Goal: Communication & Community: Answer question/provide support

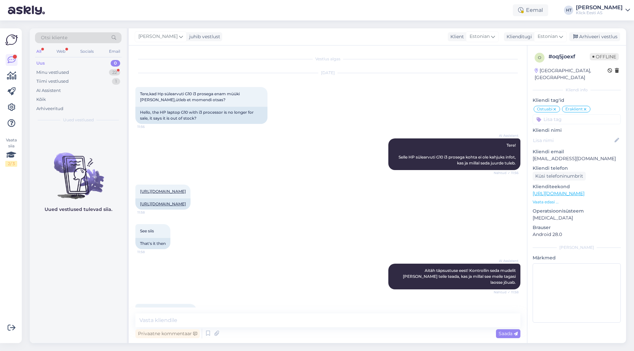
scroll to position [137, 0]
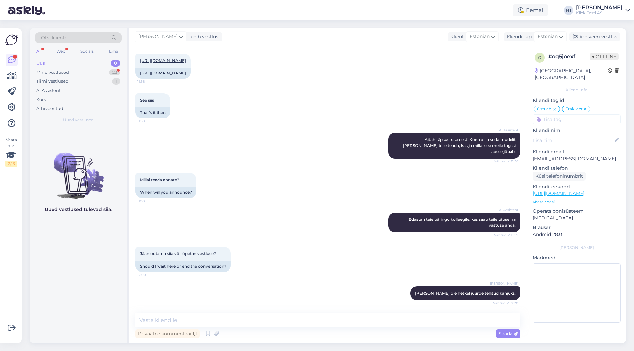
click at [104, 68] on div "Minu vestlused 22" at bounding box center [78, 72] width 86 height 9
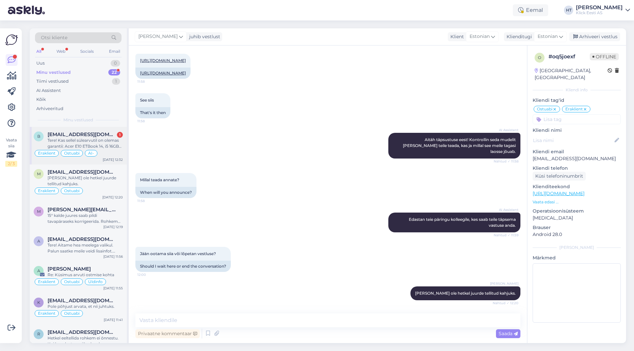
click at [101, 134] on span "[EMAIL_ADDRESS][DOMAIN_NAME]" at bounding box center [82, 135] width 69 height 6
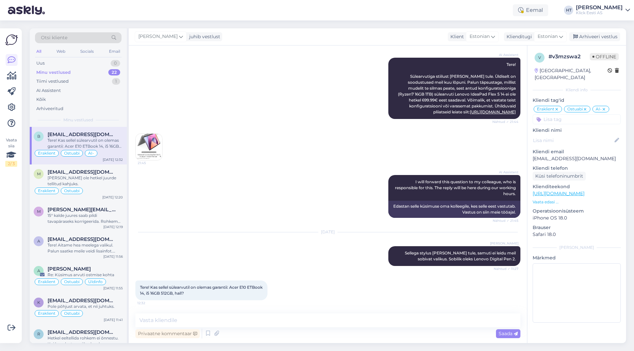
scroll to position [99, 0]
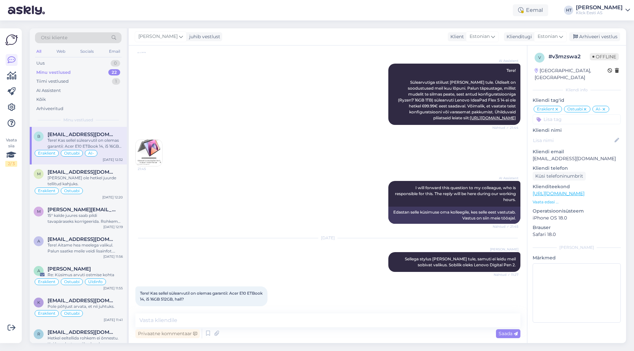
click at [547, 199] on p "Vaata edasi ..." at bounding box center [576, 202] width 88 height 6
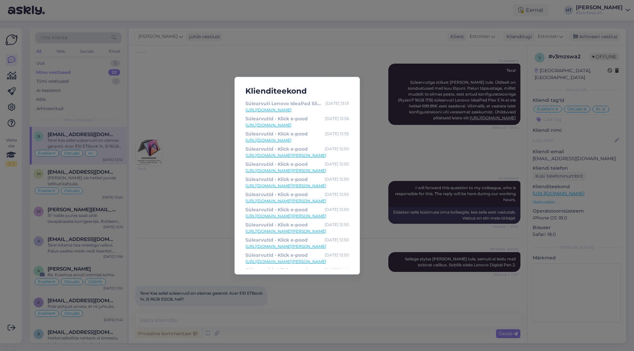
click at [369, 213] on div "Klienditeekond Sülearvuti Lenovo IdeaPad Slim [DATE], i5 24GB 512GB - Klick e-p…" at bounding box center [317, 175] width 634 height 351
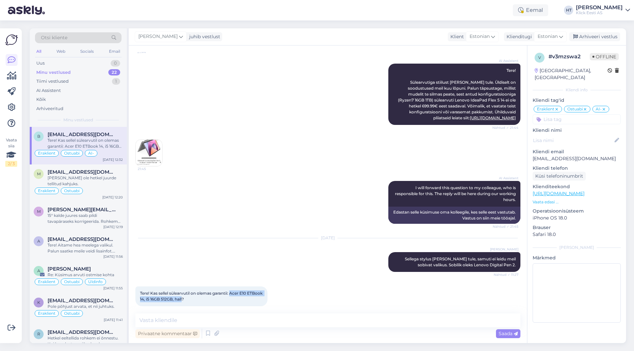
drag, startPoint x: 232, startPoint y: 288, endPoint x: 199, endPoint y: 293, distance: 33.1
click at [199, 293] on span "Tere! Kas sellel sülearvutil on olemas garantii: Acer E10 ETBook 14, i5 16GB 51…" at bounding box center [201, 296] width 123 height 11
copy span "Acer E10 ETBook 14, i5 16GB 512GB, hall"
click at [334, 175] on div "AI Assistent I will forward this question to my colleague, who is responsible f…" at bounding box center [327, 202] width 385 height 57
click at [289, 324] on textarea at bounding box center [327, 321] width 385 height 14
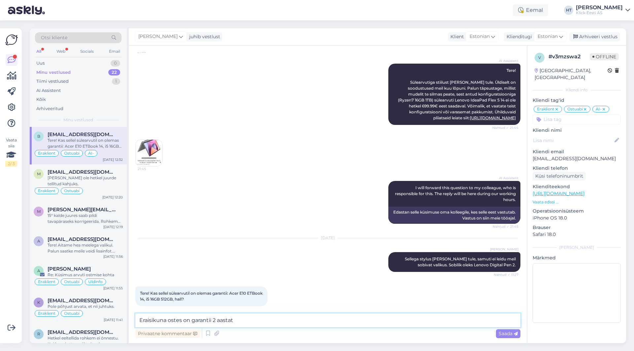
type textarea "Eraisikuna ostes on garantii 2 aastat."
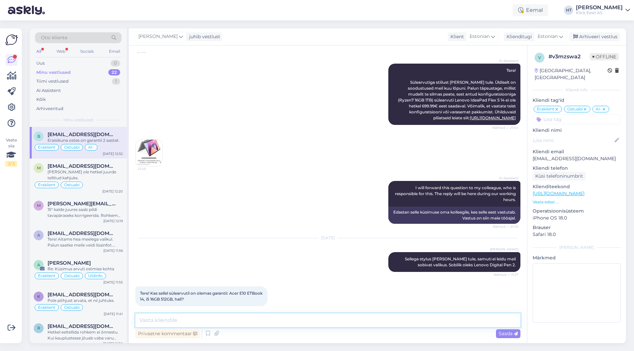
scroll to position [127, 0]
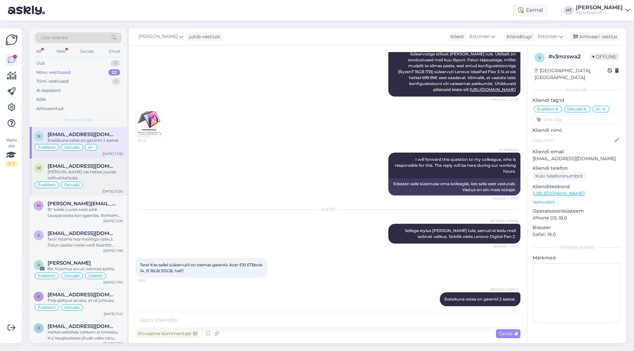
click at [91, 169] on span "[EMAIL_ADDRESS][DOMAIN_NAME]" at bounding box center [82, 166] width 69 height 6
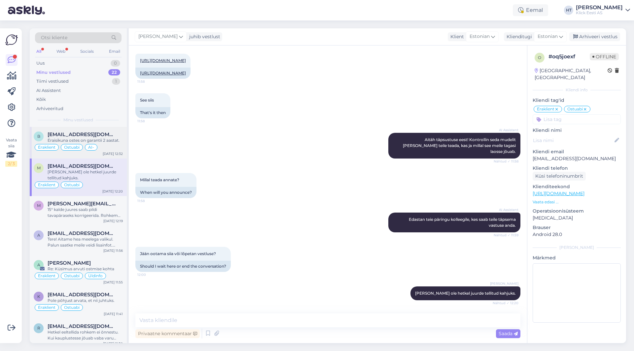
click at [91, 146] on span "AI-" at bounding box center [91, 148] width 6 height 4
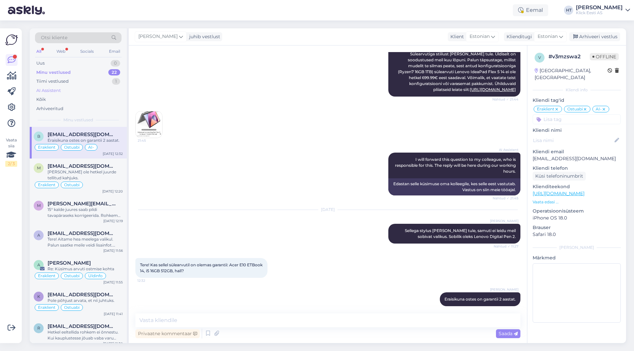
click at [93, 87] on div "AI Assistent" at bounding box center [78, 90] width 86 height 9
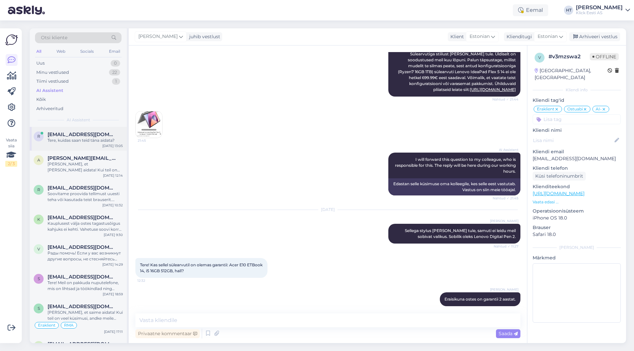
click at [94, 132] on span "[EMAIL_ADDRESS][DOMAIN_NAME]" at bounding box center [82, 135] width 69 height 6
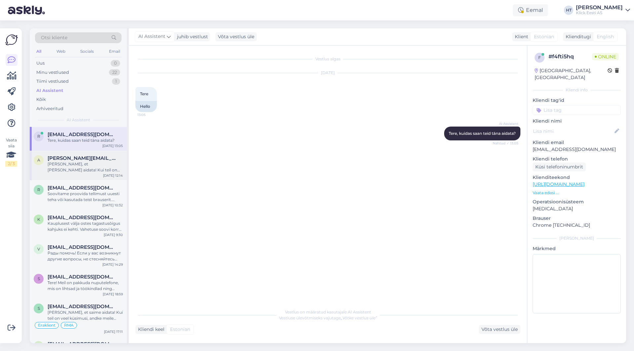
click at [104, 163] on div "[PERSON_NAME], et [PERSON_NAME] aidata! Kui teil on veel küsimusi, andke julgel…" at bounding box center [85, 167] width 75 height 12
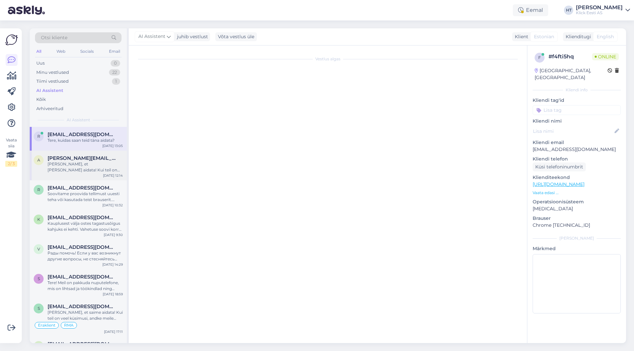
scroll to position [23, 0]
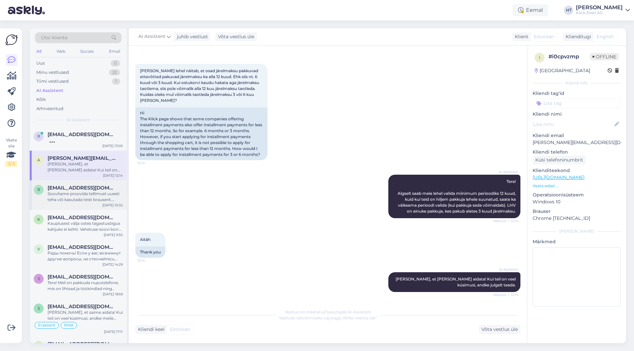
click at [98, 189] on span "[EMAIL_ADDRESS][DOMAIN_NAME]" at bounding box center [82, 188] width 69 height 6
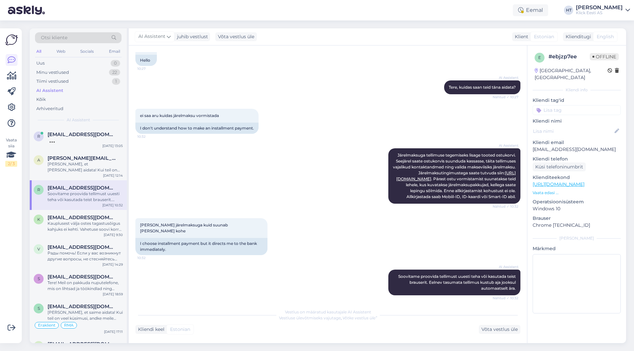
scroll to position [50, 0]
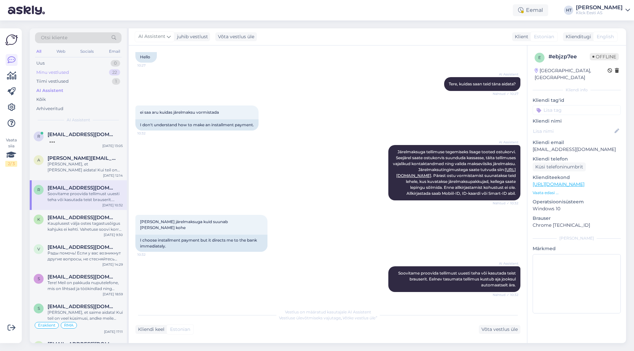
click at [104, 72] on div "Minu vestlused 22" at bounding box center [78, 72] width 86 height 9
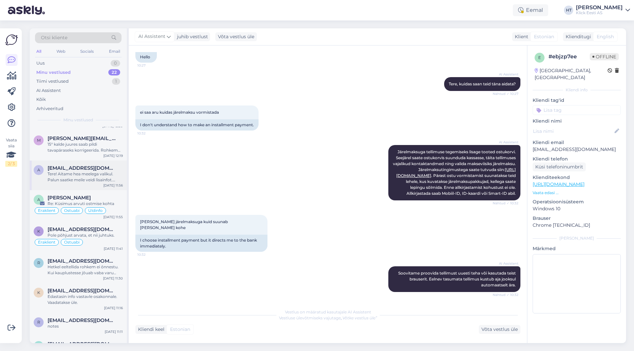
scroll to position [66, 0]
click at [94, 266] on div "Hetkel eeltellida rohkem ei õnnestu. Kui kauplustesse jõuab vaba varu saab klap…" at bounding box center [85, 270] width 75 height 12
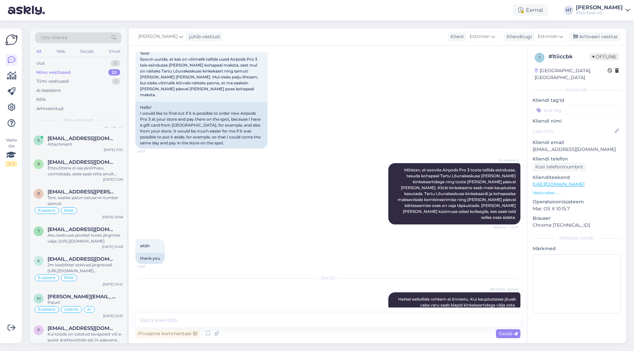
scroll to position [297, 0]
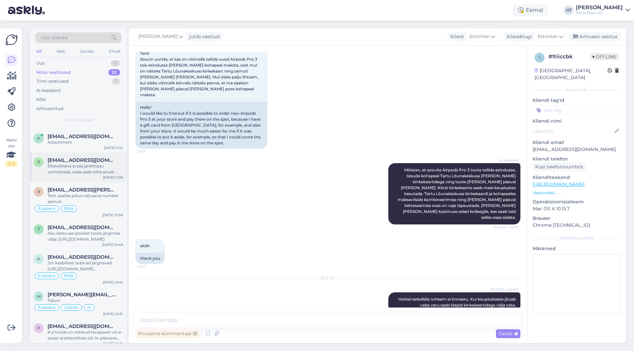
click at [97, 165] on div "Ettevõttena ei saa järelmasu vormistada, seda saab teha ainult eraisikuna." at bounding box center [85, 169] width 75 height 12
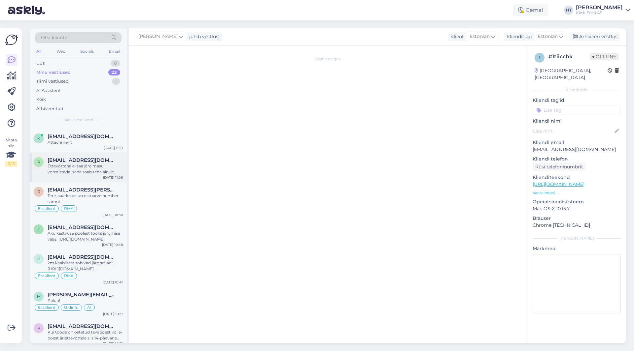
scroll to position [0, 0]
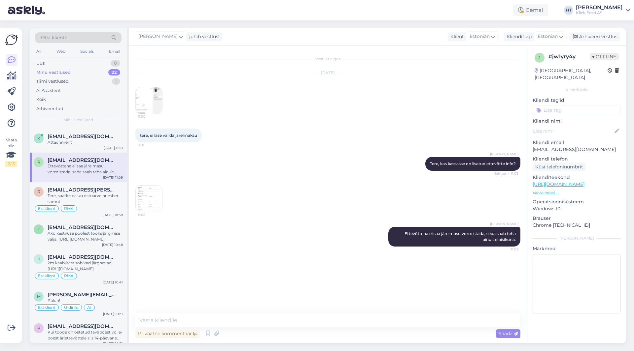
click at [91, 72] on div "Minu vestlused 22" at bounding box center [78, 72] width 86 height 9
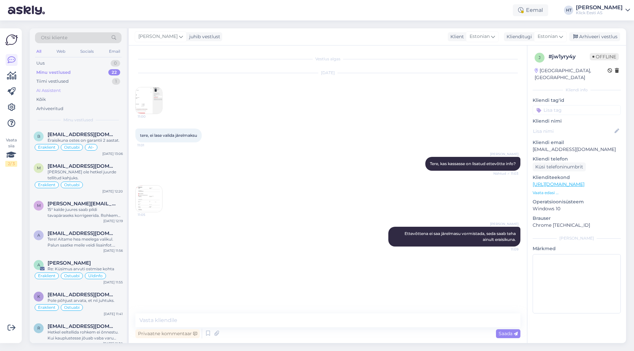
click at [80, 88] on div "AI Assistent" at bounding box center [78, 90] width 86 height 9
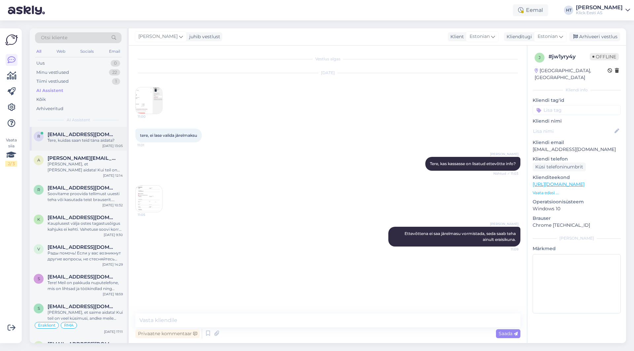
click at [81, 127] on div "r [EMAIL_ADDRESS][DOMAIN_NAME] Tere, kuidas saan teid [PERSON_NAME] aidata? [DA…" at bounding box center [78, 139] width 97 height 24
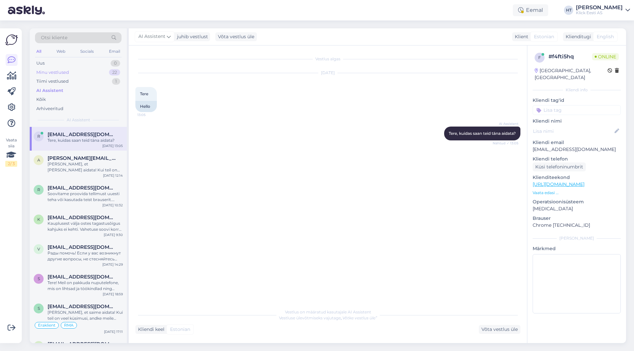
click at [93, 73] on div "Minu vestlused 22" at bounding box center [78, 72] width 86 height 9
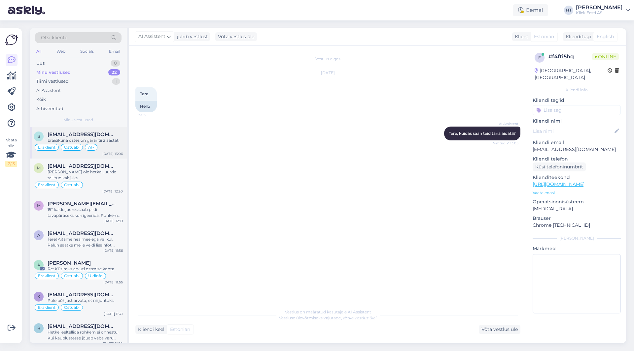
click at [95, 134] on span "[EMAIL_ADDRESS][DOMAIN_NAME]" at bounding box center [82, 135] width 69 height 6
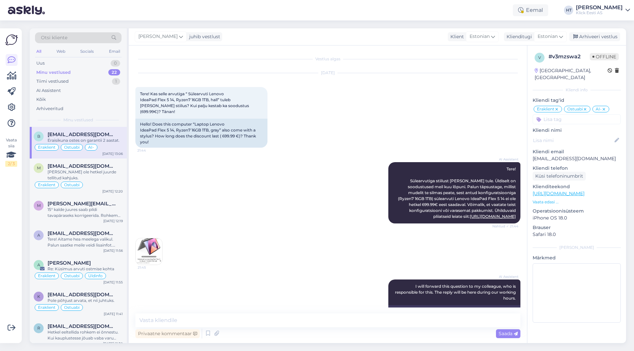
scroll to position [127, 0]
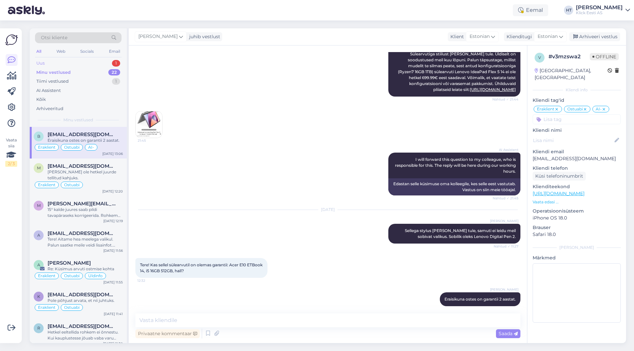
click at [110, 60] on div "Uus 1" at bounding box center [78, 63] width 86 height 9
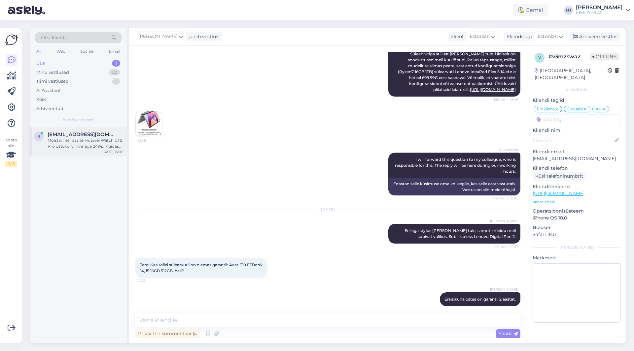
click at [100, 137] on span "[EMAIL_ADDRESS][DOMAIN_NAME]" at bounding box center [82, 135] width 69 height 6
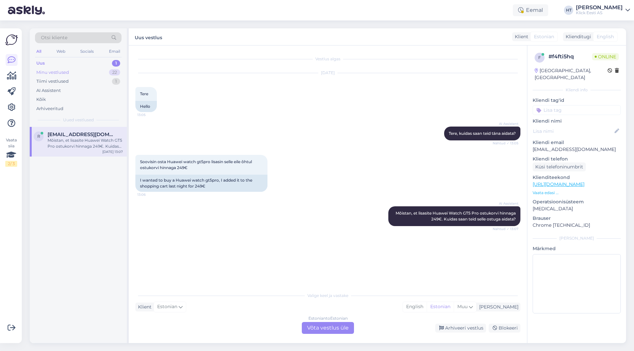
click at [96, 73] on div "Minu vestlused 22" at bounding box center [78, 72] width 86 height 9
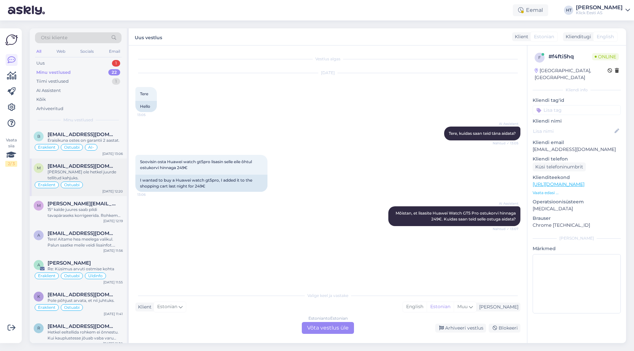
click at [91, 170] on div "[PERSON_NAME] ole hetkel juurde tellitud kahjuks." at bounding box center [85, 175] width 75 height 12
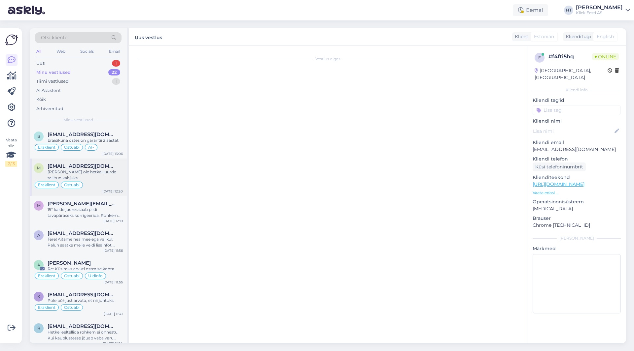
scroll to position [137, 0]
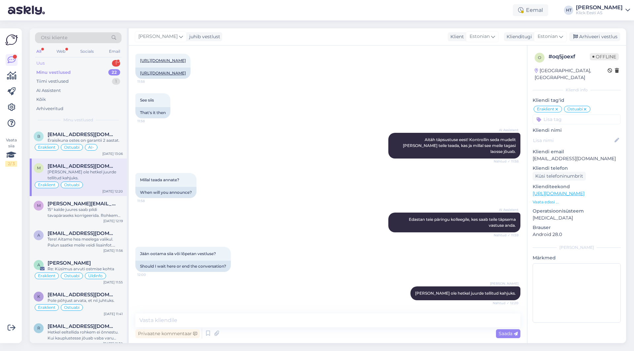
click at [93, 63] on div "Uus 1" at bounding box center [78, 63] width 86 height 9
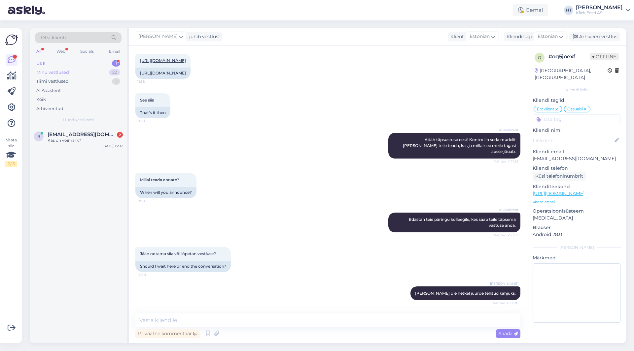
click at [97, 71] on div "Minu vestlused 22" at bounding box center [78, 72] width 86 height 9
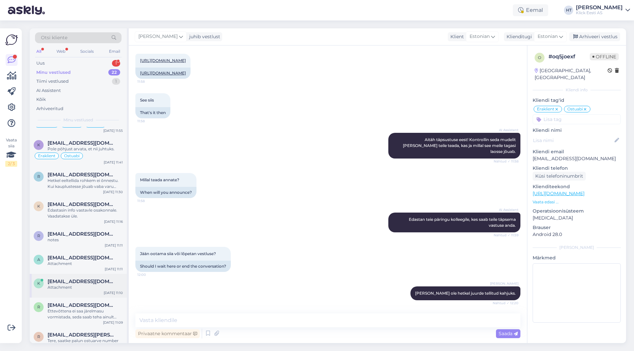
scroll to position [0, 0]
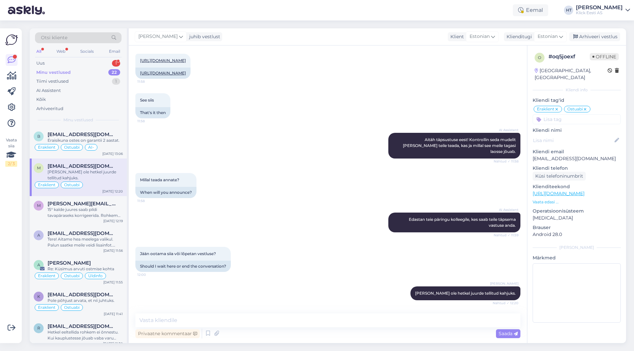
click at [82, 70] on div "Minu vestlused 22" at bounding box center [78, 72] width 86 height 9
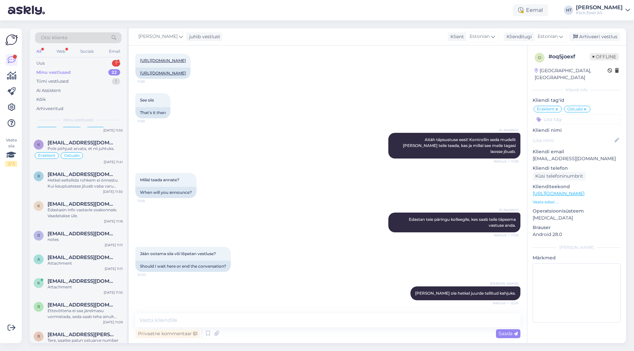
scroll to position [449, 0]
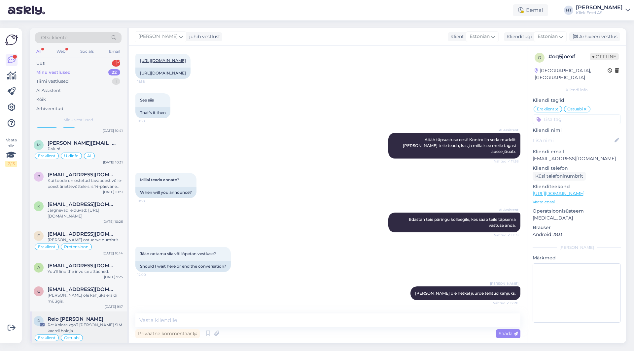
click at [89, 316] on div "Reio [PERSON_NAME]" at bounding box center [85, 319] width 75 height 6
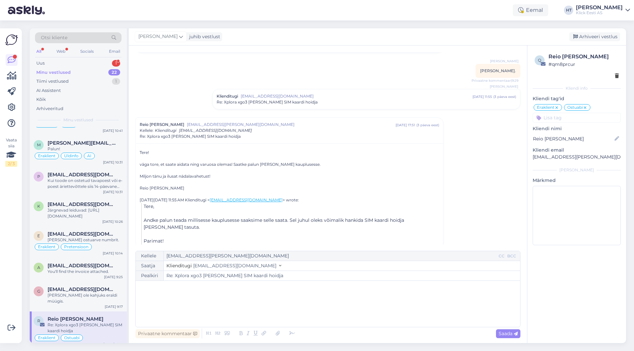
scroll to position [39, 0]
click at [182, 293] on div "﻿" at bounding box center [328, 304] width 378 height 40
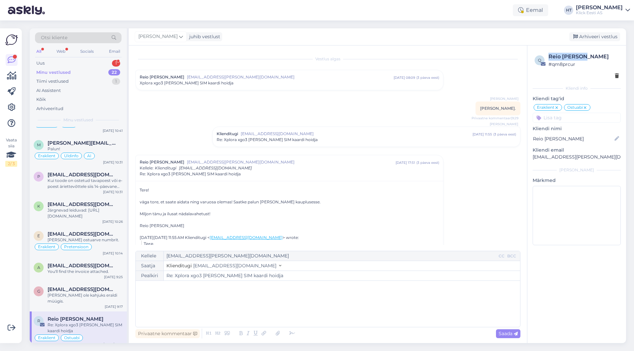
drag, startPoint x: 549, startPoint y: 56, endPoint x: 586, endPoint y: 56, distance: 37.0
click at [586, 56] on div "Reio [PERSON_NAME]" at bounding box center [583, 57] width 70 height 8
copy div "Reio [PERSON_NAME]"
click at [497, 71] on div "Vestlus algas Reio [PERSON_NAME] [PERSON_NAME][EMAIL_ADDRESS][PERSON_NAME][DOMA…" at bounding box center [330, 148] width 391 height 193
click at [100, 62] on div "Uus 1" at bounding box center [78, 63] width 86 height 9
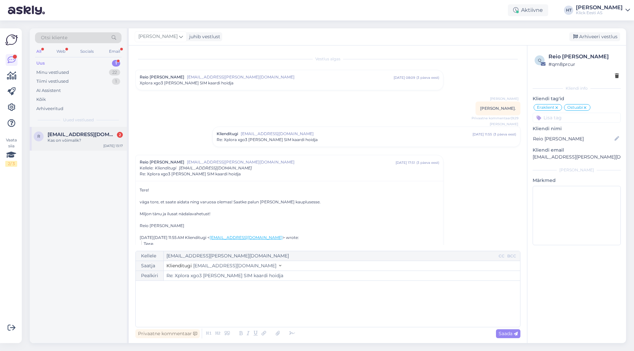
click at [101, 135] on span "[EMAIL_ADDRESS][DOMAIN_NAME]" at bounding box center [82, 135] width 69 height 6
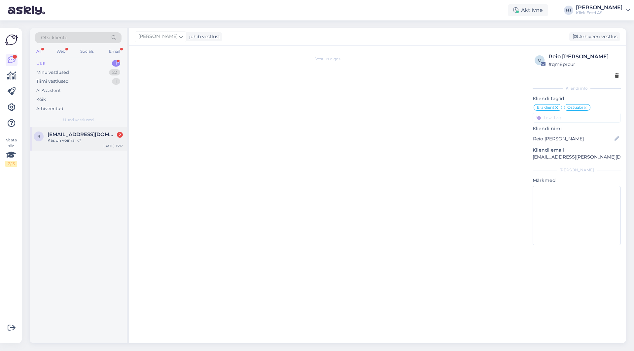
scroll to position [42, 0]
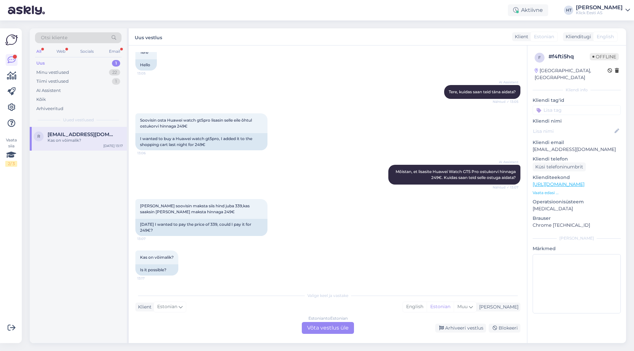
click at [273, 164] on div "AI Assistent [PERSON_NAME], et lisasite Huawei Watch GT5 Pro ostukorvi hinnaga …" at bounding box center [327, 175] width 385 height 34
click at [115, 53] on div "Email" at bounding box center [115, 51] width 14 height 9
click at [84, 133] on span "Teana [PERSON_NAME]" at bounding box center [77, 135] width 59 height 6
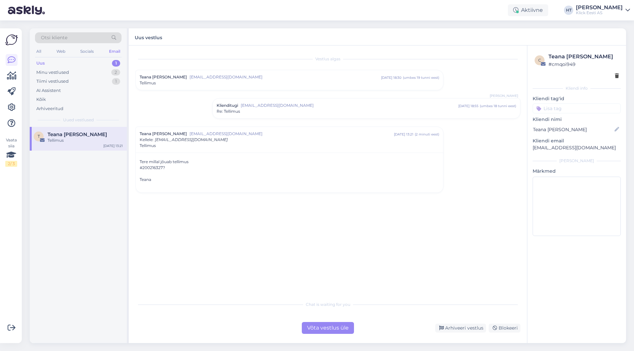
click at [306, 111] on div "Re: Tellimus" at bounding box center [365, 112] width 299 height 6
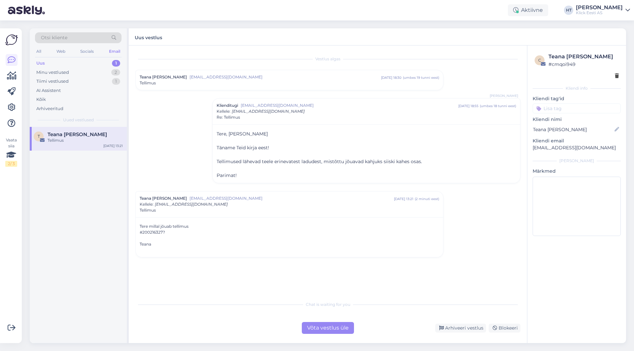
click at [84, 62] on div "Uus 1" at bounding box center [78, 63] width 86 height 9
click at [173, 137] on div "Vestlus [PERSON_NAME] [PERSON_NAME] [EMAIL_ADDRESS][DOMAIN_NAME] [DATE] 18:30 (…" at bounding box center [330, 172] width 391 height 240
click at [37, 51] on div "All" at bounding box center [39, 51] width 8 height 9
click at [96, 140] on div "Tellimus" at bounding box center [85, 141] width 75 height 6
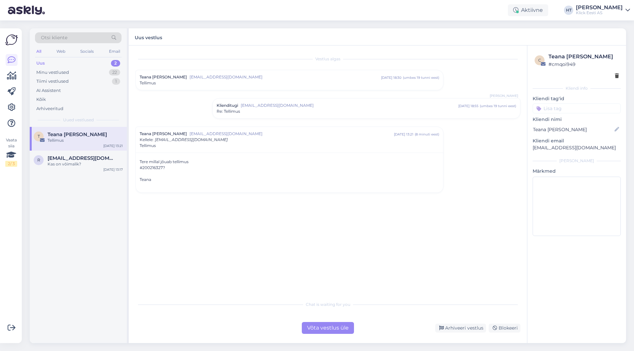
click at [152, 167] on div "#200216327?" at bounding box center [289, 168] width 299 height 6
copy div "200216327"
click at [244, 178] on div "Teana" at bounding box center [289, 180] width 299 height 6
click at [280, 249] on div "Vestlus [PERSON_NAME] [PERSON_NAME] [EMAIL_ADDRESS][DOMAIN_NAME] [DATE] 18:30 (…" at bounding box center [330, 172] width 391 height 240
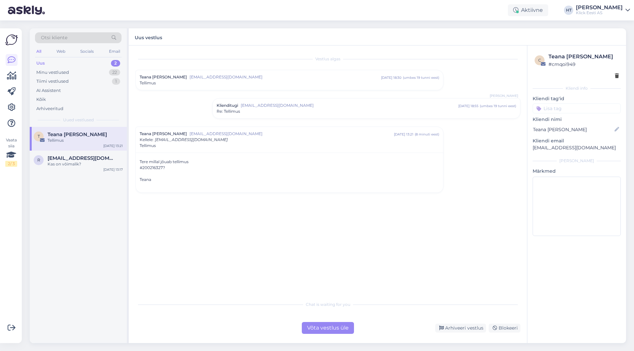
click at [299, 116] on div "Klienditugi [EMAIL_ADDRESS][DOMAIN_NAME] [DATE] 18:55 ( umbes 19 tunni eest ) R…" at bounding box center [366, 109] width 307 height 20
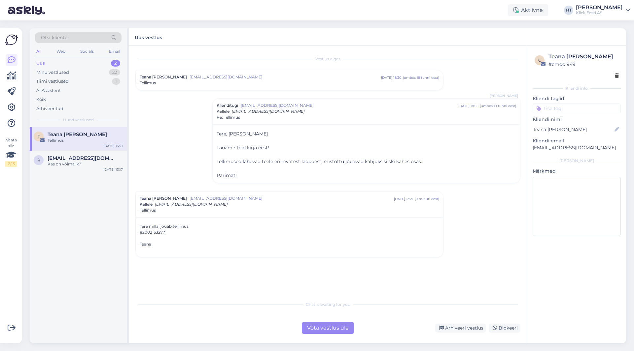
click at [312, 325] on div "Võta vestlus üle" at bounding box center [328, 328] width 52 height 12
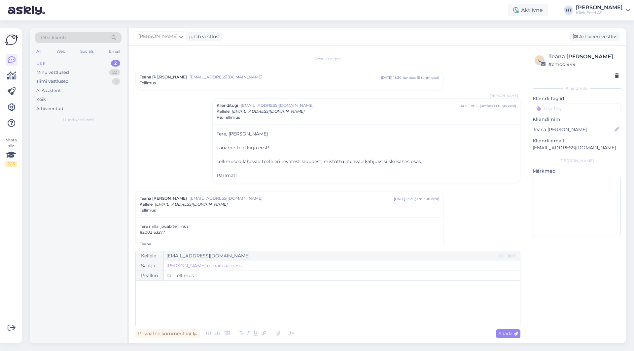
scroll to position [17, 0]
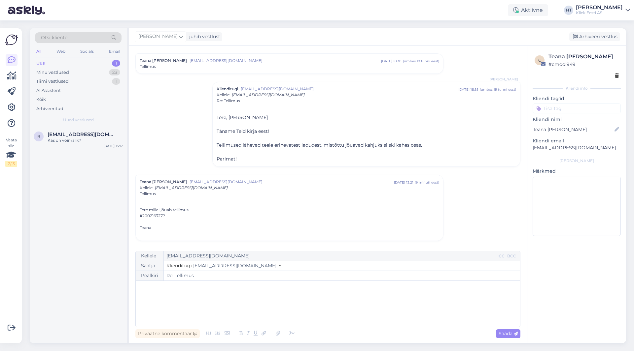
click at [311, 294] on div "﻿" at bounding box center [328, 304] width 378 height 40
click at [378, 302] on p "Pakk on meie poolt valmis pandud kullerile andmiseks. Eeldatavasti tänase jooks…" at bounding box center [328, 301] width 378 height 7
click at [507, 333] on span "Saada" at bounding box center [507, 334] width 19 height 6
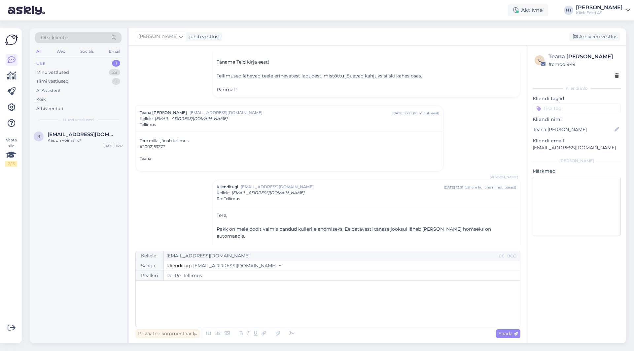
scroll to position [96, 0]
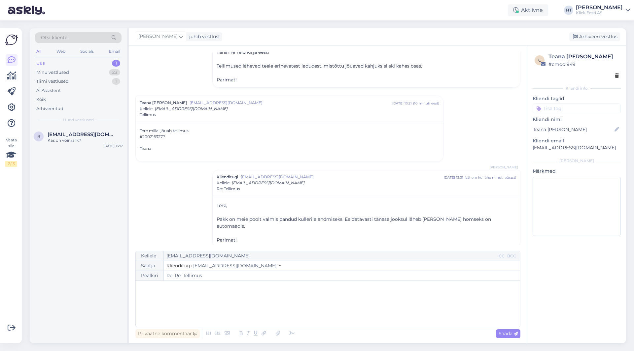
click at [566, 109] on input at bounding box center [576, 109] width 88 height 10
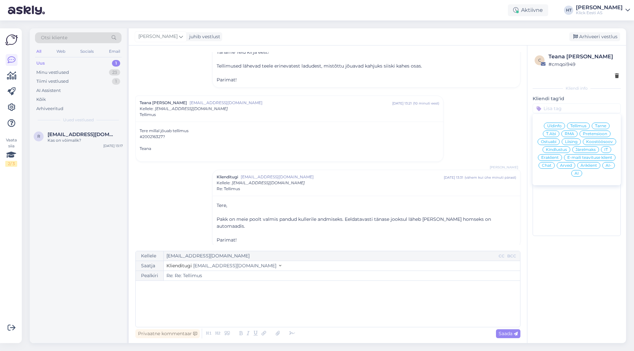
click at [601, 126] on span "Tarne" at bounding box center [600, 126] width 11 height 4
type input "Re: Tellimus"
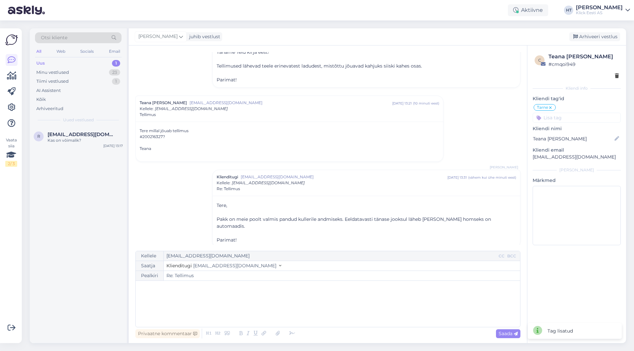
click at [577, 115] on input at bounding box center [576, 118] width 88 height 10
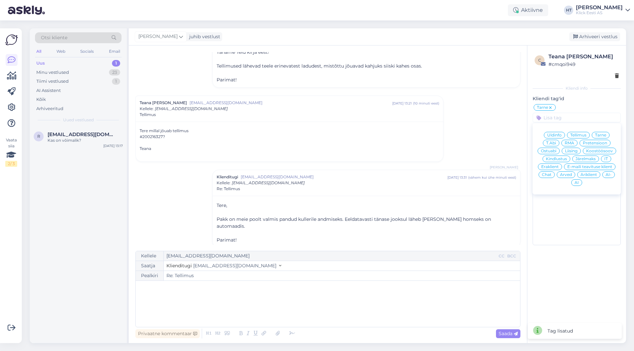
click at [552, 166] on span "Eraklient" at bounding box center [549, 167] width 17 height 4
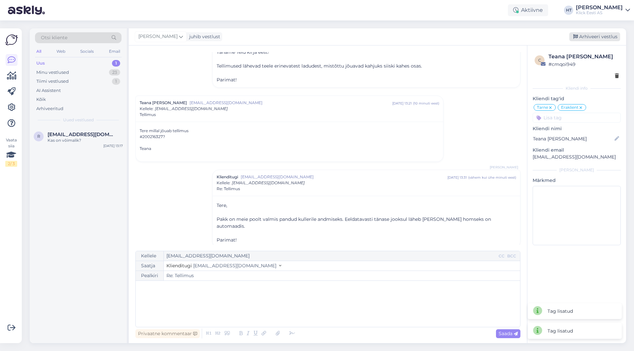
click at [593, 39] on div "Arhiveeri vestlus" at bounding box center [594, 36] width 51 height 9
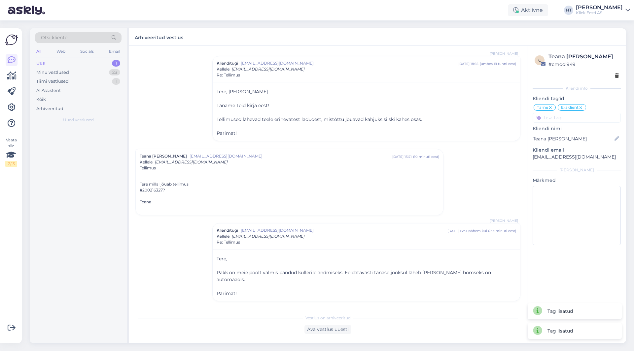
scroll to position [35, 0]
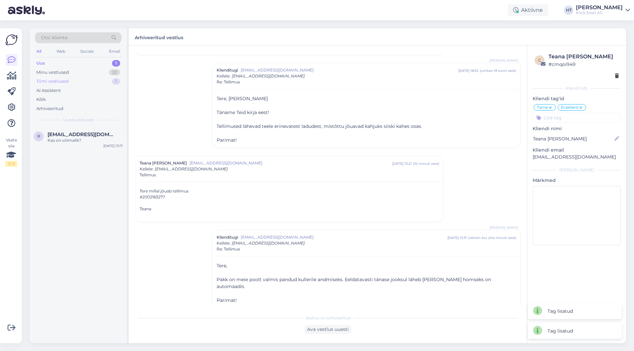
click at [90, 84] on div "Tiimi vestlused 1" at bounding box center [78, 81] width 86 height 9
click at [91, 63] on div "Uus 1" at bounding box center [78, 63] width 86 height 9
click at [94, 130] on div "r [EMAIL_ADDRESS][DOMAIN_NAME] Kas on võimalik? [DATE] 13:17" at bounding box center [78, 139] width 97 height 24
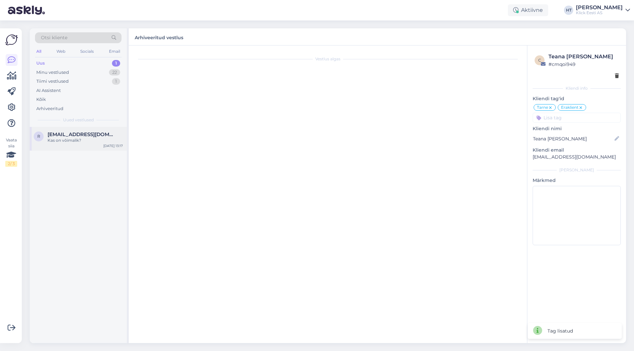
scroll to position [0, 0]
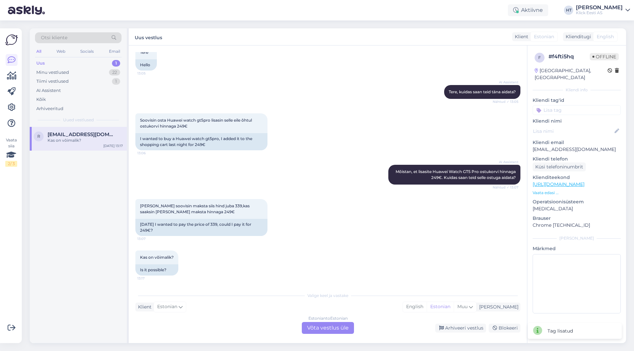
click at [340, 327] on div "Estonian to Estonian Võta vestlus üle" at bounding box center [328, 328] width 52 height 12
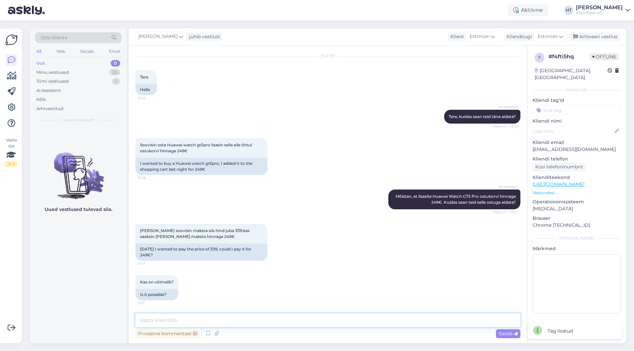
click at [318, 321] on textarea at bounding box center [327, 321] width 385 height 14
click at [178, 332] on div "Privaatne kommentaar" at bounding box center [167, 334] width 64 height 9
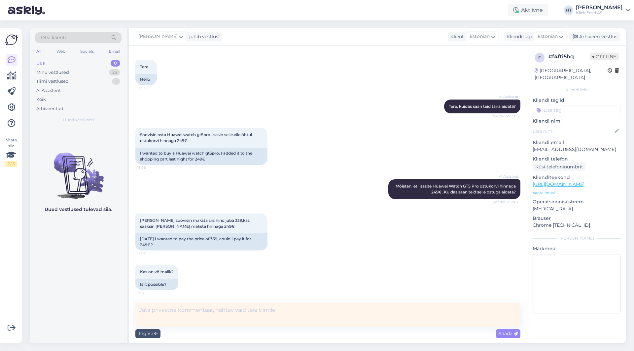
click at [202, 322] on textarea at bounding box center [327, 316] width 385 height 24
type textarea "[PERSON_NAME]."
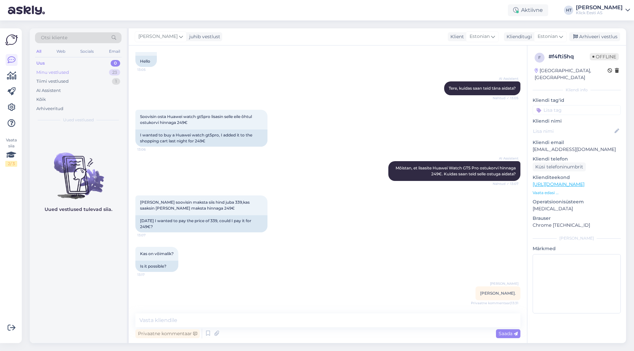
click at [98, 70] on div "Minu vestlused 23" at bounding box center [78, 72] width 86 height 9
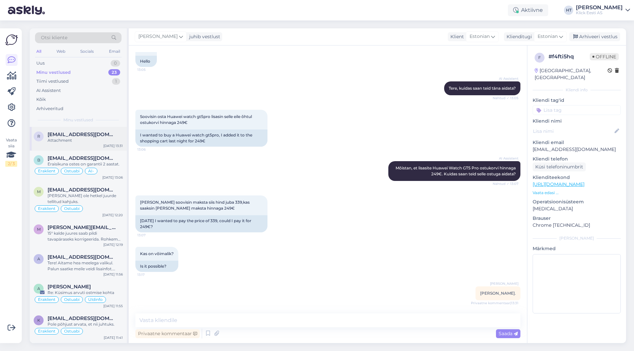
click at [94, 142] on div "Attachment" at bounding box center [85, 141] width 75 height 6
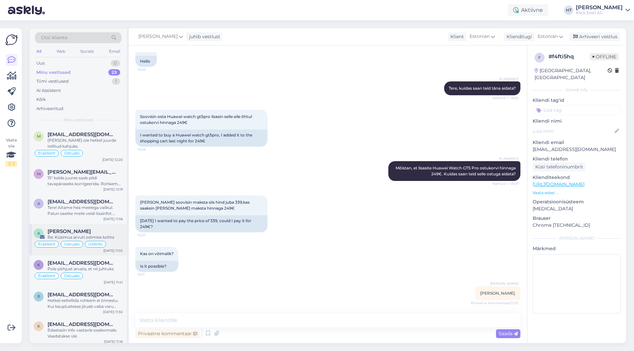
scroll to position [66, 0]
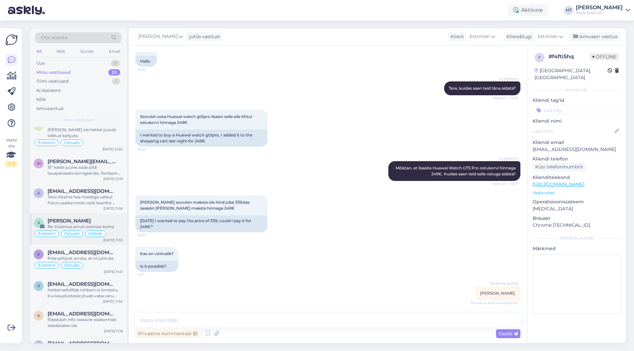
click at [99, 219] on div "[PERSON_NAME]" at bounding box center [85, 221] width 75 height 6
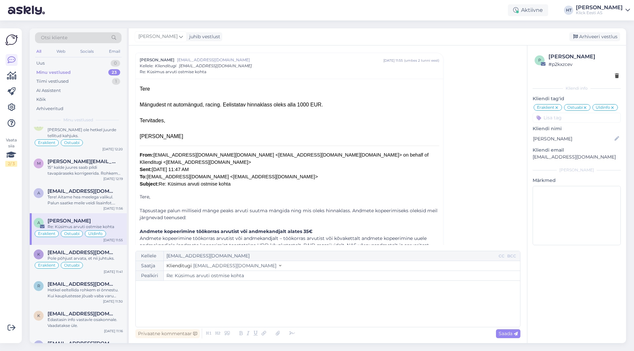
scroll to position [0, 0]
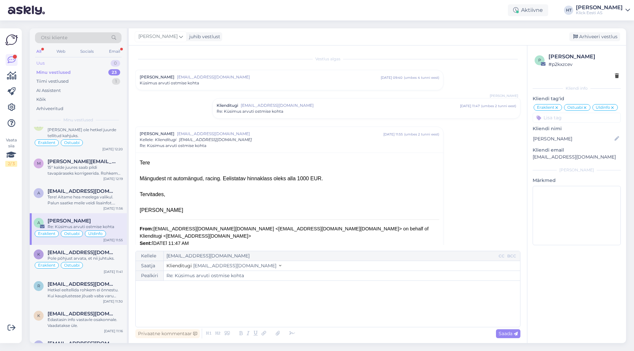
click at [106, 60] on div "Uus 0" at bounding box center [78, 63] width 86 height 9
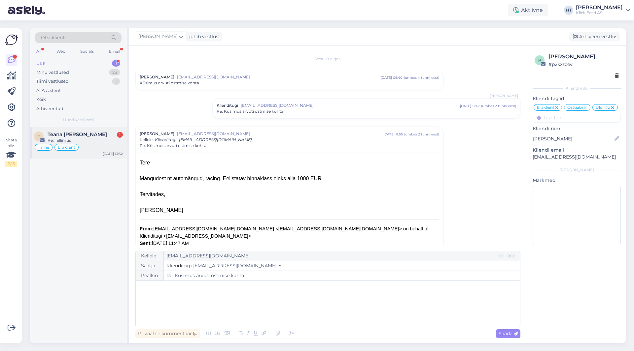
click at [97, 136] on div "Teana [PERSON_NAME] 1" at bounding box center [85, 135] width 75 height 6
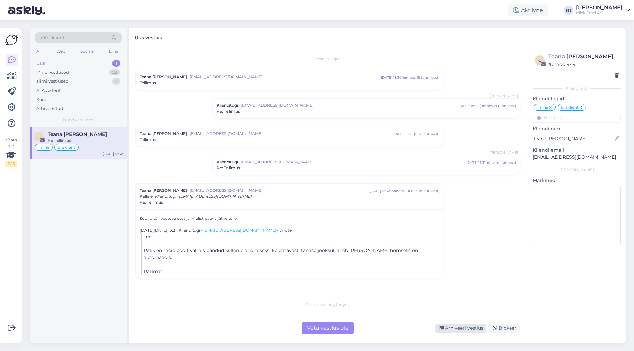
click at [448, 326] on div "Arhiveeri vestlus" at bounding box center [460, 328] width 51 height 9
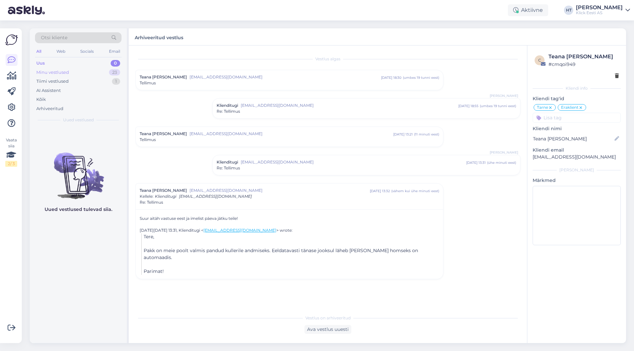
click at [107, 73] on div "Minu vestlused 23" at bounding box center [78, 72] width 86 height 9
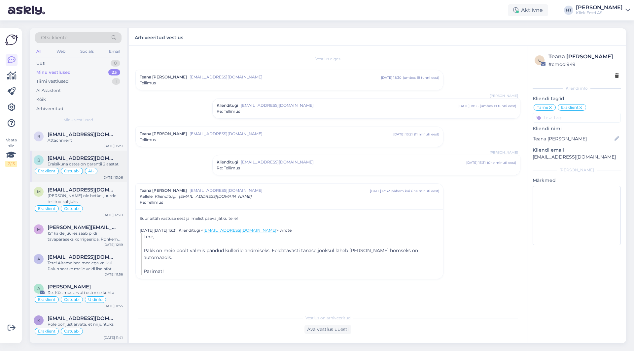
click at [109, 164] on div "Eraisikuna ostes on garantii 2 aastat." at bounding box center [85, 164] width 75 height 6
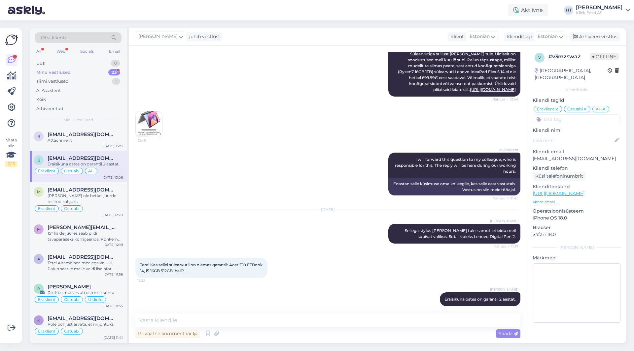
click at [112, 71] on div "23" at bounding box center [114, 72] width 12 height 7
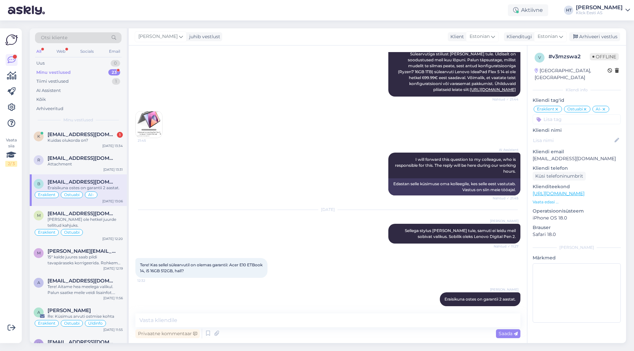
click at [2, 213] on div "Vaata siia 2 / 3 Võimalused Veendu, et Askly loob sulle väärtust. Sulge Ühenda …" at bounding box center [11, 185] width 22 height 315
click at [94, 163] on div "Attachment" at bounding box center [85, 164] width 75 height 6
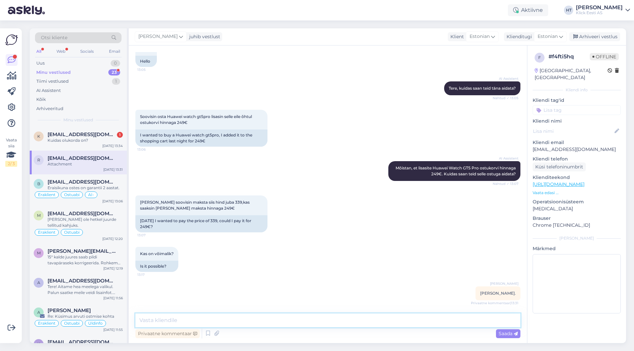
click at [269, 323] on textarea at bounding box center [327, 321] width 385 height 14
click at [233, 326] on textarea at bounding box center [327, 321] width 385 height 14
type textarea "Saaks erandkorras kokku leppida kauplusega, et nad müüksid eilse hinnaga."
click at [348, 322] on textarea "Saaks erandkorras kokku leppida kauplusega, et nad müüksid eilse hinnaga." at bounding box center [327, 321] width 385 height 14
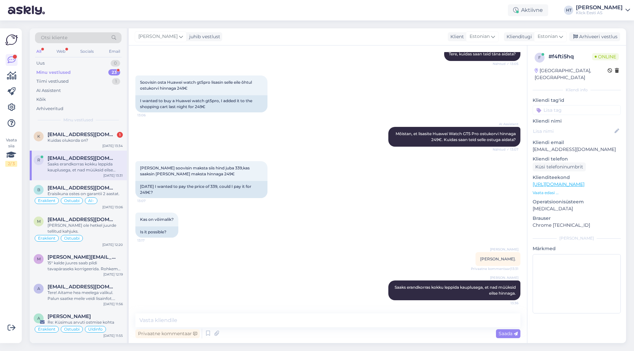
click at [240, 222] on div "Kas on võimalik? 13:17 Is it possible?" at bounding box center [327, 226] width 385 height 40
drag, startPoint x: 158, startPoint y: 191, endPoint x: 138, endPoint y: 187, distance: 19.9
click at [138, 187] on div "[DATE] I wanted to pay the price of 339, could I pay it for 249€?" at bounding box center [201, 189] width 132 height 17
click at [140, 186] on div "[DATE] I wanted to pay the price of 339, could I pay it for 249€?" at bounding box center [201, 189] width 132 height 17
drag, startPoint x: 140, startPoint y: 186, endPoint x: 162, endPoint y: 192, distance: 22.9
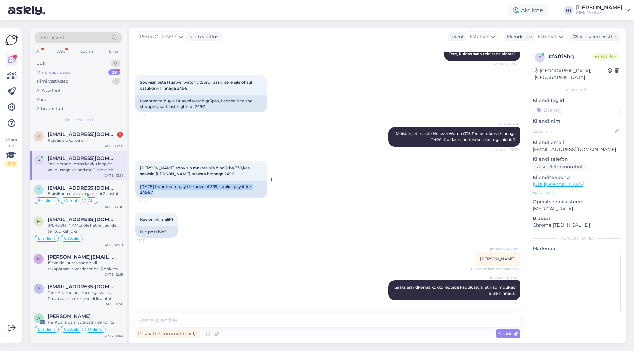
click at [162, 192] on div "[DATE] I wanted to pay the price of 339, could I pay it for 249€?" at bounding box center [201, 189] width 132 height 17
drag, startPoint x: 160, startPoint y: 194, endPoint x: 140, endPoint y: 187, distance: 21.5
click at [140, 187] on div "[DATE] I wanted to pay the price of 339, could I pay it for 249€?" at bounding box center [201, 189] width 132 height 17
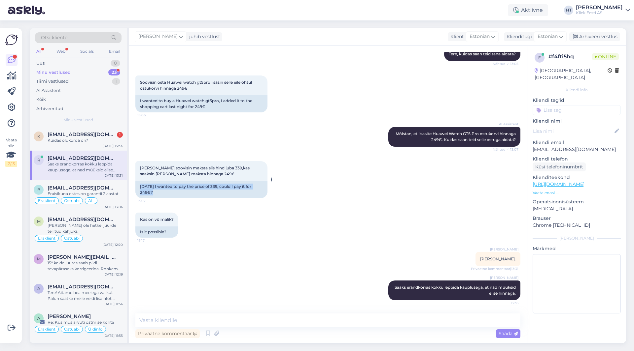
drag, startPoint x: 140, startPoint y: 187, endPoint x: 159, endPoint y: 193, distance: 20.0
click at [159, 193] on div "[DATE] I wanted to pay the price of 339, could I pay it for 249€?" at bounding box center [201, 189] width 132 height 17
click at [308, 322] on textarea at bounding box center [327, 321] width 385 height 14
type textarea "M"
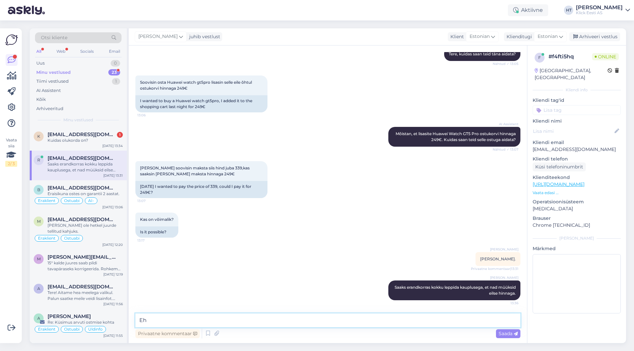
type textarea "E"
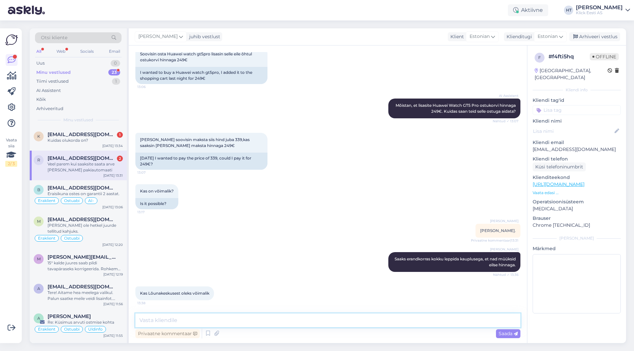
scroll to position [136, 0]
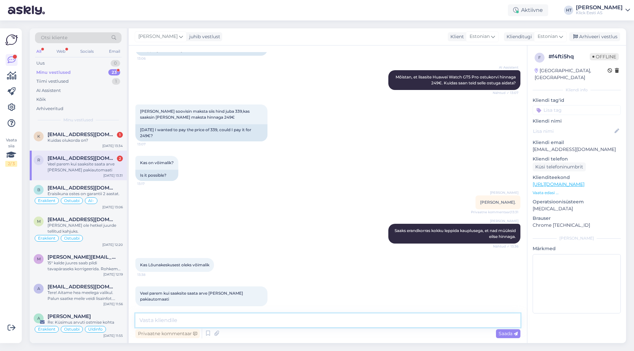
click at [273, 322] on textarea at bounding box center [327, 321] width 385 height 14
type textarea "Lõunakeskuses pole antud kella. Uurin alternatiivide osas."
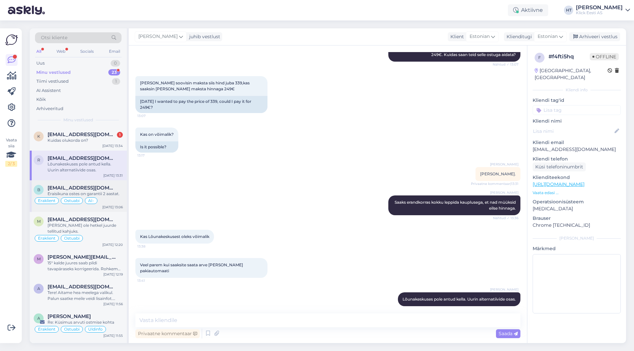
click at [110, 190] on span "[EMAIL_ADDRESS][DOMAIN_NAME]" at bounding box center [82, 188] width 69 height 6
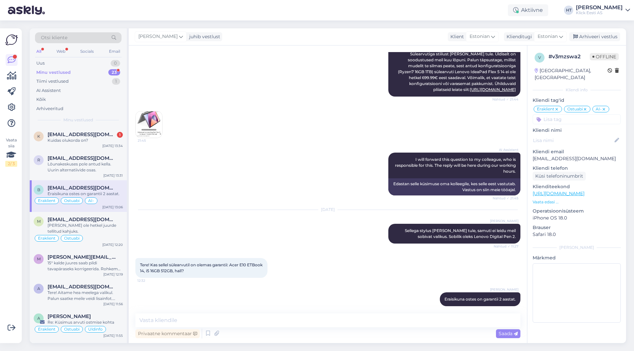
click at [111, 71] on div "23" at bounding box center [114, 72] width 12 height 7
click at [98, 132] on span "[EMAIL_ADDRESS][DOMAIN_NAME]" at bounding box center [82, 135] width 69 height 6
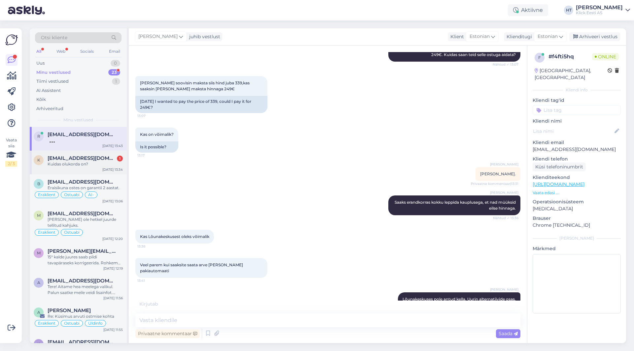
click at [112, 169] on div "[DATE] 13:34" at bounding box center [112, 169] width 20 height 5
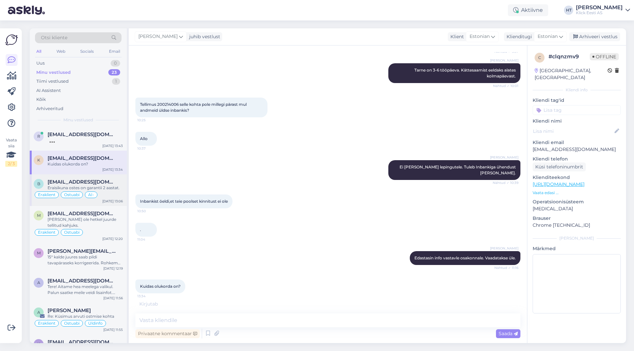
click at [108, 192] on div "Eraklient Ostuabi AI-" at bounding box center [78, 195] width 89 height 8
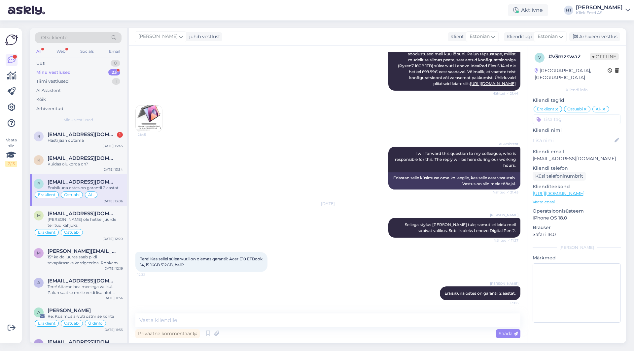
scroll to position [127, 0]
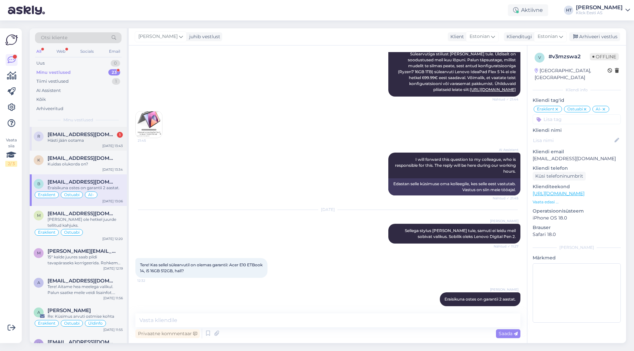
click at [95, 139] on div "Hästi jään ootama" at bounding box center [85, 141] width 75 height 6
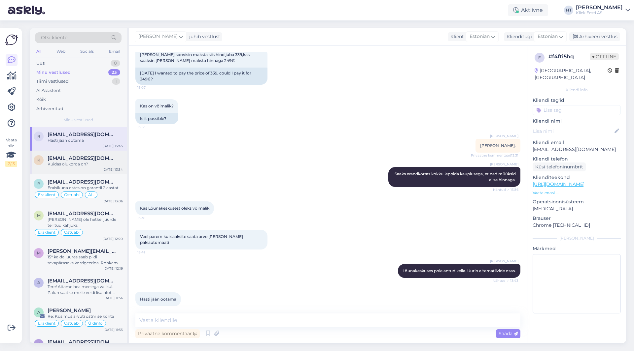
click at [102, 156] on span "[EMAIL_ADDRESS][DOMAIN_NAME]" at bounding box center [82, 158] width 69 height 6
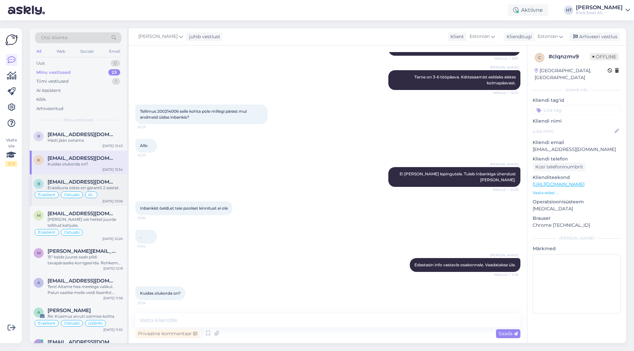
click at [116, 192] on div "Eraklient Ostuabi AI-" at bounding box center [78, 195] width 89 height 8
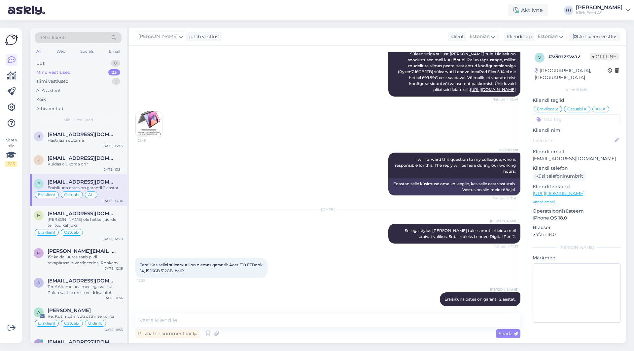
click at [256, 188] on div "AI Assistent I will forward this question to my colleague, who is responsible f…" at bounding box center [327, 174] width 385 height 57
click at [82, 166] on div "Kuidas olukorda on?" at bounding box center [85, 164] width 75 height 6
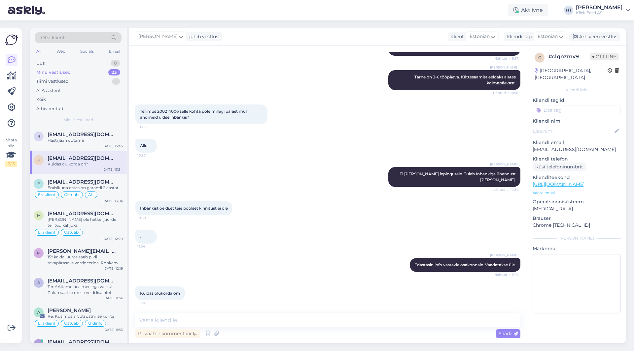
scroll to position [324, 0]
click at [121, 229] on div "Eraklient Ostuabi" at bounding box center [78, 233] width 89 height 8
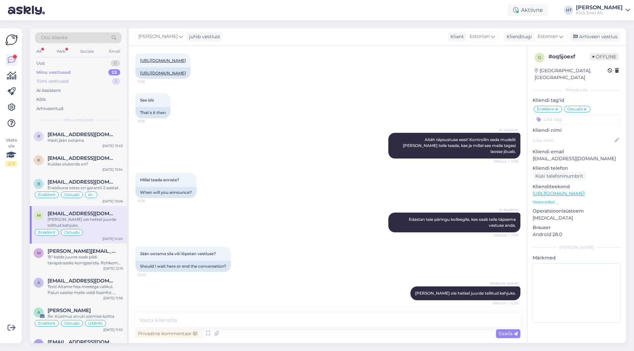
click at [80, 85] on div "Tiimi vestlused 1" at bounding box center [78, 81] width 86 height 9
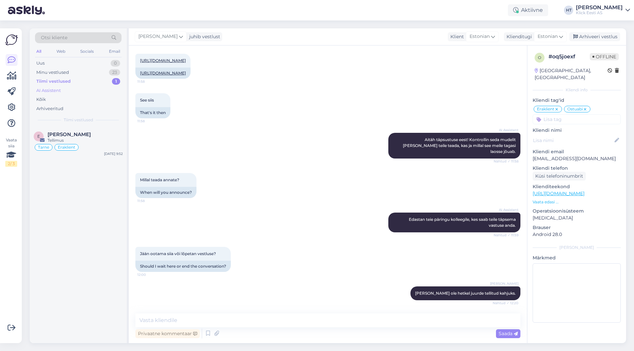
click at [77, 93] on div "AI Assistent" at bounding box center [78, 90] width 86 height 9
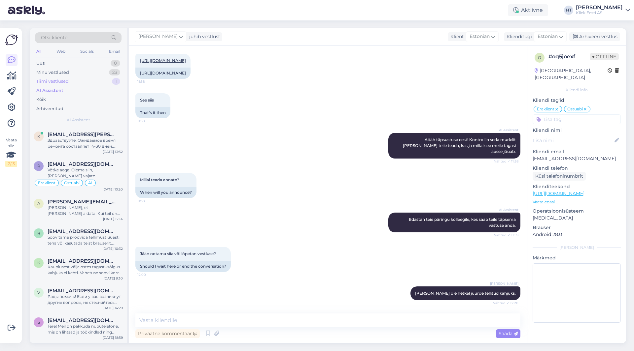
click at [78, 82] on div "Tiimi vestlused 1" at bounding box center [78, 81] width 86 height 9
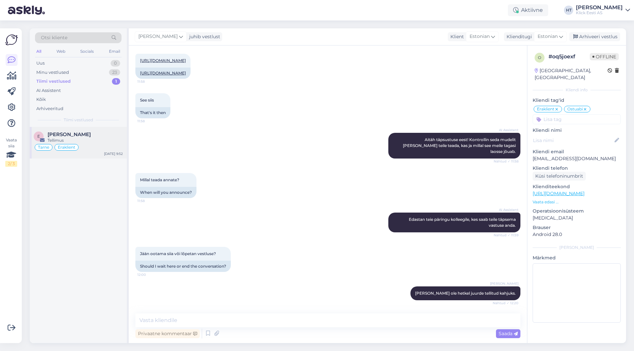
click at [89, 149] on div "Tarne Eraklient" at bounding box center [78, 148] width 89 height 8
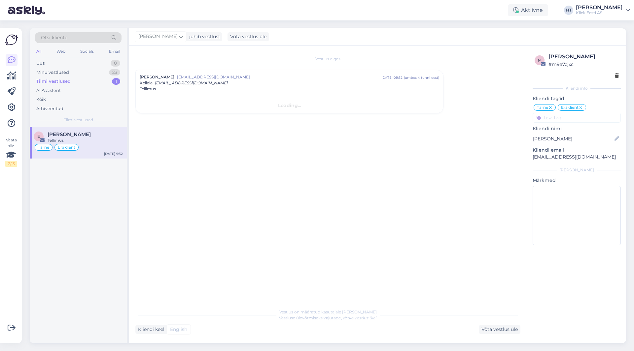
scroll to position [0, 0]
click at [88, 93] on div "AI Assistent" at bounding box center [78, 90] width 86 height 9
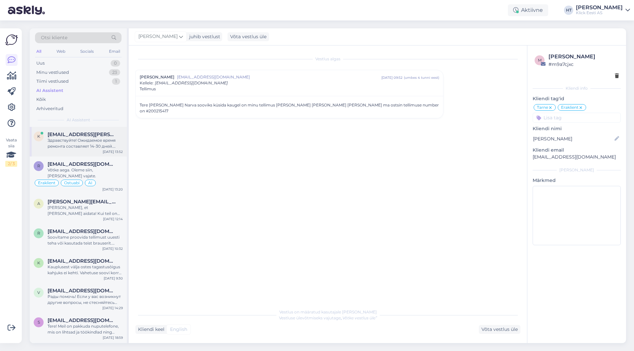
click at [85, 143] on div "Здравствуйте! Ожидаемое время ремонта составляет 14-30 дней. Статус можно отсле…" at bounding box center [85, 144] width 75 height 12
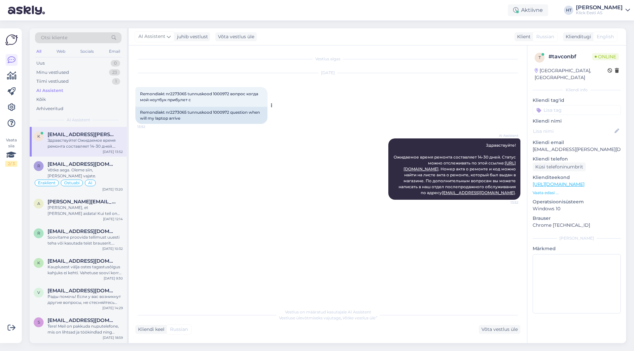
click at [176, 111] on div "Remondiakt nr2273065 tunnuskood 1000972 question when will my laptop arrive" at bounding box center [201, 115] width 132 height 17
click at [176, 90] on div "Remondiakt nr2273065 tunnuskood 1000972 вопрос когда мой ноутбук прибулет с 13:…" at bounding box center [201, 97] width 132 height 20
click at [177, 91] on span "Remondiakt nr2273065 tunnuskood 1000972 вопрос когда мой ноутбук прибулет с" at bounding box center [199, 96] width 119 height 11
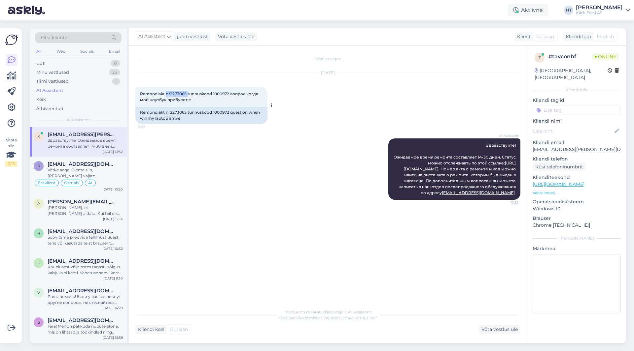
click at [177, 91] on span "Remondiakt nr2273065 tunnuskood 1000972 вопрос когда мой ноутбук прибулет с" at bounding box center [199, 96] width 119 height 11
click at [108, 170] on div "Võtke aega. Oleme siin, [PERSON_NAME] vajate." at bounding box center [85, 173] width 75 height 12
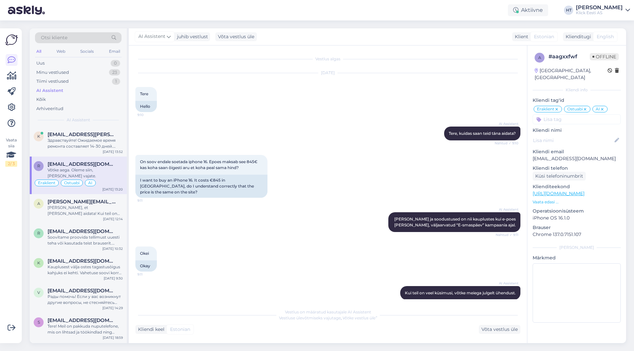
scroll to position [359, 0]
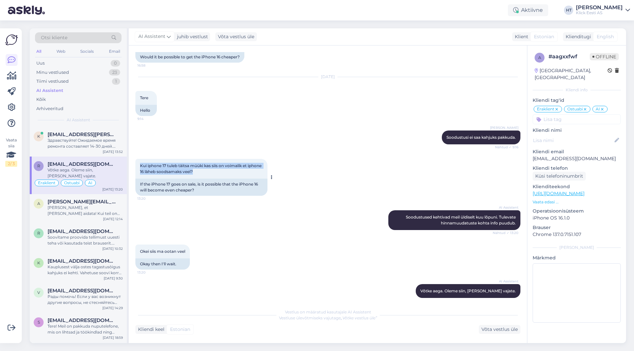
drag, startPoint x: 209, startPoint y: 166, endPoint x: 140, endPoint y: 157, distance: 68.9
click at [140, 159] on div "Kui iphone 17 tuleb täitsa müüki kas siis on voimalik et iphone 16 làheb soodsa…" at bounding box center [201, 169] width 132 height 20
click at [140, 163] on span "Kui iphone 17 tuleb täitsa müüki kas siis on voimalik et iphone 16 làheb soodsa…" at bounding box center [201, 168] width 122 height 11
drag, startPoint x: 143, startPoint y: 160, endPoint x: 208, endPoint y: 166, distance: 65.6
click at [208, 166] on span "Kui iphone 17 tuleb täitsa müüki kas siis on voimalik et iphone 16 làheb soodsa…" at bounding box center [201, 168] width 122 height 11
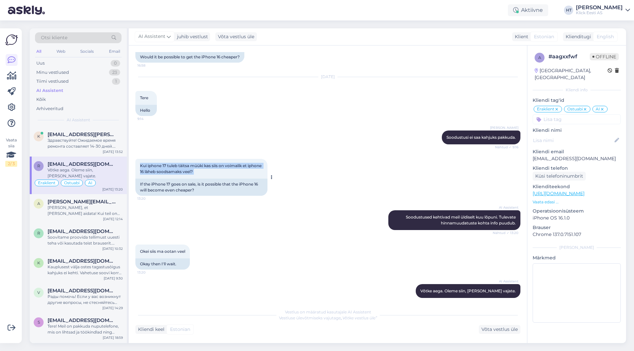
click at [208, 166] on span "Kui iphone 17 tuleb täitsa müüki kas siis on voimalik et iphone 16 làheb soodsa…" at bounding box center [201, 168] width 122 height 11
drag, startPoint x: 209, startPoint y: 167, endPoint x: 141, endPoint y: 157, distance: 68.0
click at [141, 163] on span "Kui iphone 17 tuleb täitsa müüki kas siis on voimalik et iphone 16 làheb soodsa…" at bounding box center [201, 168] width 122 height 11
click at [97, 195] on div "a [PERSON_NAME][EMAIL_ADDRESS][DOMAIN_NAME] [PERSON_NAME], et [PERSON_NAME] aid…" at bounding box center [78, 209] width 97 height 30
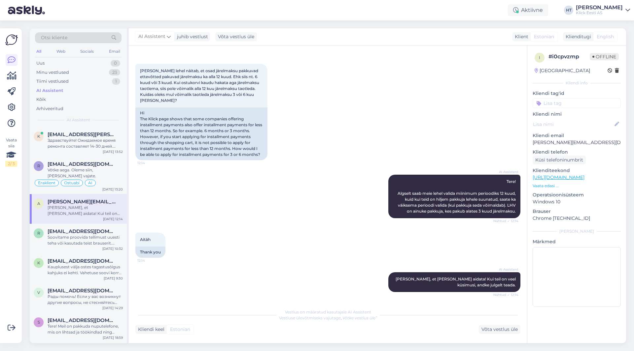
scroll to position [23, 0]
click at [88, 233] on span "[EMAIL_ADDRESS][DOMAIN_NAME]" at bounding box center [82, 232] width 69 height 6
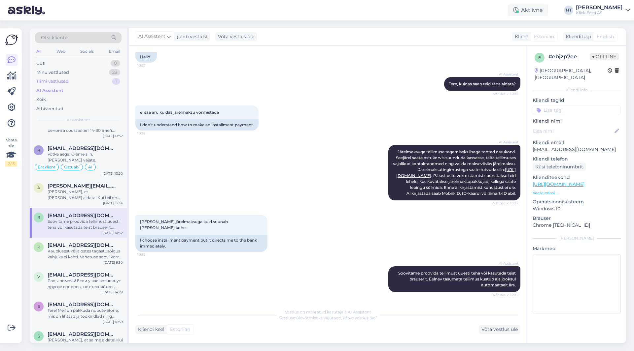
scroll to position [0, 0]
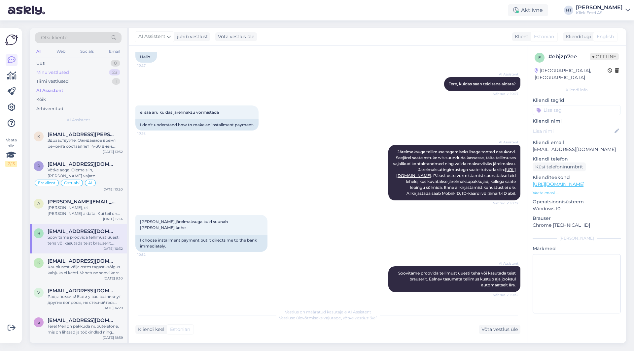
click at [85, 75] on div "Minu vestlused 23" at bounding box center [78, 72] width 86 height 9
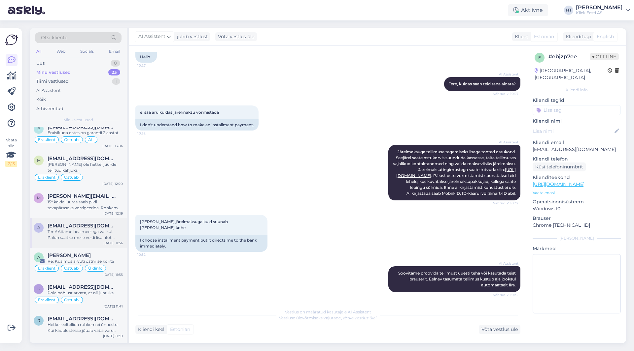
scroll to position [66, 0]
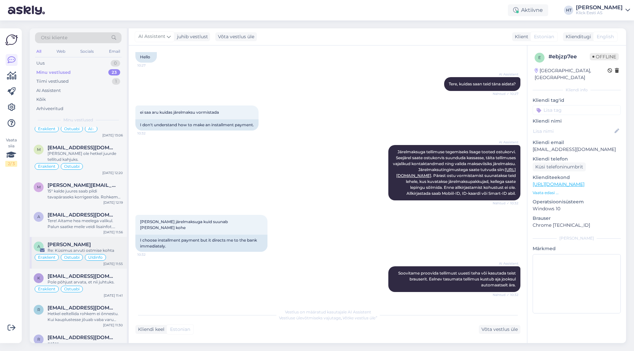
click at [88, 248] on div "[PERSON_NAME]" at bounding box center [85, 245] width 75 height 6
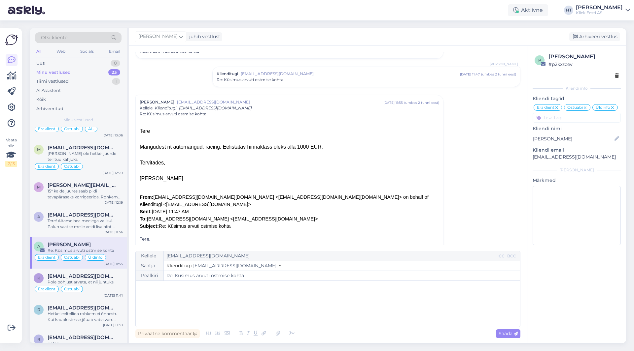
scroll to position [0, 0]
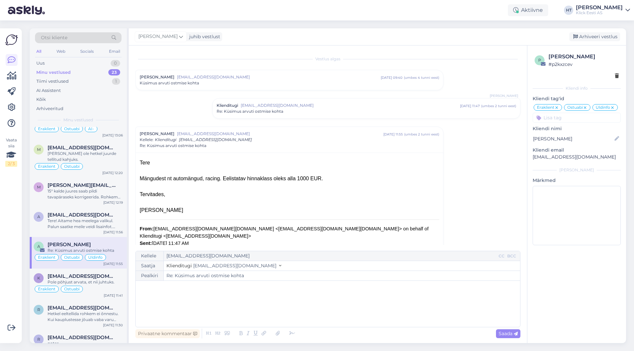
click at [188, 80] on span "[EMAIL_ADDRESS][DOMAIN_NAME]" at bounding box center [279, 77] width 204 height 6
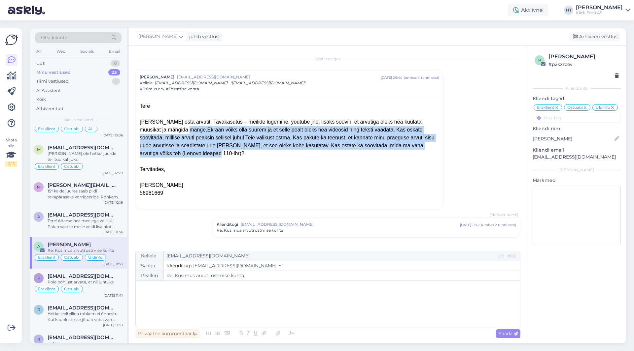
drag, startPoint x: 156, startPoint y: 130, endPoint x: 400, endPoint y: 148, distance: 244.5
click at [400, 148] on div "[PERSON_NAME] osta arvutit. Tavakasutus – meilide lugemine, youtube jne, lisaks…" at bounding box center [289, 138] width 299 height 40
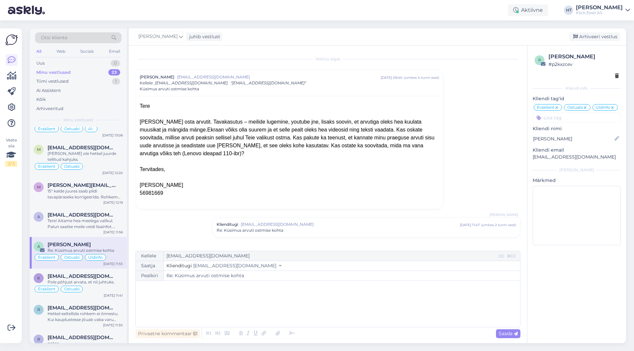
click at [381, 158] on div at bounding box center [289, 162] width 299 height 8
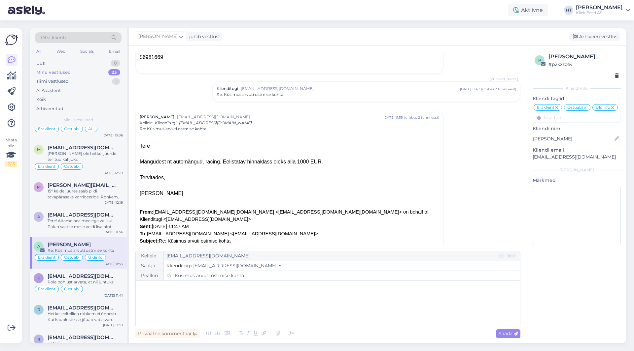
scroll to position [114, 0]
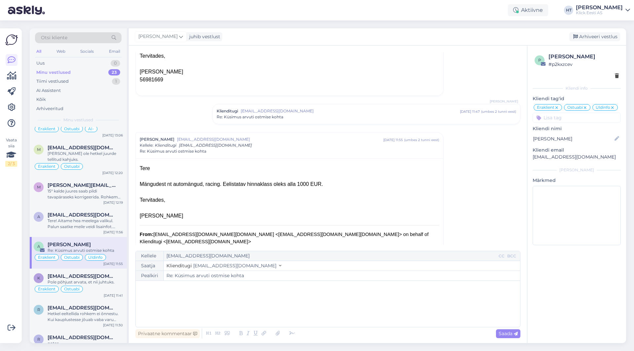
click at [179, 290] on p "﻿" at bounding box center [328, 287] width 378 height 7
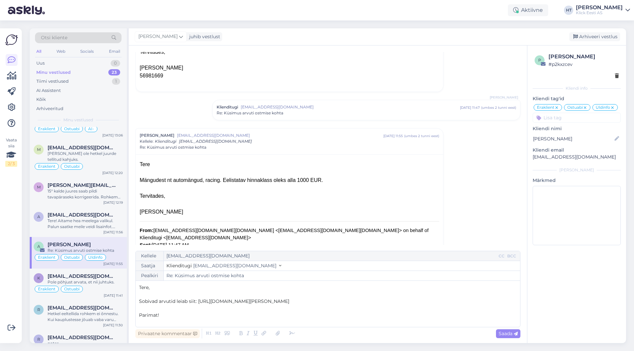
scroll to position [132, 0]
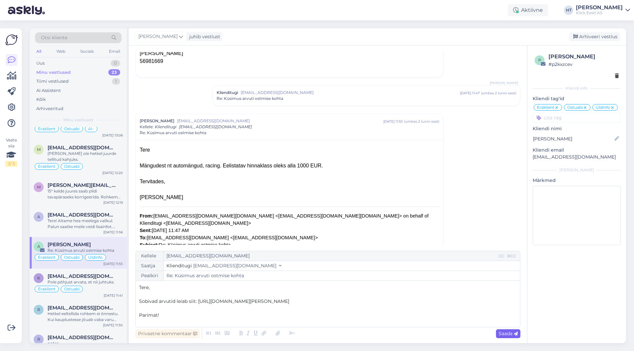
click at [511, 337] on span "Saada" at bounding box center [507, 334] width 19 height 6
type input "Re: Küsimus arvuti ostmise kohta"
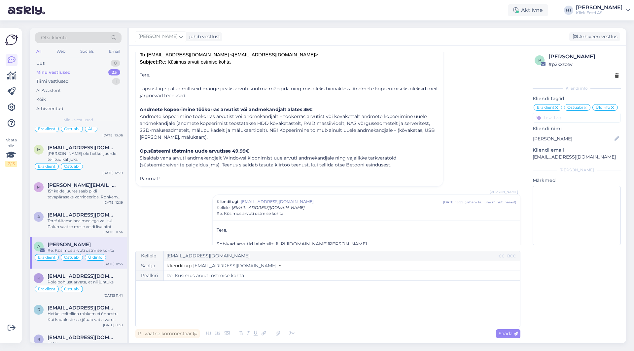
scroll to position [332, 0]
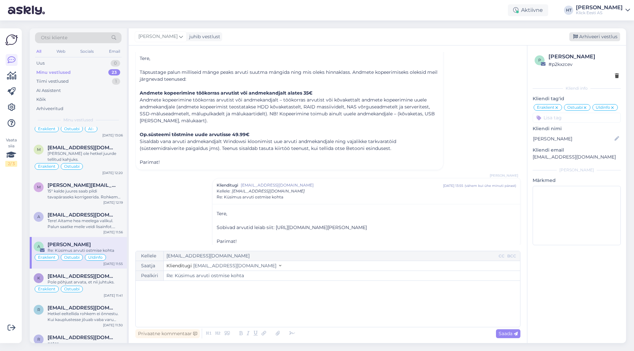
click at [585, 38] on div "Arhiveeri vestlus" at bounding box center [594, 36] width 51 height 9
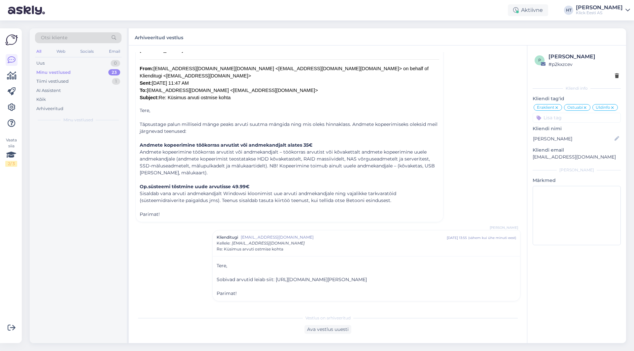
scroll to position [0, 0]
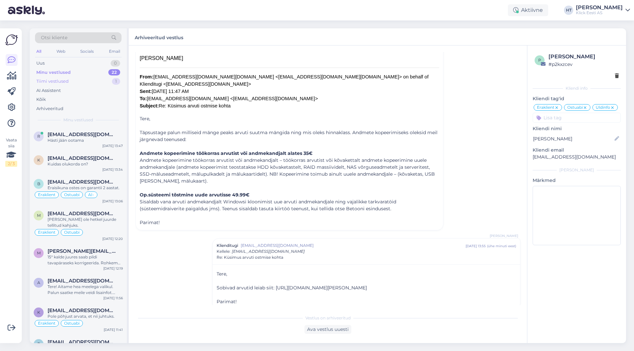
click at [92, 85] on div "Tiimi vestlused 1" at bounding box center [78, 81] width 86 height 9
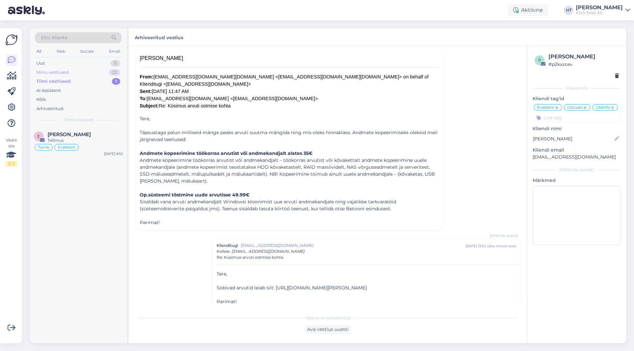
click at [92, 75] on div "Minu vestlused 22" at bounding box center [78, 72] width 86 height 9
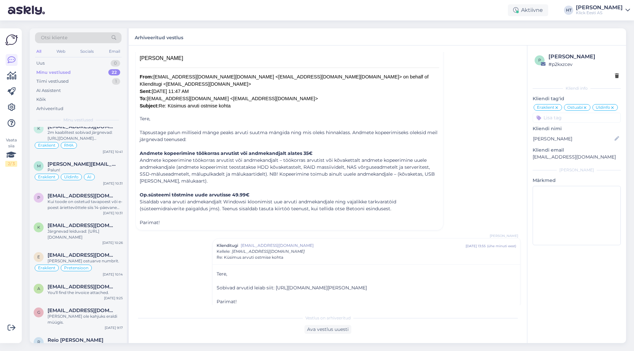
scroll to position [435, 0]
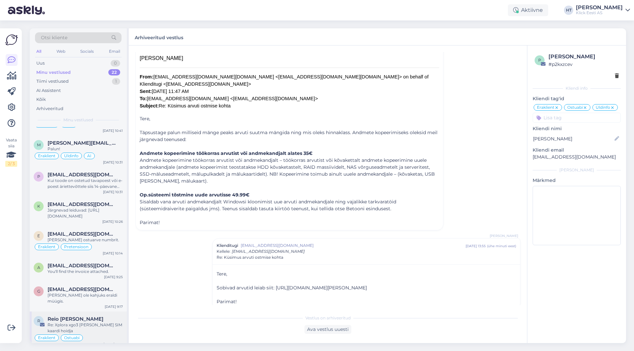
click at [89, 316] on div "Reio [PERSON_NAME]" at bounding box center [85, 319] width 75 height 6
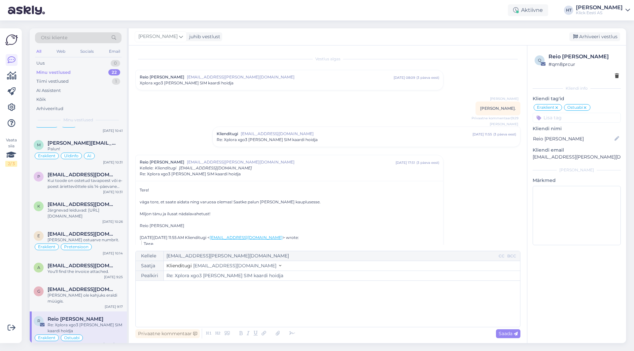
click at [219, 298] on div "﻿" at bounding box center [328, 304] width 378 height 40
click at [507, 333] on span "Saada" at bounding box center [507, 334] width 19 height 6
type input "Re: Xplora xgo3 [PERSON_NAME] SIM kaardi hoidja"
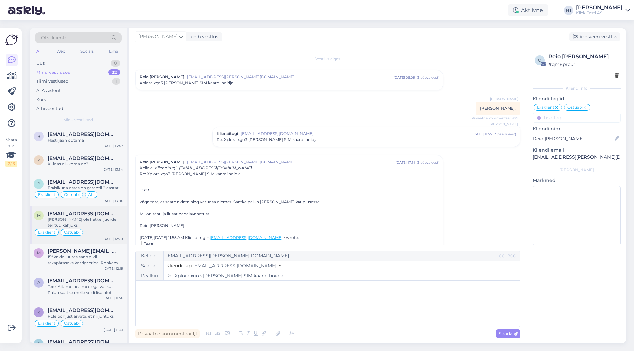
click at [108, 220] on div "[PERSON_NAME] ole hetkel juurde tellitud kahjuks." at bounding box center [85, 223] width 75 height 12
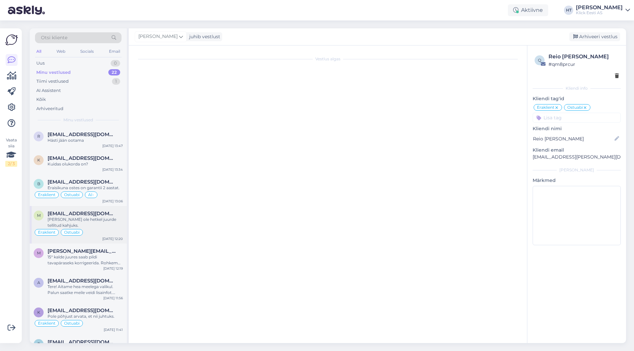
scroll to position [137, 0]
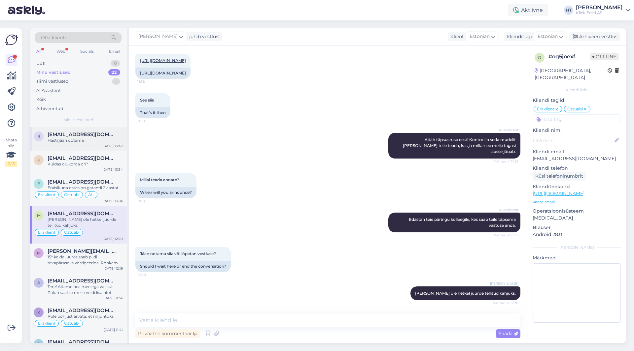
click at [111, 140] on div "Hästi jään ootama" at bounding box center [85, 141] width 75 height 6
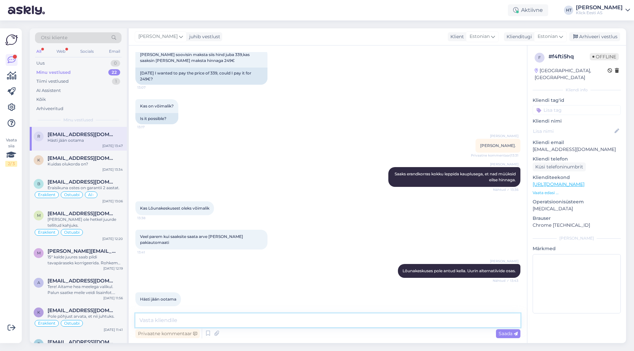
click at [281, 316] on textarea at bounding box center [327, 321] width 385 height 14
click at [554, 146] on p "[EMAIL_ADDRESS][DOMAIN_NAME]" at bounding box center [576, 149] width 88 height 7
click at [555, 146] on p "[EMAIL_ADDRESS][DOMAIN_NAME]" at bounding box center [576, 149] width 88 height 7
copy p "[EMAIL_ADDRESS][DOMAIN_NAME]"
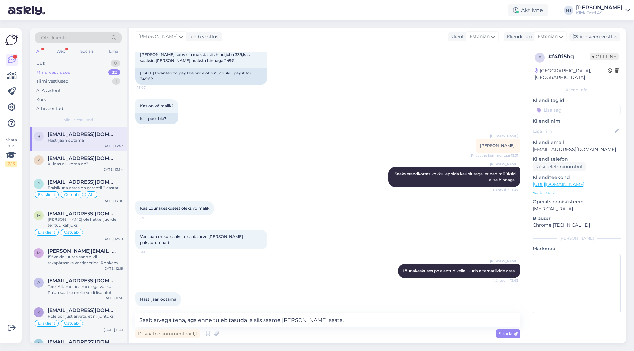
click at [398, 106] on div "Kas on võimalik? 13:17 Is it possible?" at bounding box center [327, 112] width 385 height 40
click at [348, 319] on textarea "Saab arvega teha, aga enne tuleb tasuda ja siis saame [PERSON_NAME] saata." at bounding box center [327, 321] width 385 height 14
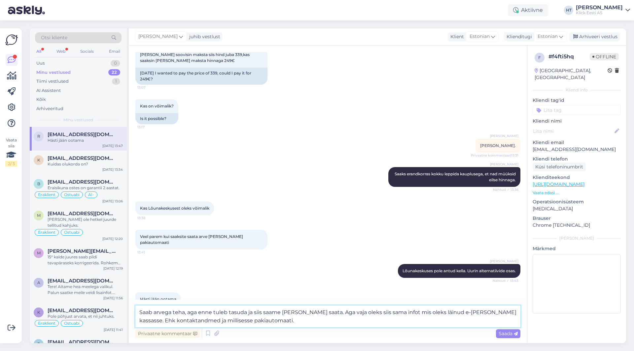
drag, startPoint x: 327, startPoint y: 312, endPoint x: 314, endPoint y: 313, distance: 13.2
click at [314, 313] on textarea "Saab arvega teha, aga enne tuleb tasuda ja siis saame [PERSON_NAME] saata. Aga …" at bounding box center [327, 317] width 385 height 22
click at [338, 313] on textarea "Saab arvega teha, aga enne tuleb tasuda ja siis saame [PERSON_NAME] saata. Vaja…" at bounding box center [327, 317] width 385 height 22
type textarea "Saab arvega teha, aga enne tuleb tasuda ja siis saame [PERSON_NAME] saata. Vaja…"
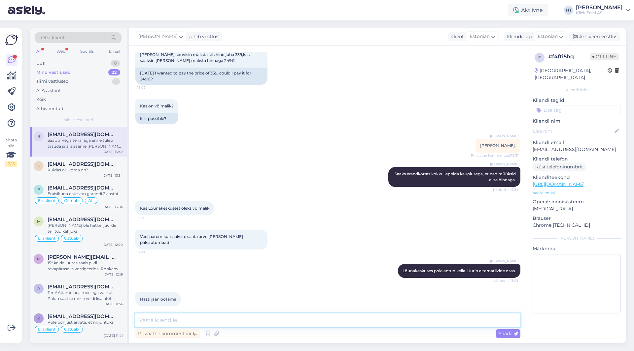
scroll to position [233, 0]
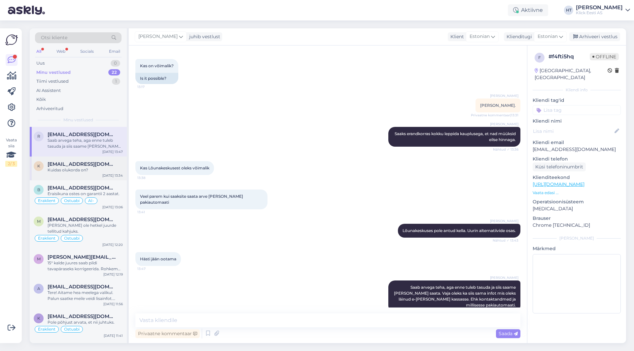
click at [117, 172] on div "Kuidas olukorda on?" at bounding box center [85, 170] width 75 height 6
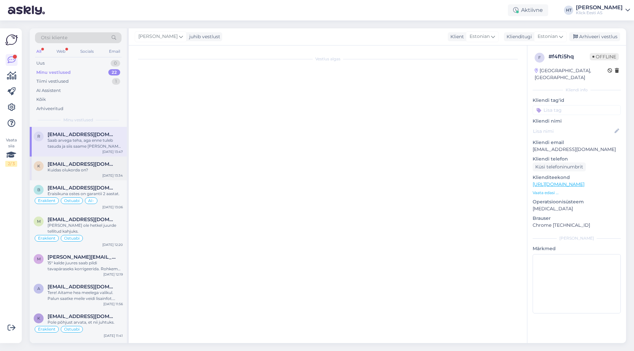
scroll to position [324, 0]
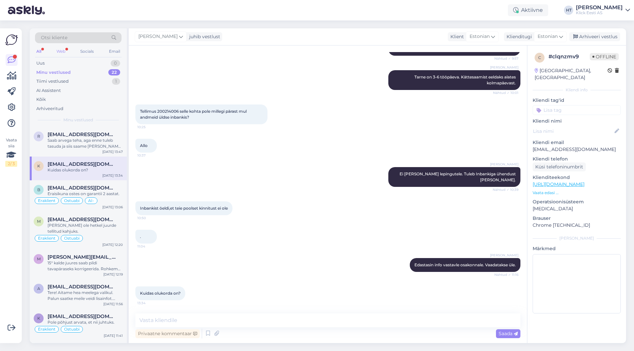
click at [65, 53] on div "Web" at bounding box center [61, 51] width 12 height 9
click at [45, 51] on div "All Web Socials Email" at bounding box center [78, 52] width 86 height 10
click at [41, 50] on div "All" at bounding box center [39, 51] width 8 height 9
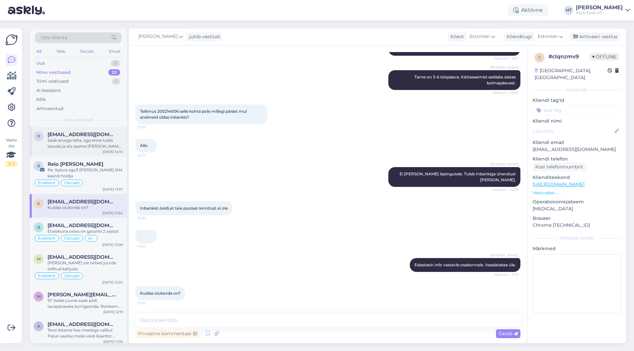
click at [100, 147] on div "Saab arvega teha, aga enne tuleb tasuda ja siis saame [PERSON_NAME] saata. Vaja…" at bounding box center [85, 144] width 75 height 12
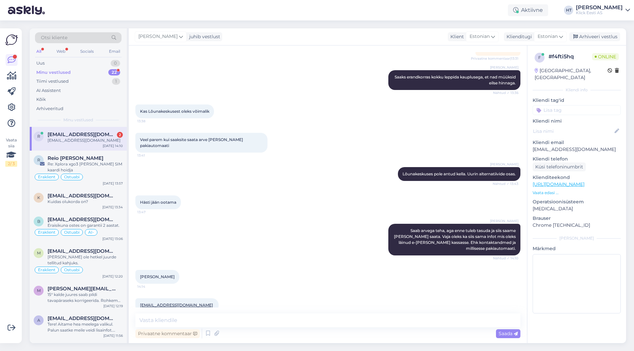
scroll to position [318, 0]
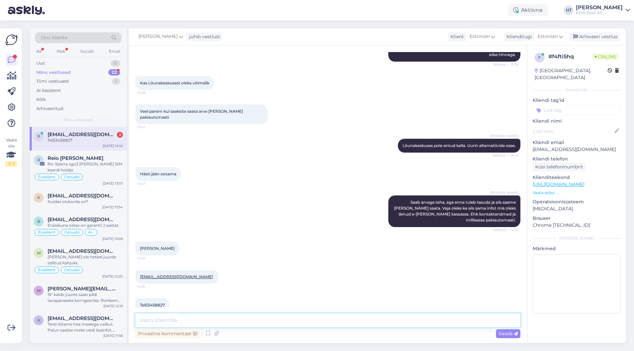
click at [248, 321] on textarea at bounding box center [327, 321] width 385 height 14
click at [248, 319] on textarea at bounding box center [327, 321] width 385 height 14
click at [177, 334] on div "Privaatne kommentaar" at bounding box center [167, 334] width 64 height 9
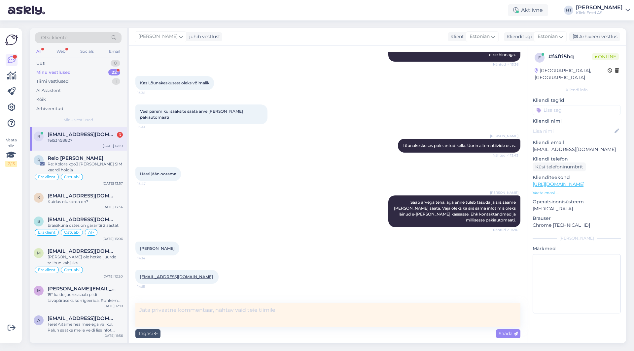
click at [182, 313] on textarea at bounding box center [327, 316] width 385 height 24
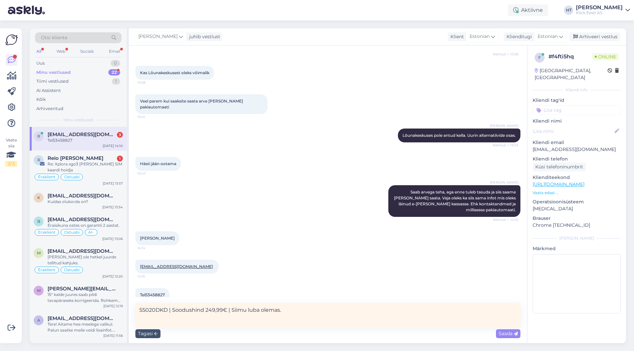
scroll to position [357, 0]
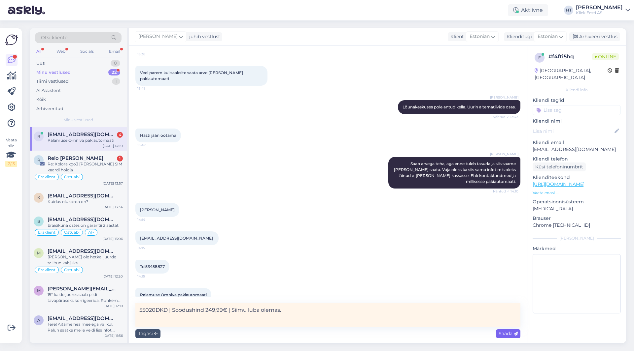
type textarea "55020DKD | Soodushind 249,99€ | Siimu luba olemas."
click at [507, 334] on span "Saada" at bounding box center [507, 334] width 19 height 6
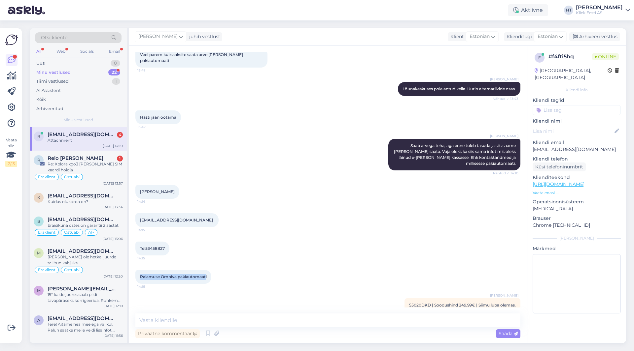
drag, startPoint x: 140, startPoint y: 265, endPoint x: 205, endPoint y: 269, distance: 65.5
click at [205, 270] on div "Palamuse Omniva pakiautomaati 14:16" at bounding box center [173, 277] width 76 height 14
copy span "Palamuse Omniva pakiautomaat"
click at [320, 235] on div "Tel53458827 14:15" at bounding box center [327, 249] width 385 height 28
click at [177, 336] on div "Privaatne kommentaar" at bounding box center [167, 334] width 64 height 9
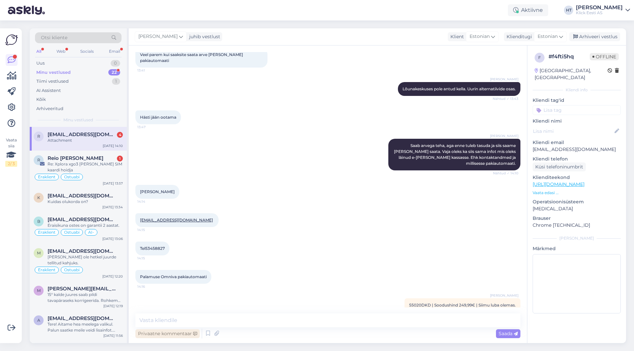
scroll to position [385, 0]
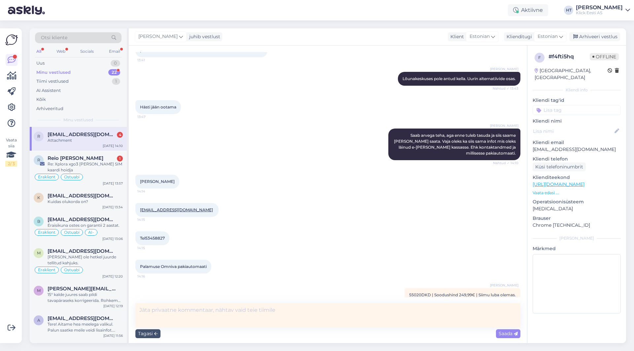
click at [260, 314] on textarea at bounding box center [327, 316] width 385 height 24
click at [206, 313] on textarea "Palamuse pakiautomaat [GEOGRAPHIC_DATA], [GEOGRAPHIC_DATA], [GEOGRAPHIC_DATA], …" at bounding box center [327, 316] width 385 height 24
click at [358, 312] on textarea "Palamuse pakiautomaat | [GEOGRAPHIC_DATA], [GEOGRAPHIC_DATA], [GEOGRAPHIC_DATA]…" at bounding box center [327, 316] width 385 height 24
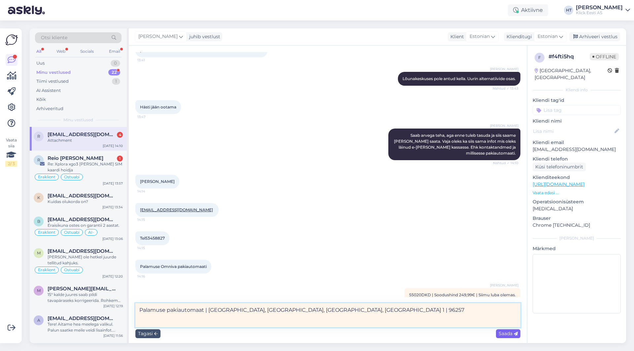
type textarea "Palamuse pakiautomaat | [GEOGRAPHIC_DATA], [GEOGRAPHIC_DATA], [GEOGRAPHIC_DATA]…"
click at [504, 334] on span "Saada" at bounding box center [507, 334] width 19 height 6
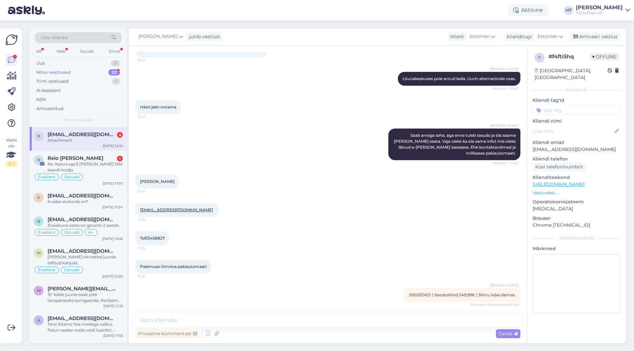
scroll to position [410, 0]
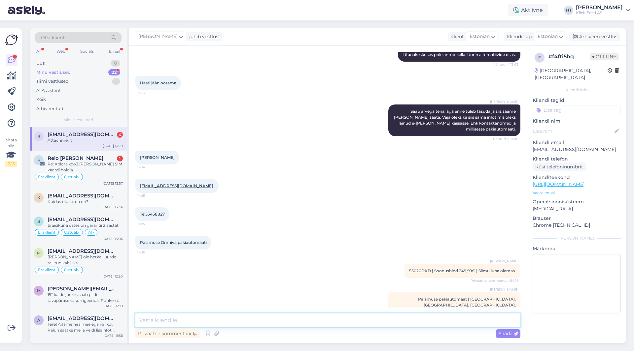
click at [294, 325] on textarea at bounding box center [327, 321] width 385 height 14
type textarea "Selge, vormistame [PERSON_NAME] saadame e-[PERSON_NAME]."
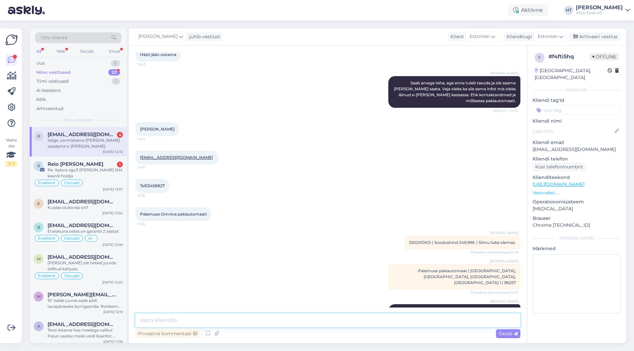
click at [210, 318] on textarea at bounding box center [327, 321] width 385 height 14
click at [100, 167] on div "Reio [PERSON_NAME] 1" at bounding box center [85, 164] width 75 height 6
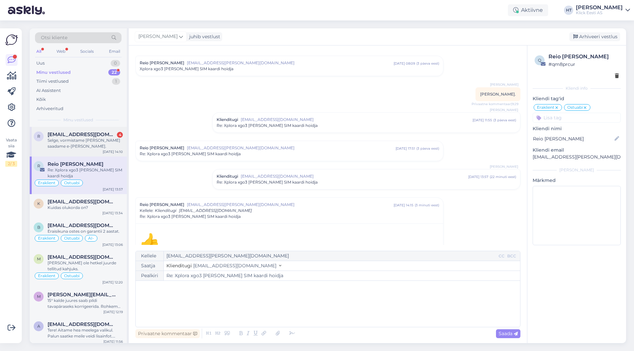
click at [98, 143] on div "Selge, vormistame [PERSON_NAME] saadame e-[PERSON_NAME]." at bounding box center [85, 144] width 75 height 12
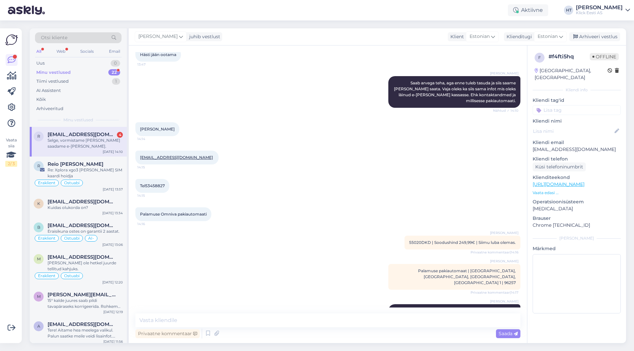
click at [236, 297] on div "[PERSON_NAME] Selge, vormistame [PERSON_NAME] saadame e-[PERSON_NAME]. 14:18" at bounding box center [327, 314] width 385 height 34
click at [295, 316] on textarea at bounding box center [327, 321] width 385 height 14
click at [87, 160] on div "R Reio [PERSON_NAME] Re: Xplora xgo3 [PERSON_NAME] SIM kaardi hoidja Eraklient …" at bounding box center [78, 176] width 97 height 38
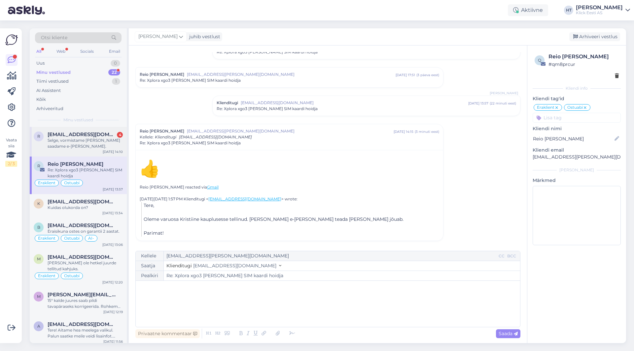
click at [94, 143] on div "Selge, vormistame [PERSON_NAME] saadame e-[PERSON_NAME]." at bounding box center [85, 144] width 75 height 12
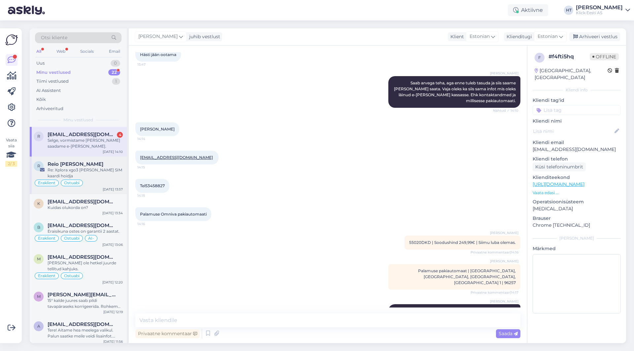
click at [94, 168] on div "Re: Xplora xgo3 [PERSON_NAME] SIM kaardi hoidja" at bounding box center [85, 173] width 75 height 12
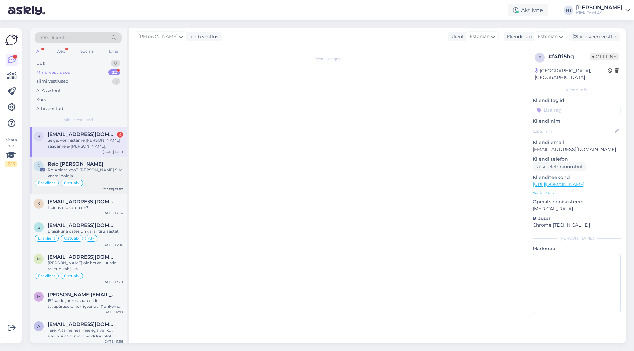
scroll to position [88, 0]
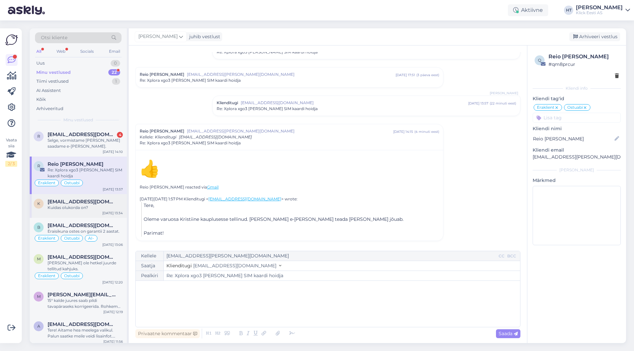
click at [92, 206] on div "Kuidas olukorda on?" at bounding box center [85, 208] width 75 height 6
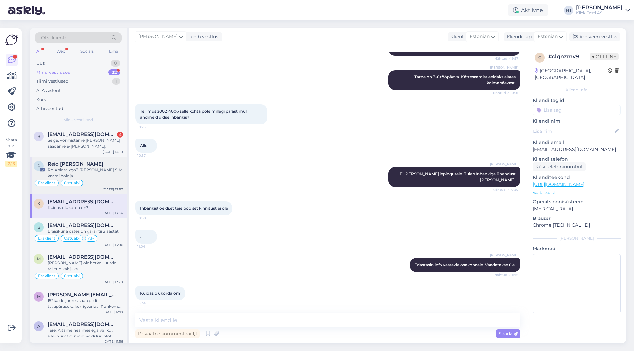
click at [91, 184] on div "Eraklient Ostuabi" at bounding box center [78, 183] width 89 height 8
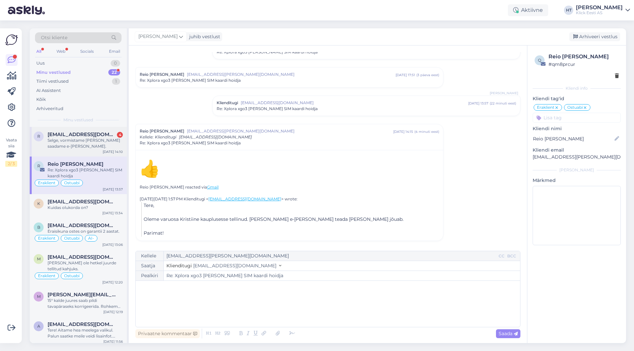
click at [100, 143] on div "Selge, vormistame [PERSON_NAME] saadame e-[PERSON_NAME]." at bounding box center [85, 144] width 75 height 12
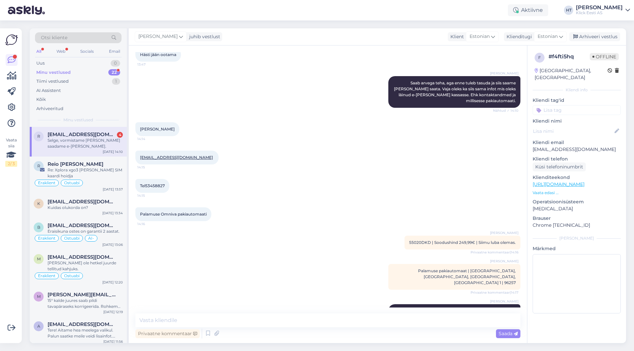
click at [109, 71] on div "22" at bounding box center [114, 72] width 12 height 7
click at [104, 143] on div "Selge, vormistame [PERSON_NAME] saadame e-[PERSON_NAME]." at bounding box center [85, 144] width 75 height 12
click at [101, 162] on div "Reio [PERSON_NAME]" at bounding box center [85, 164] width 75 height 6
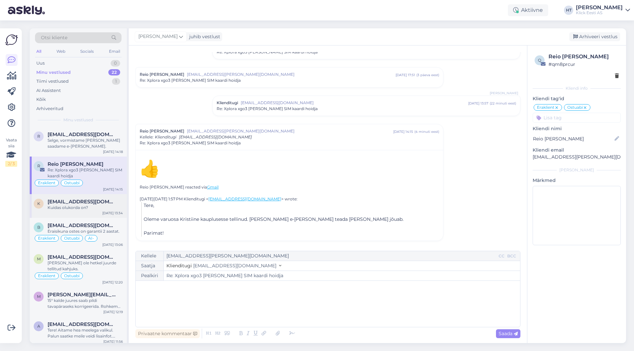
click at [103, 211] on div "k [EMAIL_ADDRESS][DOMAIN_NAME] Kuidas olukorda on? [DATE] 13:34" at bounding box center [78, 206] width 97 height 24
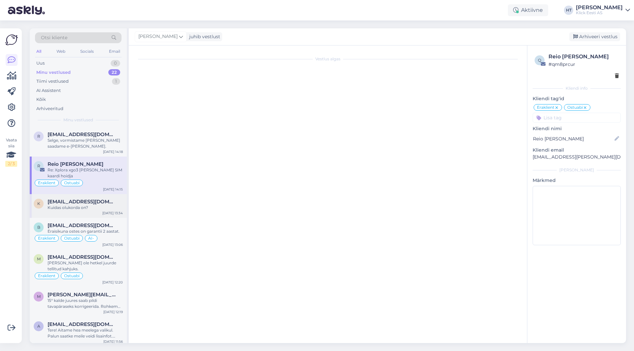
scroll to position [324, 0]
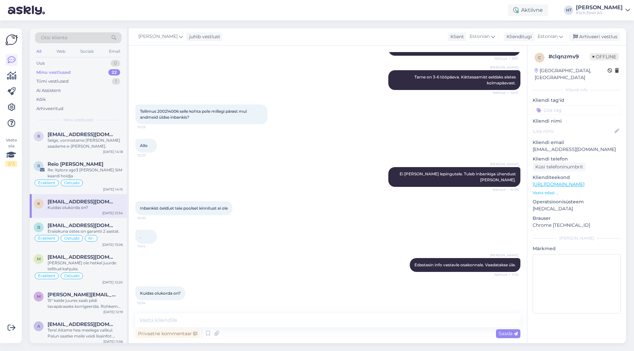
click at [12, 258] on div "Vaata siia 2 / 3" at bounding box center [11, 186] width 13 height 305
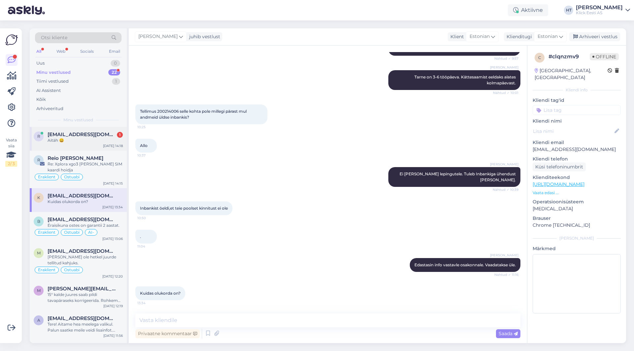
click at [88, 136] on span "[EMAIL_ADDRESS][DOMAIN_NAME]" at bounding box center [82, 135] width 69 height 6
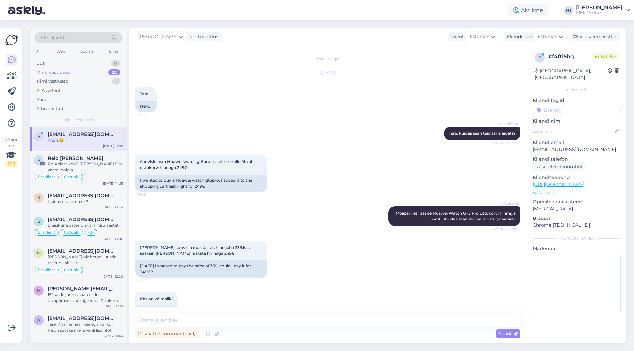
scroll to position [466, 0]
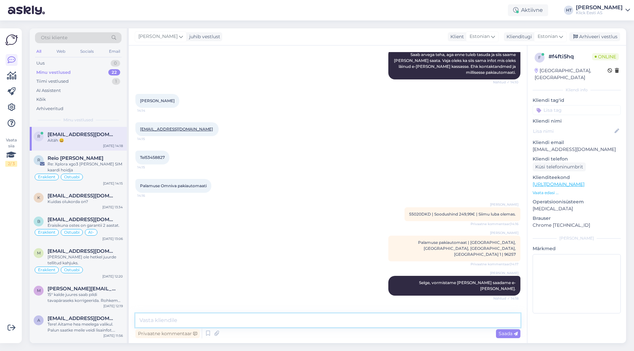
click at [242, 318] on textarea at bounding box center [327, 321] width 385 height 14
type textarea "Palun :)"
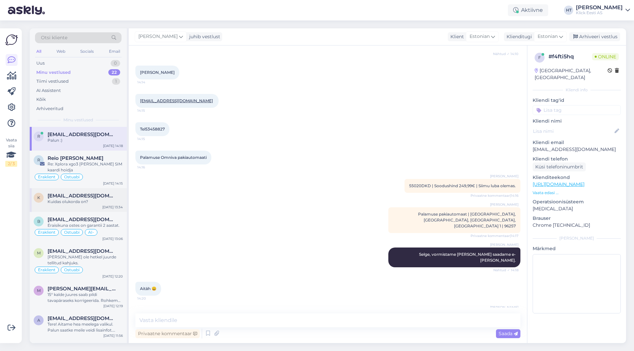
click at [93, 191] on div "k [EMAIL_ADDRESS][DOMAIN_NAME] Kuidas olukorda on? [DATE] 13:34" at bounding box center [78, 200] width 97 height 24
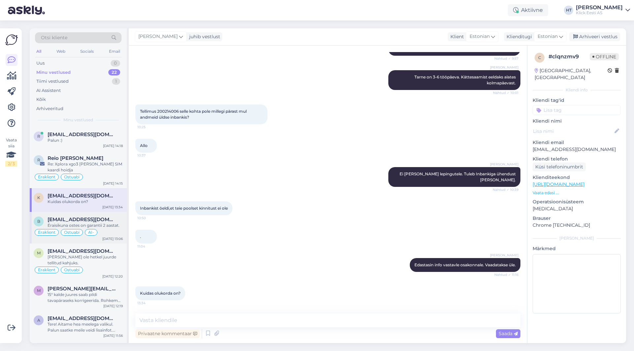
click at [93, 222] on span "[EMAIL_ADDRESS][DOMAIN_NAME]" at bounding box center [82, 220] width 69 height 6
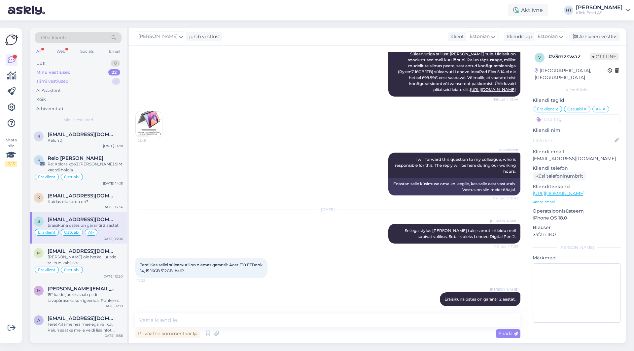
click at [96, 79] on div "Tiimi vestlused 1" at bounding box center [78, 81] width 86 height 9
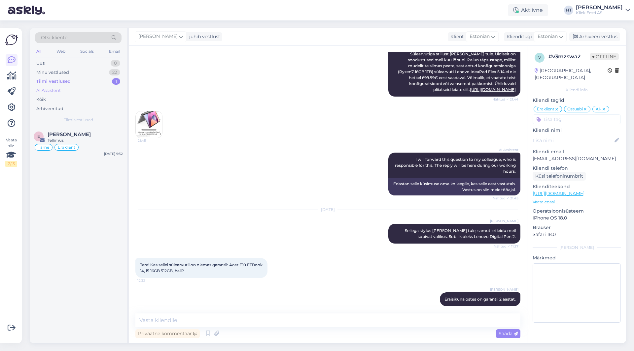
click at [91, 88] on div "AI Assistent" at bounding box center [78, 90] width 86 height 9
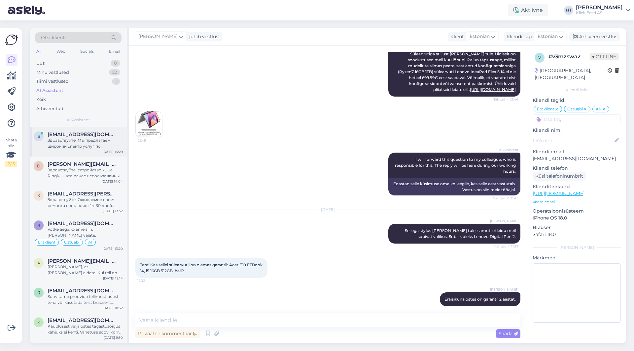
click at [89, 128] on div "s [EMAIL_ADDRESS][DOMAIN_NAME] Здравствуйте! Мы предлагаем широкий спектр услуг…" at bounding box center [78, 142] width 97 height 30
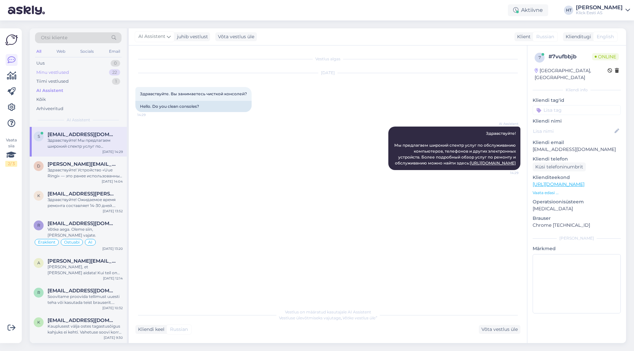
click at [109, 70] on div "Minu vestlused 22" at bounding box center [78, 72] width 86 height 9
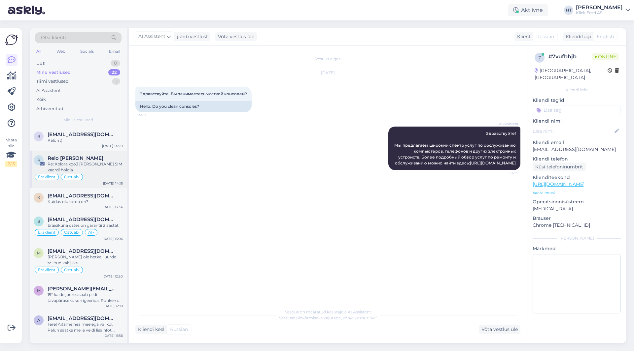
click at [114, 156] on div "Reio [PERSON_NAME]" at bounding box center [85, 158] width 75 height 6
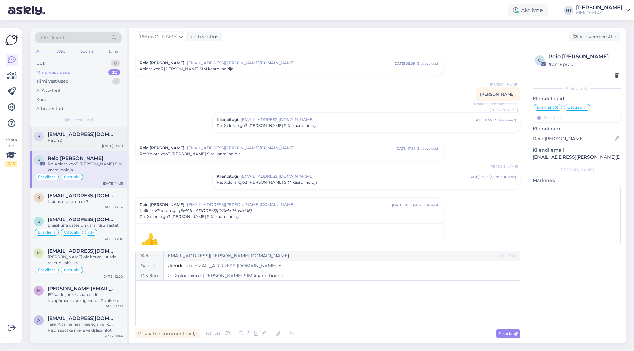
click at [114, 137] on div "[EMAIL_ADDRESS][DOMAIN_NAME]" at bounding box center [85, 135] width 75 height 6
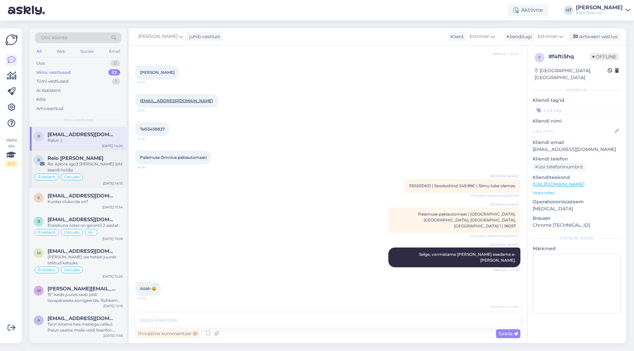
click at [120, 167] on div "Re: Xplora xgo3 [PERSON_NAME] SIM kaardi hoidja" at bounding box center [85, 167] width 75 height 12
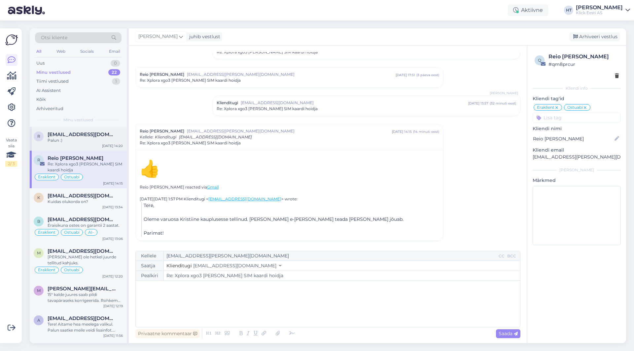
click at [107, 143] on div "Palun :)" at bounding box center [85, 141] width 75 height 6
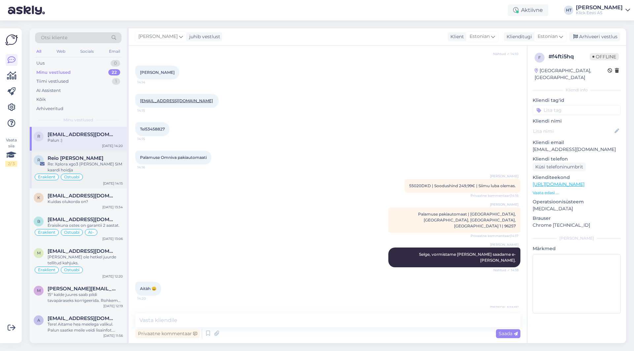
click at [107, 167] on div "Re: Xplora xgo3 [PERSON_NAME] SIM kaardi hoidja" at bounding box center [85, 167] width 75 height 12
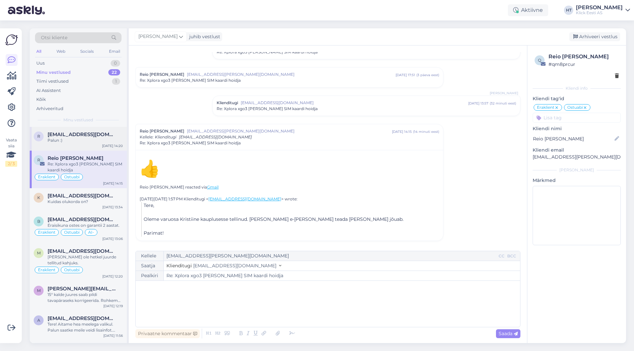
click at [101, 137] on span "[EMAIL_ADDRESS][DOMAIN_NAME]" at bounding box center [82, 135] width 69 height 6
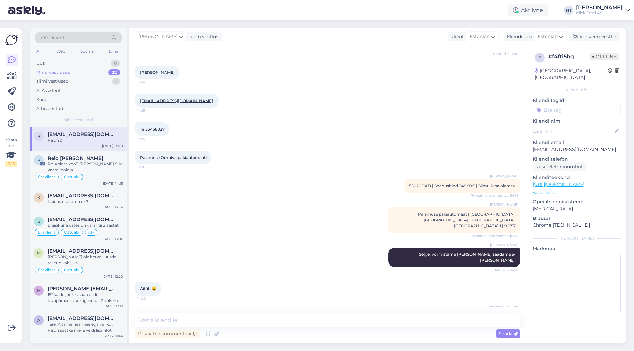
click at [10, 277] on div "Vaata siia 2 / 3" at bounding box center [11, 186] width 13 height 305
click at [295, 315] on textarea at bounding box center [327, 321] width 385 height 14
drag, startPoint x: 404, startPoint y: 173, endPoint x: 468, endPoint y: 176, distance: 64.8
click at [468, 183] on span "55020DKD | Soodushind 249,99€ | Siimu luba olemas." at bounding box center [462, 185] width 107 height 5
copy span "55020DKD | Soodushind 249,99€"
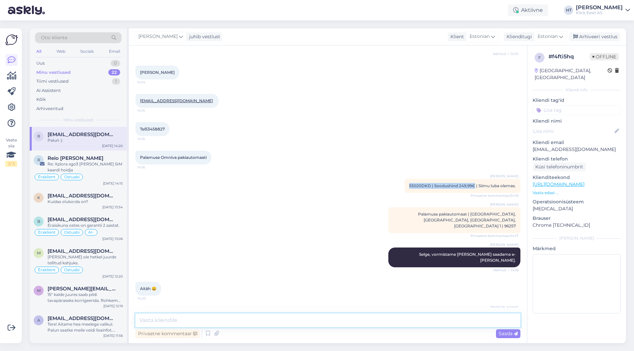
click at [332, 318] on textarea at bounding box center [327, 321] width 385 height 14
drag, startPoint x: 398, startPoint y: 203, endPoint x: 511, endPoint y: 209, distance: 113.0
click at [511, 209] on div "[PERSON_NAME] Palamuse pakiautomaat | [GEOGRAPHIC_DATA], [GEOGRAPHIC_DATA], [GE…" at bounding box center [454, 221] width 132 height 26
copy span "Palamuse pakiautomaat | [GEOGRAPHIC_DATA], [GEOGRAPHIC_DATA], [GEOGRAPHIC_DATA]…"
click at [326, 321] on textarea at bounding box center [327, 321] width 385 height 14
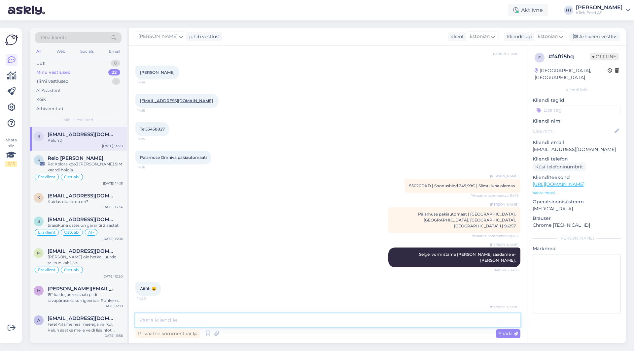
click at [323, 322] on textarea at bounding box center [327, 321] width 385 height 14
click at [95, 169] on div "Re: Xplora xgo3 [PERSON_NAME] SIM kaardi hoidja" at bounding box center [85, 167] width 75 height 12
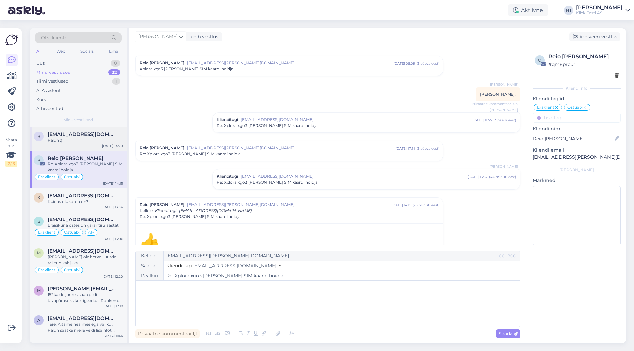
click at [89, 144] on div "r [EMAIL_ADDRESS][DOMAIN_NAME] Palun :) [DATE] 14:20" at bounding box center [78, 139] width 97 height 24
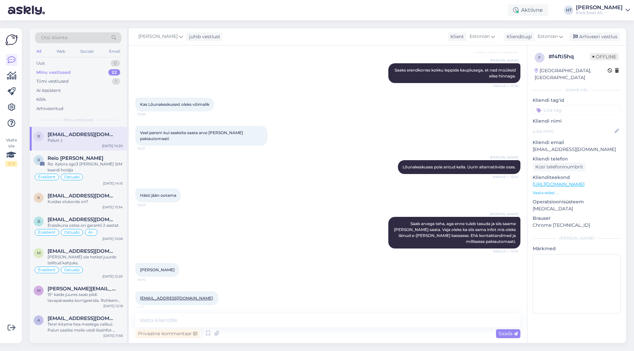
scroll to position [297, 0]
click at [256, 320] on textarea at bounding box center [327, 321] width 385 height 14
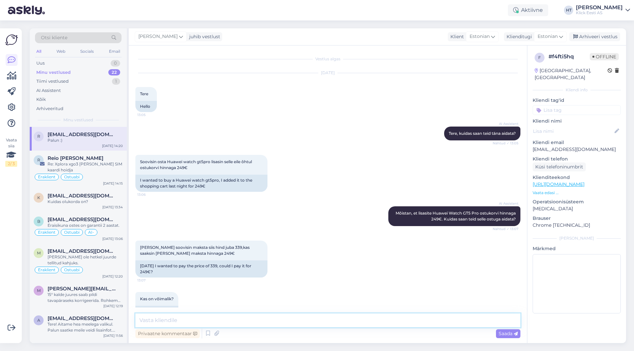
scroll to position [495, 0]
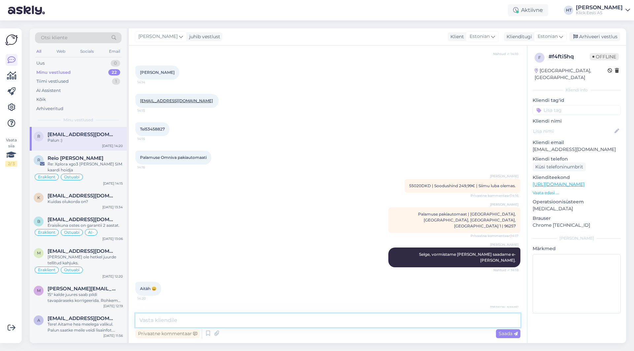
click at [288, 323] on textarea at bounding box center [327, 321] width 385 height 14
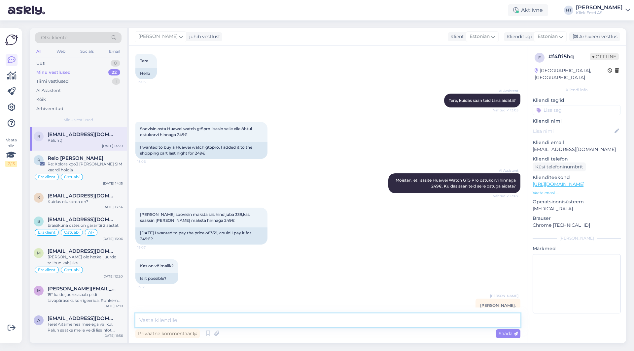
scroll to position [66, 0]
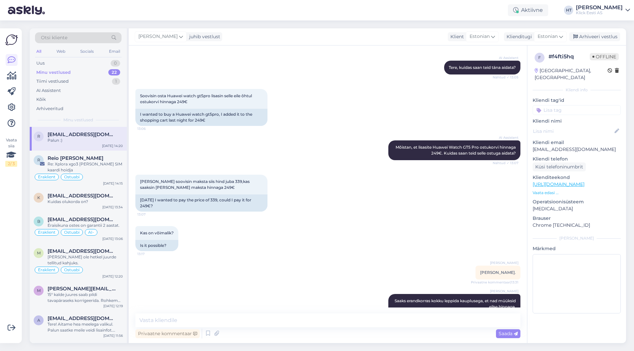
click at [544, 190] on p "Vaata edasi ..." at bounding box center [576, 193] width 88 height 6
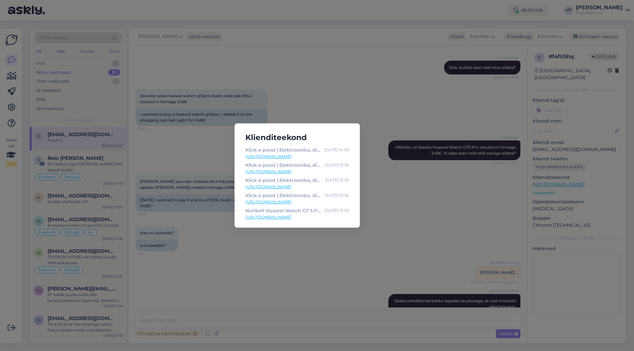
click at [204, 297] on div "Klienditeekond Klick e-pood | Elektroonika, digikaup, kodutehnika [DATE] 14:03 …" at bounding box center [317, 175] width 634 height 351
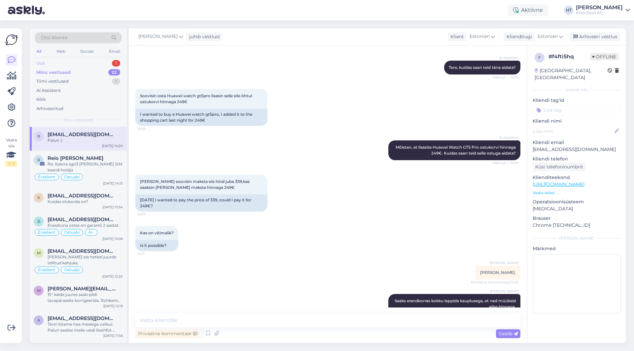
click at [97, 64] on div "Uus 1" at bounding box center [78, 63] width 86 height 9
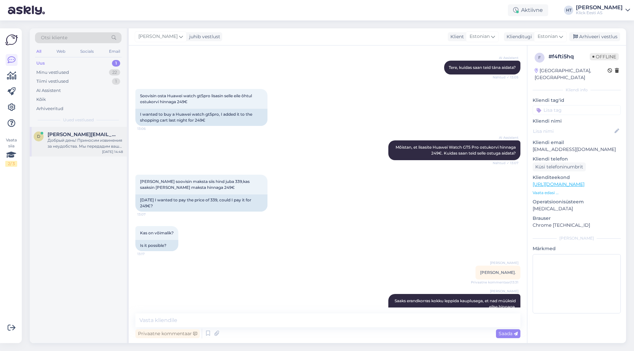
click at [107, 131] on div "d [PERSON_NAME][EMAIL_ADDRESS][DOMAIN_NAME] Добрый день! Приносим извинения за …" at bounding box center [78, 142] width 97 height 30
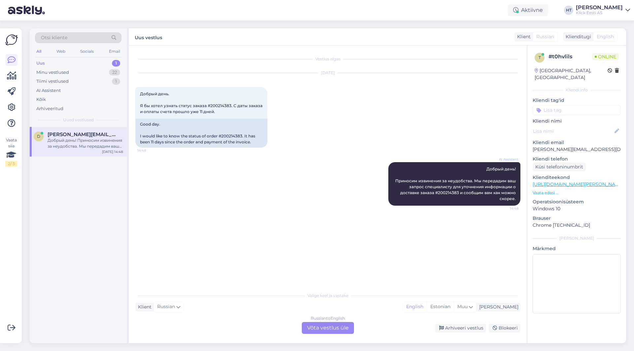
scroll to position [0, 0]
drag, startPoint x: 223, startPoint y: 112, endPoint x: 134, endPoint y: 94, distance: 90.5
click at [134, 94] on div "Vestlus algas [DATE] Добрый день. Я бы хотел узнать статус заказа #200214383. С…" at bounding box center [328, 195] width 398 height 298
copy span "Добрый день. Я бы хотел узнать статус заказа #200214383. С даты заказа и оплаты…"
click at [221, 92] on div "Добрый день. Я бы хотел узнать статус заказа #200214383. С даты заказа и оплаты…" at bounding box center [201, 103] width 132 height 32
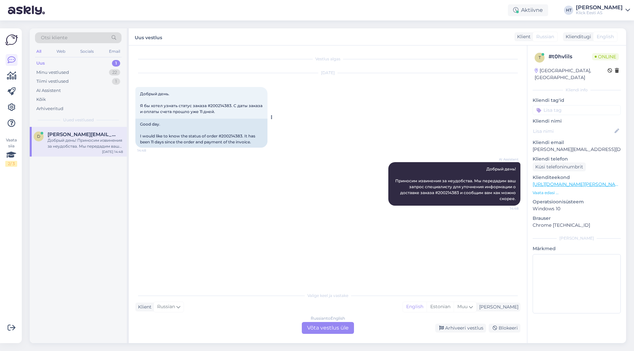
click at [212, 105] on span "Добрый день. Я бы хотел узнать статус заказа #200214383. С даты заказа и оплаты…" at bounding box center [201, 102] width 123 height 23
copy span "200214383"
click at [340, 131] on div "[DATE] Добрый день. Я бы хотел узнать статус заказа #200214383. С даты заказа и…" at bounding box center [327, 110] width 385 height 89
click at [551, 146] on p "[PERSON_NAME][EMAIL_ADDRESS][DOMAIN_NAME]" at bounding box center [576, 149] width 88 height 7
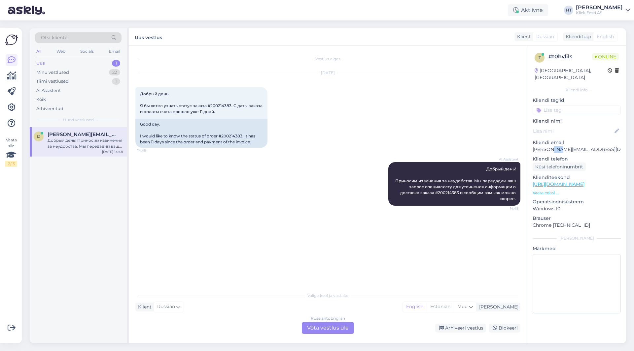
click at [551, 146] on p "[PERSON_NAME][EMAIL_ADDRESS][DOMAIN_NAME]" at bounding box center [576, 149] width 88 height 7
copy p "[PERSON_NAME][EMAIL_ADDRESS][DOMAIN_NAME]"
click at [75, 39] on div "Otsi kliente" at bounding box center [78, 37] width 86 height 11
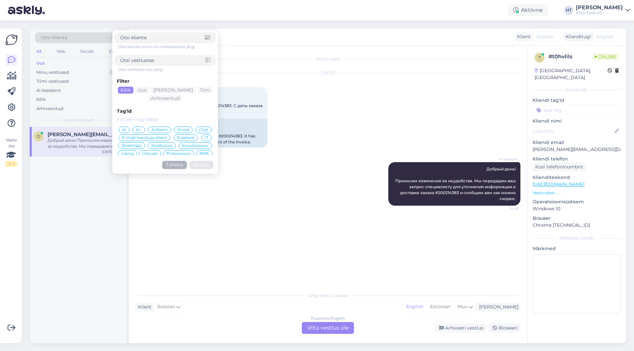
click at [162, 65] on div at bounding box center [165, 60] width 102 height 11
click at [161, 61] on input at bounding box center [162, 60] width 85 height 7
paste input "[PERSON_NAME][EMAIL_ADDRESS][DOMAIN_NAME]"
type input "d"
click at [154, 40] on input at bounding box center [162, 37] width 84 height 7
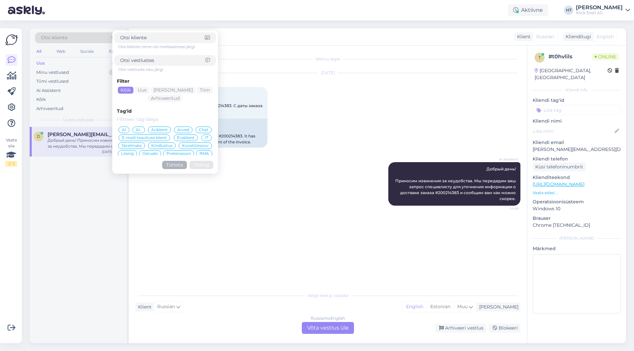
paste input "[PERSON_NAME][EMAIL_ADDRESS][DOMAIN_NAME]"
type input "[PERSON_NAME][EMAIL_ADDRESS][DOMAIN_NAME]"
click button "Otsing" at bounding box center [201, 165] width 24 height 8
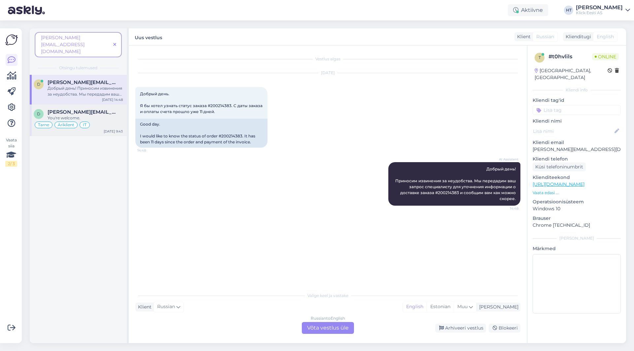
click at [84, 109] on span "[PERSON_NAME][EMAIL_ADDRESS][DOMAIN_NAME]" at bounding box center [82, 112] width 69 height 6
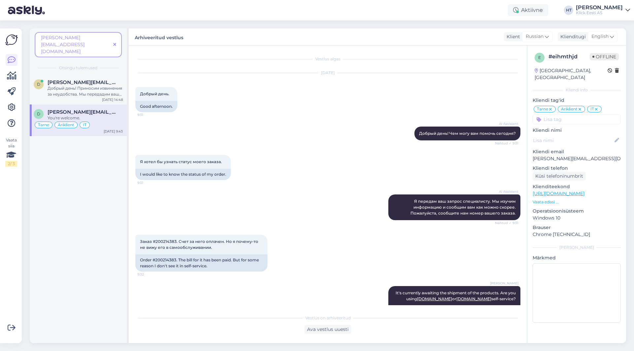
click at [81, 255] on div "d [PERSON_NAME][EMAIL_ADDRESS][DOMAIN_NAME] Добрый день! Приносим извинения за …" at bounding box center [78, 209] width 97 height 269
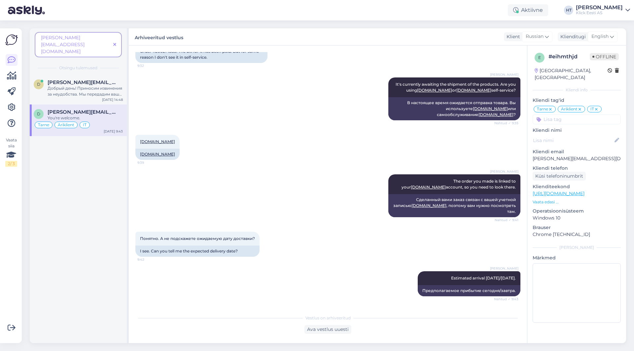
scroll to position [275, 0]
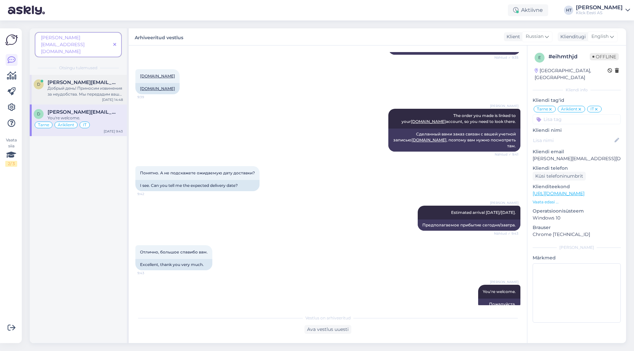
click at [91, 85] on div "d [PERSON_NAME][EMAIL_ADDRESS][DOMAIN_NAME] Добрый день! Приносим извинения за …" at bounding box center [78, 90] width 97 height 30
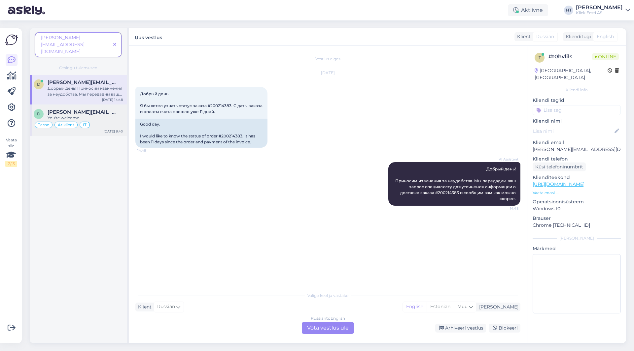
click at [96, 109] on div "[PERSON_NAME][EMAIL_ADDRESS][DOMAIN_NAME]" at bounding box center [85, 112] width 75 height 6
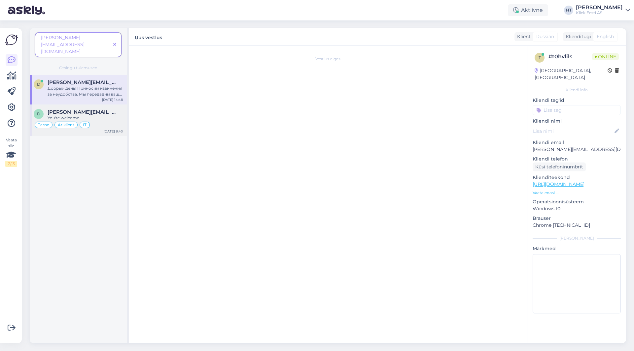
scroll to position [275, 0]
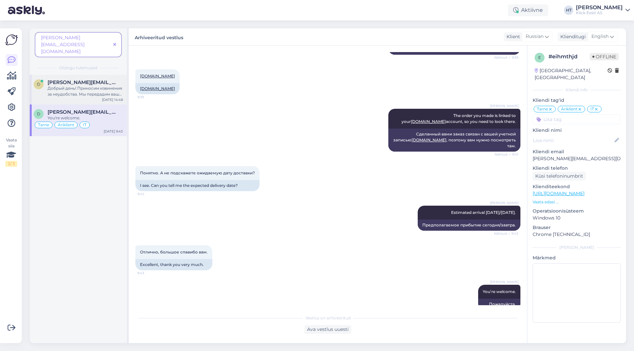
click at [100, 85] on div "Добрый день! Приносим извинения за неудобства. Мы передадим ваш запрос специали…" at bounding box center [85, 91] width 75 height 12
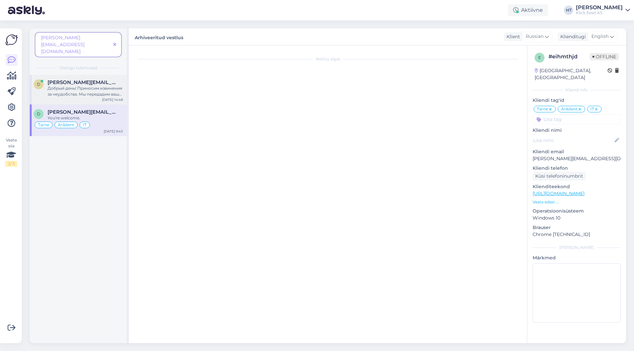
scroll to position [0, 0]
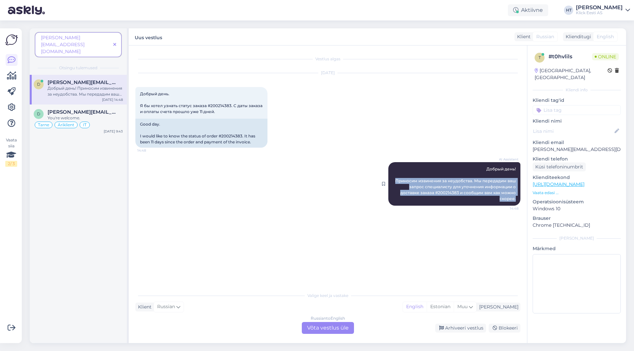
drag, startPoint x: 395, startPoint y: 181, endPoint x: 516, endPoint y: 201, distance: 122.5
click at [516, 201] on div "AI Assistent Добрый день! Приносим извинения за неудобства. Мы передадим ваш за…" at bounding box center [454, 184] width 132 height 44
click at [266, 234] on div "Vestlus algas [DATE] Добрый день. Я бы хотел узнать статус заказа #200214383. С…" at bounding box center [330, 167] width 391 height 231
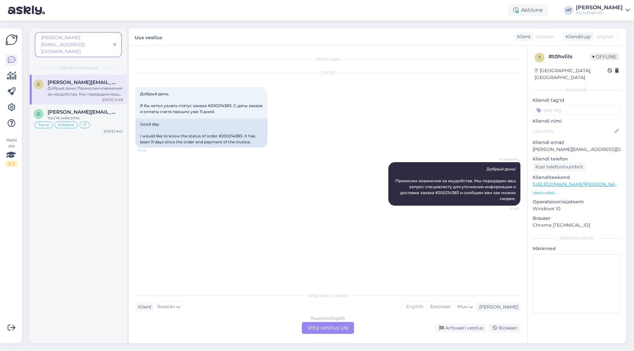
click at [335, 329] on div "Russian to English Võta vestlus üle" at bounding box center [328, 328] width 52 height 12
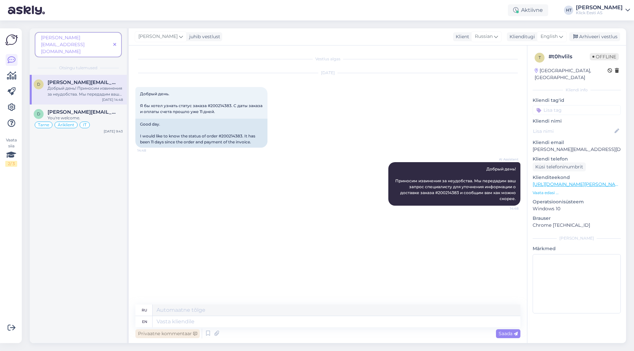
click at [178, 333] on div "Privaatne kommentaar" at bounding box center [167, 334] width 64 height 9
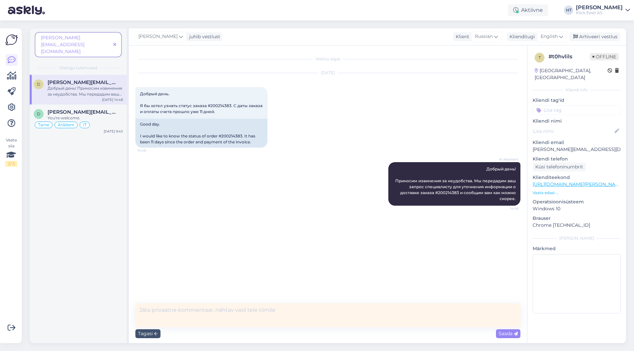
click at [218, 316] on textarea at bounding box center [327, 316] width 385 height 24
type textarea "[PERSON_NAME]."
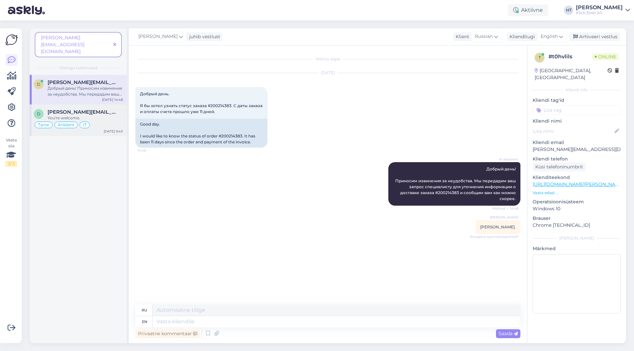
click at [90, 109] on div "[PERSON_NAME][EMAIL_ADDRESS][DOMAIN_NAME]" at bounding box center [85, 112] width 75 height 6
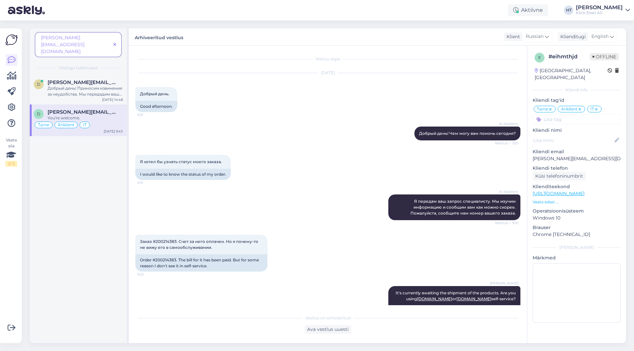
scroll to position [275, 0]
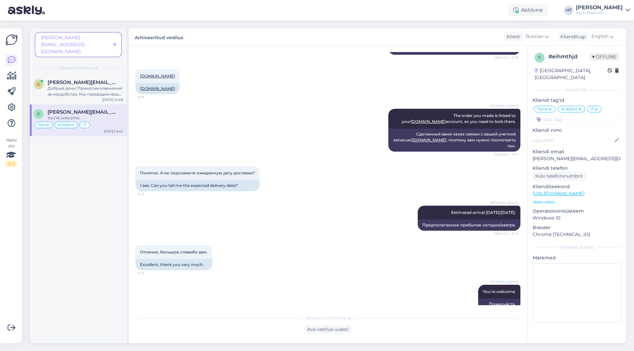
click at [115, 43] on icon at bounding box center [114, 45] width 3 height 5
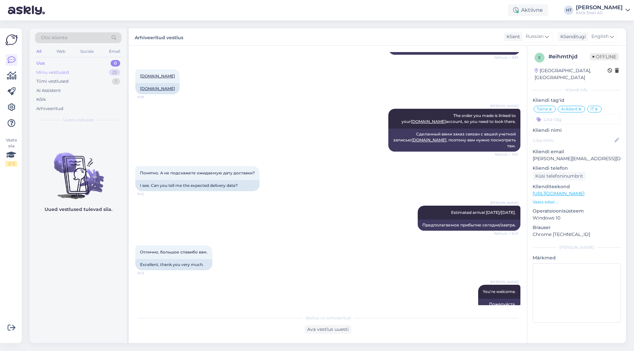
click at [87, 69] on div "Minu vestlused 23" at bounding box center [78, 72] width 86 height 9
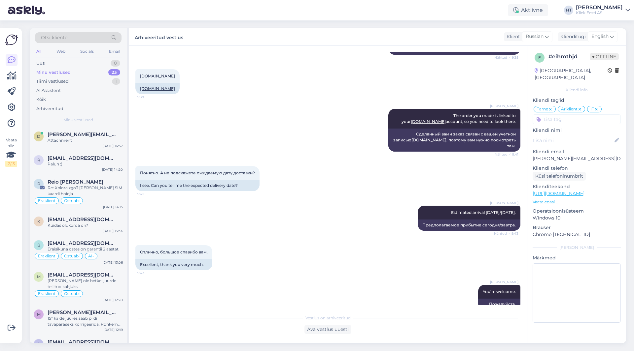
click at [36, 50] on div "All" at bounding box center [39, 51] width 8 height 9
click at [88, 165] on div "Palun :)" at bounding box center [85, 164] width 75 height 6
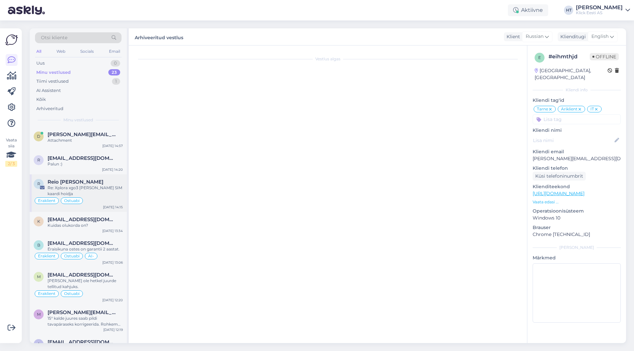
scroll to position [495, 0]
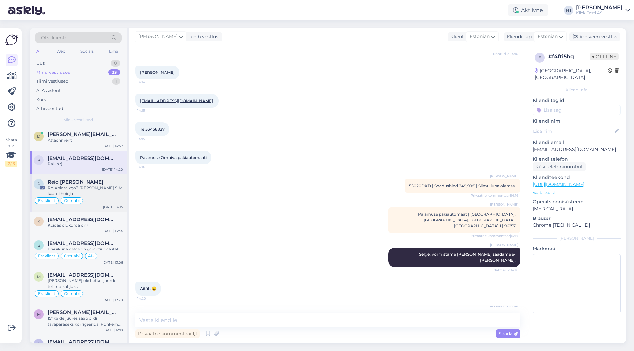
drag, startPoint x: 101, startPoint y: 195, endPoint x: 103, endPoint y: 209, distance: 13.9
click at [101, 196] on div "Re: Xplora xgo3 [PERSON_NAME] SIM kaardi hoidja" at bounding box center [85, 191] width 75 height 12
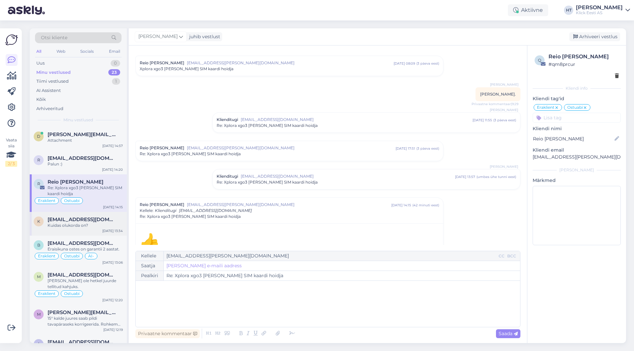
click at [106, 231] on div "[DATE] 13:34" at bounding box center [112, 231] width 20 height 5
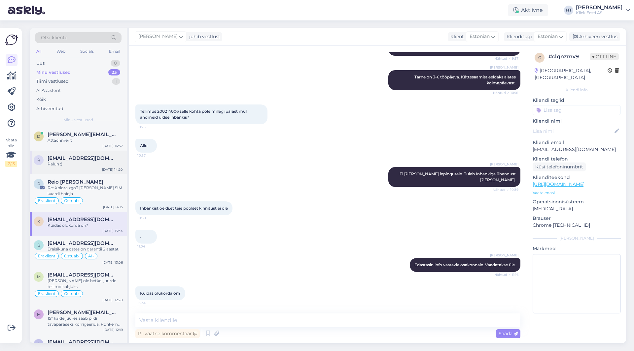
click at [100, 168] on div "r [EMAIL_ADDRESS][DOMAIN_NAME] Palun :) [DATE] 14:20" at bounding box center [78, 163] width 97 height 24
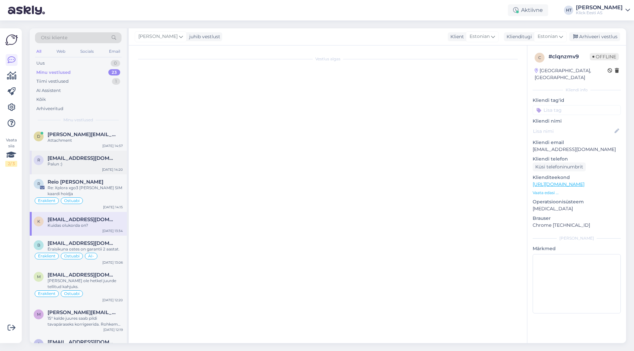
scroll to position [495, 0]
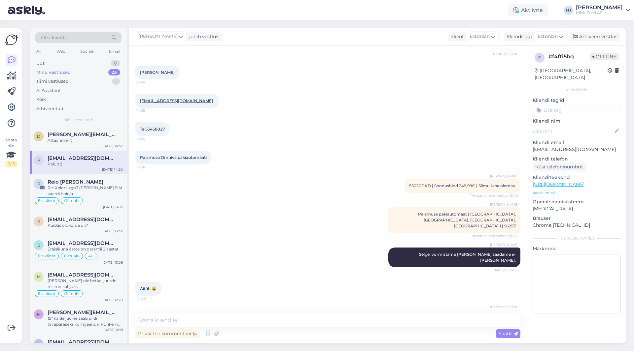
click at [479, 17] on div "Aktiivne Võta paus, Askly hoiab kliente [PERSON_NAME] 15 minutit 30 minutit 1 t…" at bounding box center [317, 10] width 634 height 20
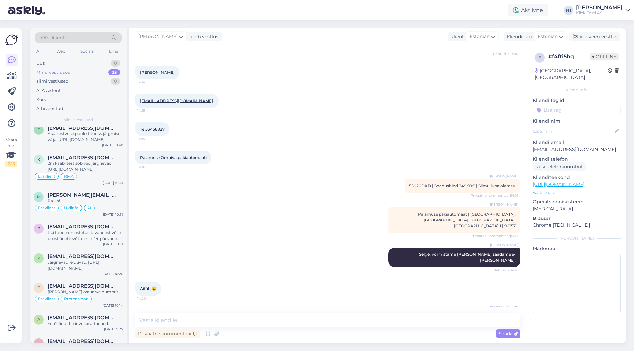
scroll to position [459, 0]
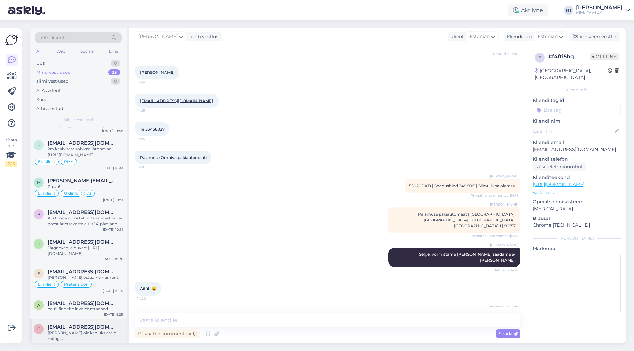
click at [101, 322] on div "g [EMAIL_ADDRESS][DOMAIN_NAME] [PERSON_NAME] ole kahjuks eraldi müügis. [DATE] …" at bounding box center [78, 335] width 97 height 30
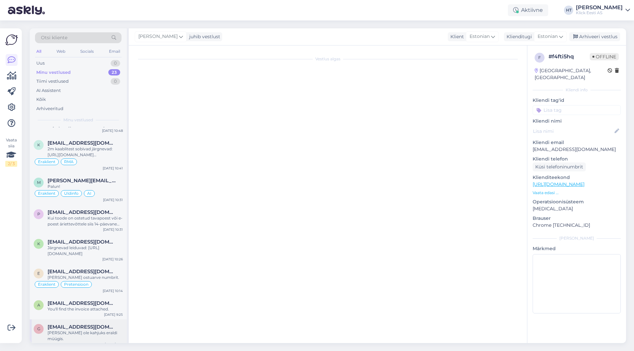
scroll to position [41, 0]
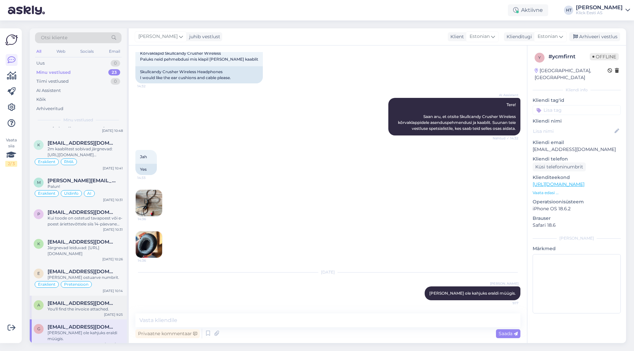
click at [91, 301] on span "[EMAIL_ADDRESS][DOMAIN_NAME]" at bounding box center [82, 304] width 69 height 6
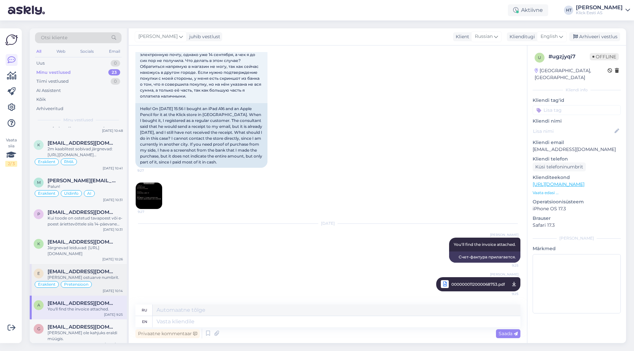
click at [106, 272] on div "[EMAIL_ADDRESS][DOMAIN_NAME]" at bounding box center [85, 272] width 75 height 6
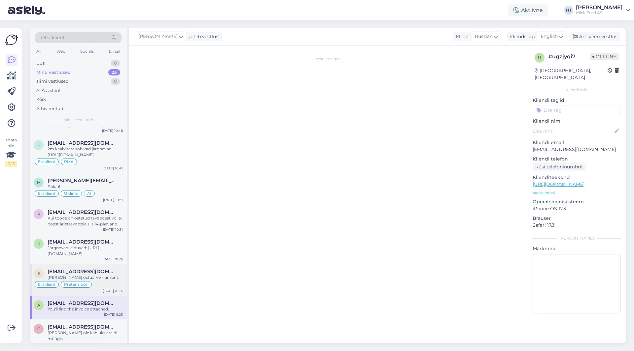
scroll to position [0, 0]
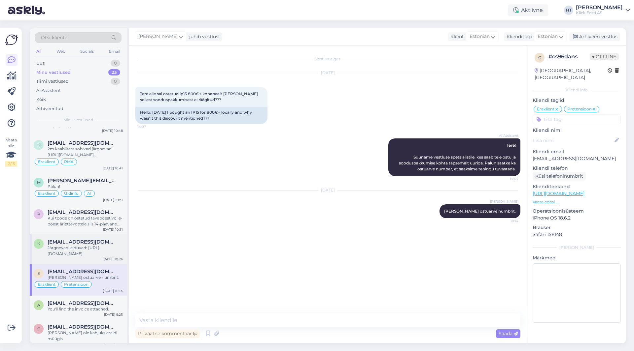
click at [100, 246] on div "Järgnevad leiduvad: [URL][DOMAIN_NAME]" at bounding box center [85, 251] width 75 height 12
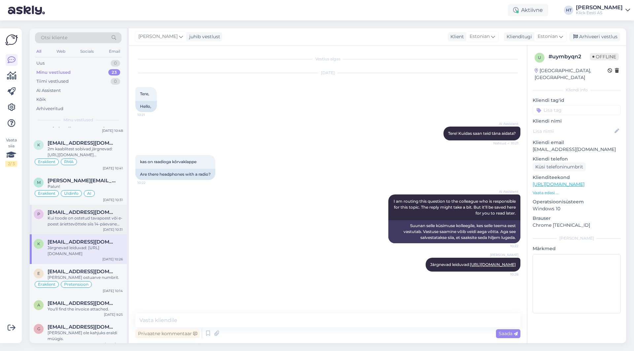
click at [101, 218] on div "Kui toode on ostetud tavapoest või e-poest äriettevõttele siis 14-päevane kauba…" at bounding box center [85, 222] width 75 height 12
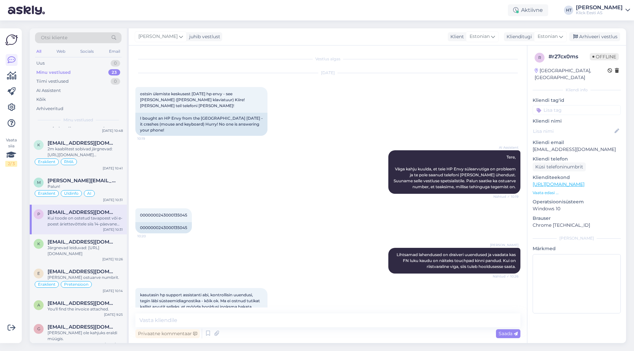
scroll to position [72, 0]
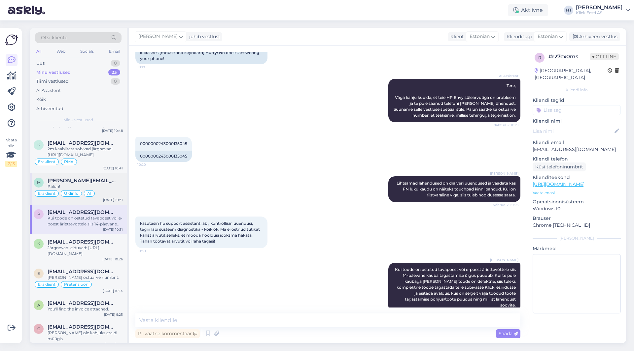
click at [102, 188] on div "Palun!" at bounding box center [85, 187] width 75 height 6
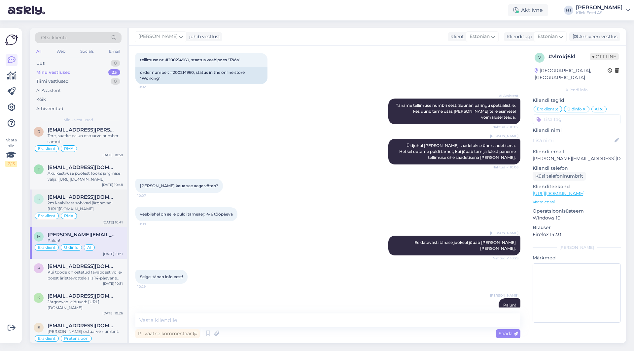
scroll to position [393, 0]
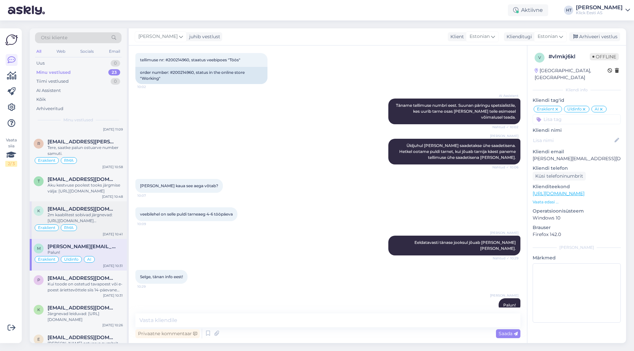
click at [107, 222] on div "2m kaablitest sobivad järgnevad: [URL][DOMAIN_NAME][PERSON_NAME] Seinadapterite…" at bounding box center [85, 218] width 75 height 12
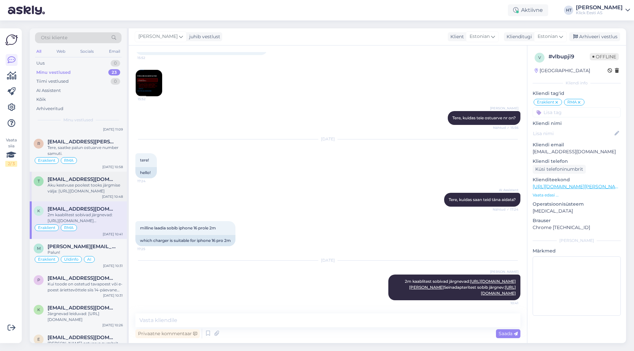
click at [106, 189] on div "Aku kestvuse poolest tooks järgmise välja: [URL][DOMAIN_NAME]" at bounding box center [85, 189] width 75 height 12
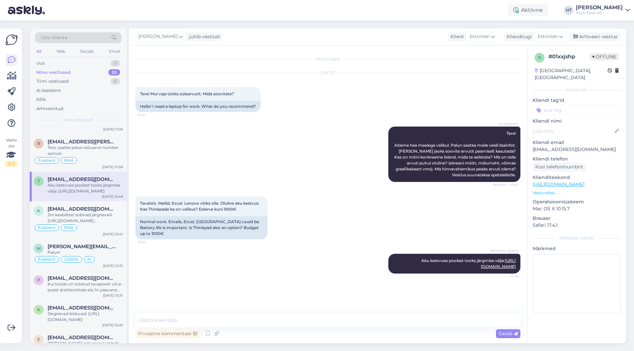
scroll to position [360, 0]
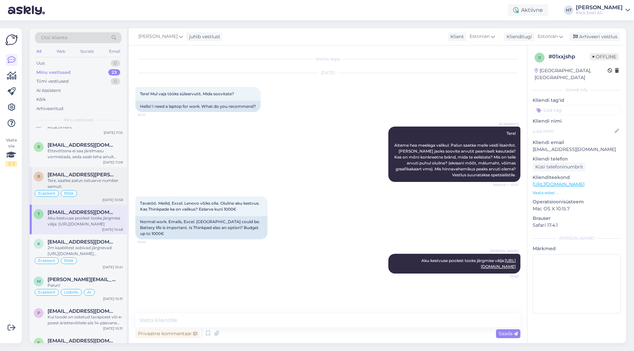
click at [105, 187] on div "Tere, saatke palun ostuarve number samuti." at bounding box center [85, 184] width 75 height 12
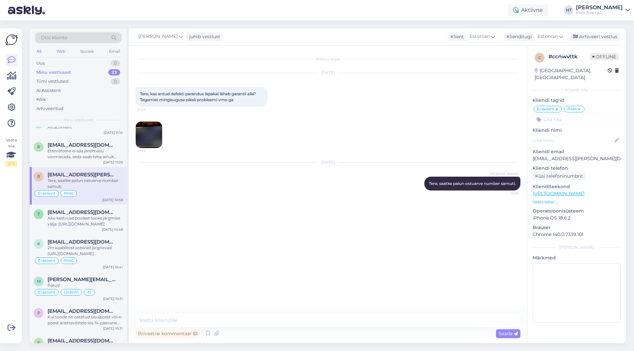
scroll to position [327, 0]
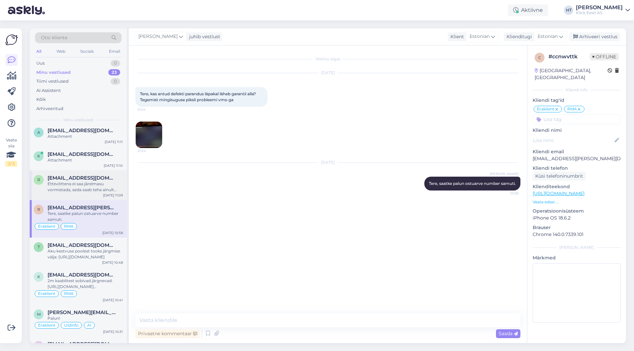
click at [105, 181] on div "Ettevõttena ei saa järelmasu vormistada, seda saab teha ainult eraisikuna." at bounding box center [85, 187] width 75 height 12
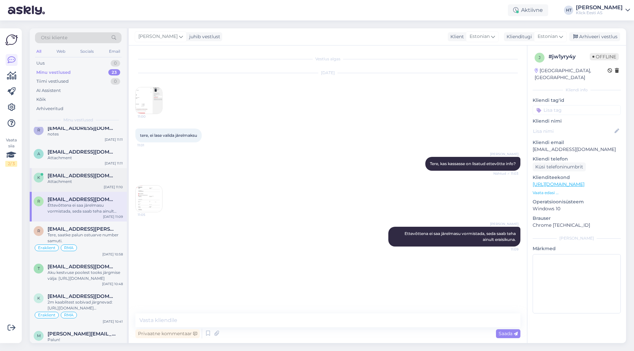
scroll to position [294, 0]
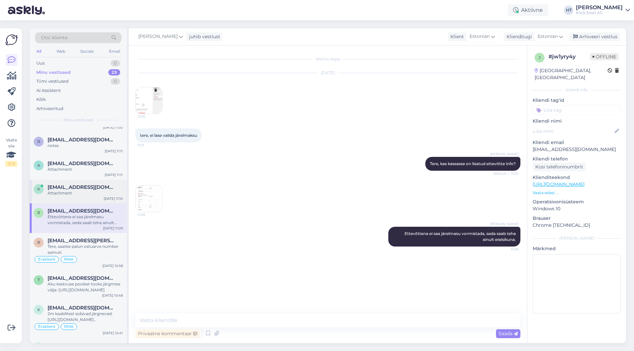
click at [105, 183] on div "k [EMAIL_ADDRESS][DOMAIN_NAME] Attachment [DATE] 11:10" at bounding box center [78, 192] width 97 height 24
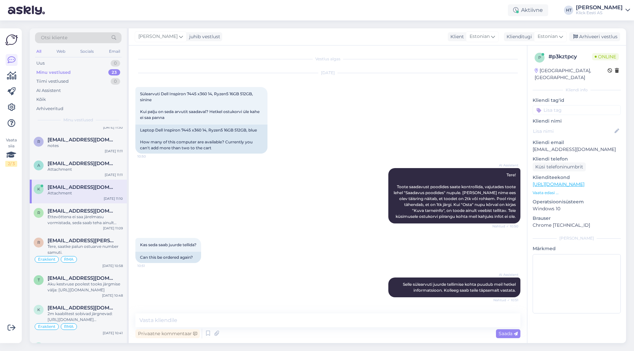
scroll to position [25, 0]
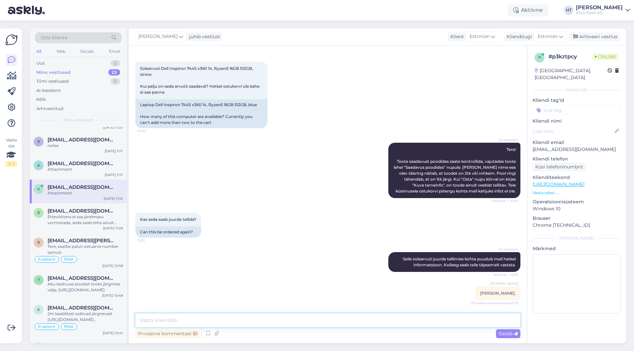
click at [330, 325] on textarea at bounding box center [327, 321] width 385 height 14
type textarea "Need mudelid on viimased. Juurde rohkem tulemas ei ole."
click at [317, 322] on textarea "Need mudelid on viimased. Juurde rohkem tulemas ei ole." at bounding box center [327, 321] width 385 height 14
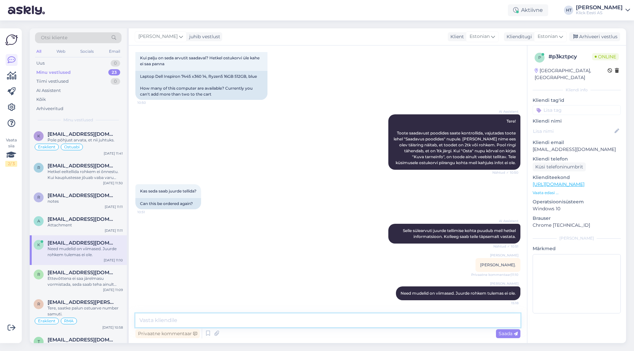
scroll to position [195, 0]
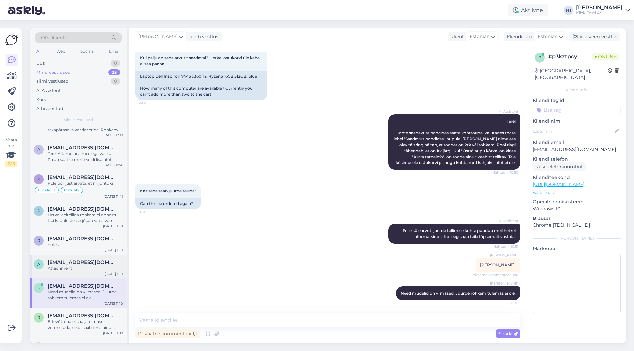
click at [94, 266] on div "Attachment" at bounding box center [85, 269] width 75 height 6
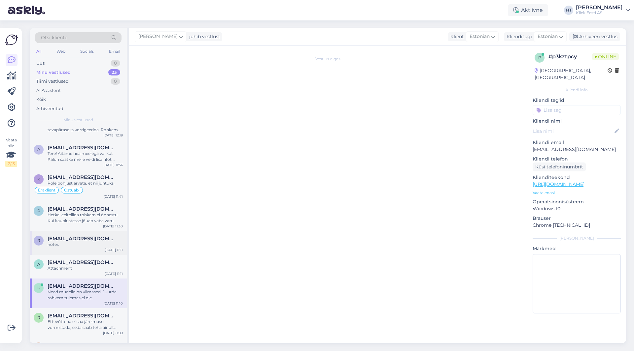
scroll to position [0, 0]
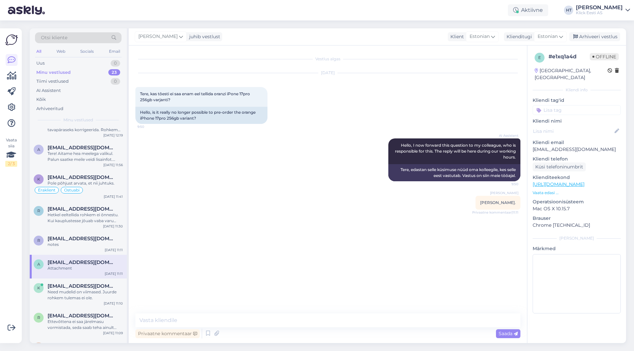
click at [294, 313] on div "Vestlus algas [DATE] Tere, kas tõesti ei saa enam eel tellida oranzi iPone 17pr…" at bounding box center [328, 195] width 398 height 298
click at [294, 317] on textarea at bounding box center [327, 321] width 385 height 14
type textarea "Nendega oli vahepeal tehniline mure. Nüüdseks on jälle eeltellitavad."
click at [337, 321] on textarea "Nendega oli vahepeal tehniline mure. Nüüdseks on jälle eeltellitavad." at bounding box center [327, 321] width 385 height 14
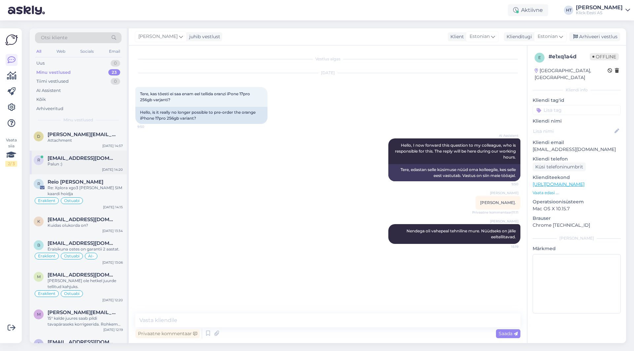
click at [86, 158] on span "[EMAIL_ADDRESS][DOMAIN_NAME]" at bounding box center [82, 158] width 69 height 6
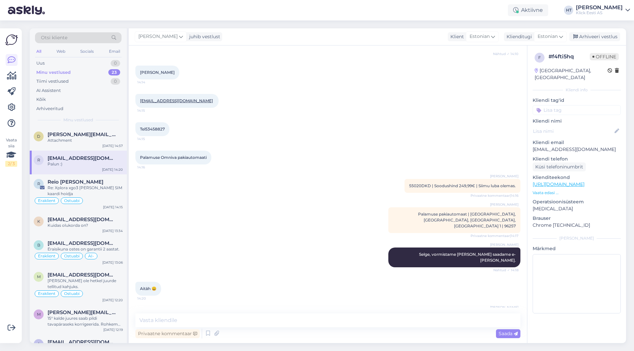
click at [258, 152] on div "Palamuse Omniva pakiautomaati 14:16" at bounding box center [327, 158] width 385 height 28
click at [22, 284] on div "Vaata siia 2 / 3 Võimalused Veendu, et Askly loob sulle väärtust. Sulge Ühenda …" at bounding box center [13, 185] width 26 height 331
click at [240, 115] on div "Tel53458827 14:15" at bounding box center [327, 129] width 385 height 28
click at [82, 146] on div "d [PERSON_NAME][EMAIL_ADDRESS][DOMAIN_NAME] Attachment [DATE] 14:57" at bounding box center [78, 139] width 97 height 24
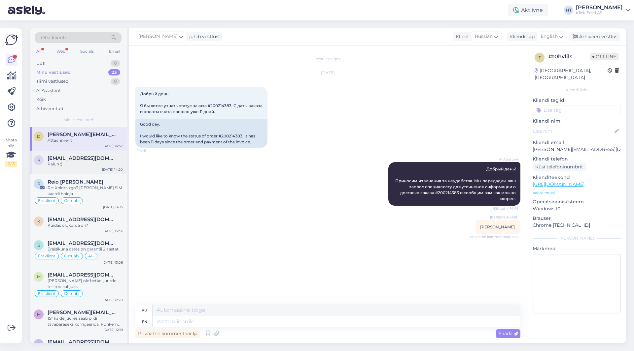
click at [94, 164] on div "Palun :)" at bounding box center [85, 164] width 75 height 6
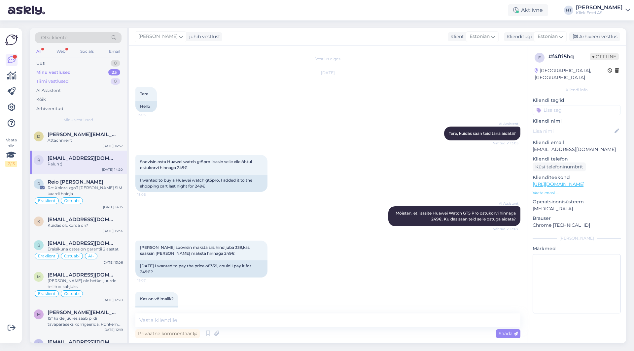
scroll to position [495, 0]
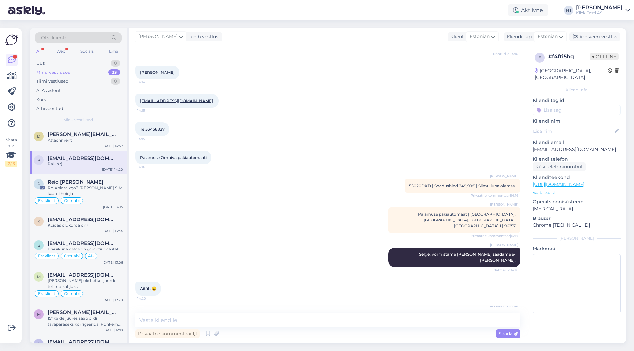
click at [106, 70] on div "Minu vestlused 23" at bounding box center [78, 72] width 86 height 9
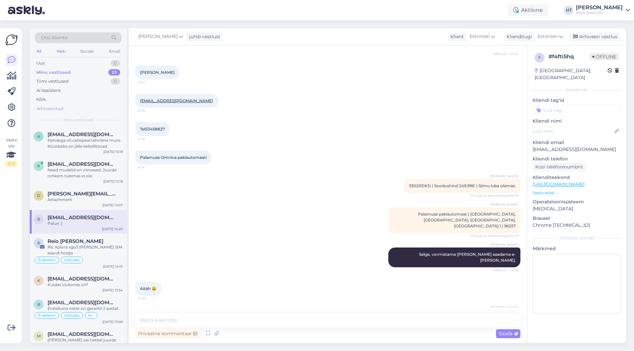
click at [85, 108] on div "Arhiveeritud" at bounding box center [78, 108] width 86 height 9
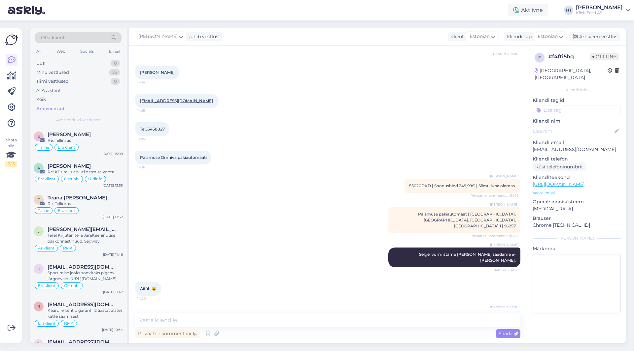
click at [293, 218] on div "Vestlus algas [DATE] Tere 13:05 Hello AI Assistent [PERSON_NAME], kuidas saan t…" at bounding box center [330, 180] width 391 height 256
click at [11, 229] on div "Vaata siia 2 / 3" at bounding box center [11, 186] width 13 height 305
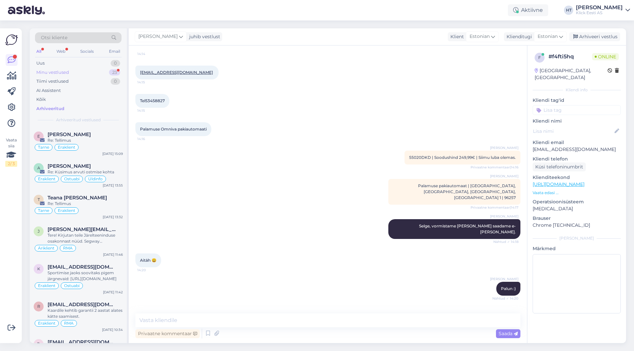
click at [81, 75] on div "Minu vestlused 23" at bounding box center [78, 72] width 86 height 9
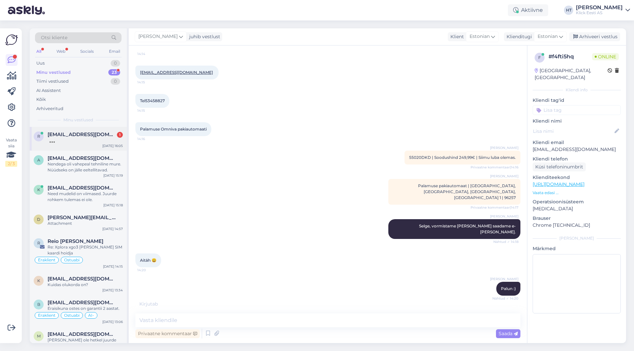
scroll to position [530, 0]
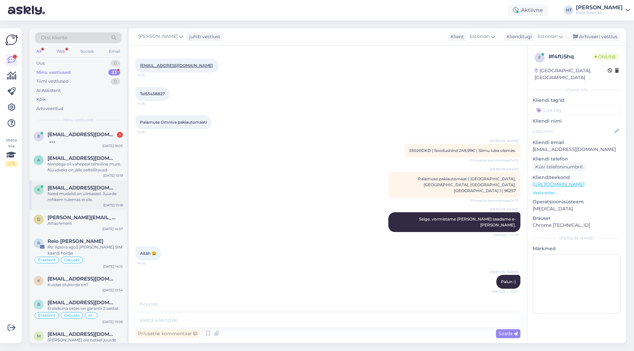
click at [79, 187] on span "[EMAIL_ADDRESS][DOMAIN_NAME]" at bounding box center [82, 188] width 69 height 6
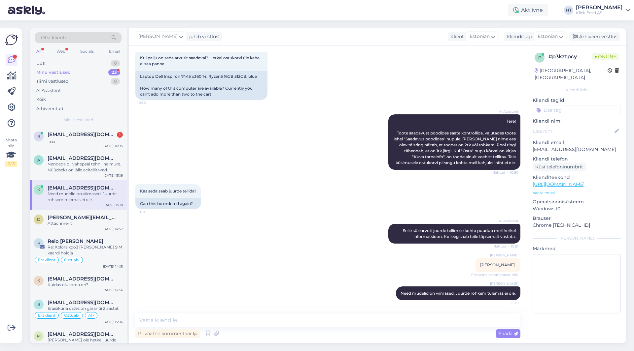
scroll to position [54, 0]
click at [0, 233] on div "Vaata siia 2 / 3 Võimalused Veendu, et Askly loob sulle väärtust. Sulge Ühenda …" at bounding box center [11, 185] width 22 height 315
click at [0, 244] on div "Vaata siia 2 / 3 Võimalused Veendu, et Askly loob sulle väärtust. Sulge Ühenda …" at bounding box center [11, 185] width 22 height 315
click at [10, 233] on div "Vaata siia 2 / 3" at bounding box center [11, 186] width 13 height 305
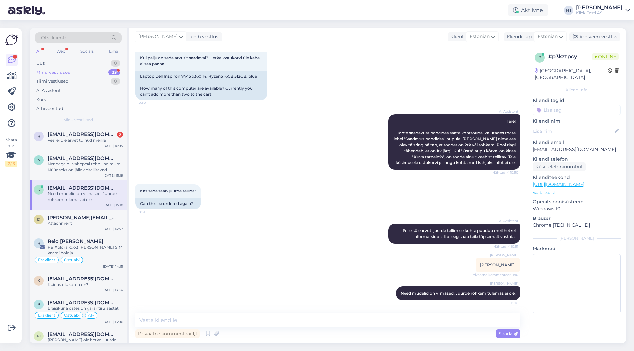
click at [10, 233] on div "Vaata siia 2 / 3" at bounding box center [11, 186] width 13 height 305
click at [10, 230] on div "Vaata siia 2 / 3" at bounding box center [11, 186] width 13 height 305
click at [8, 275] on div "Vaata siia 2 / 3" at bounding box center [11, 186] width 13 height 305
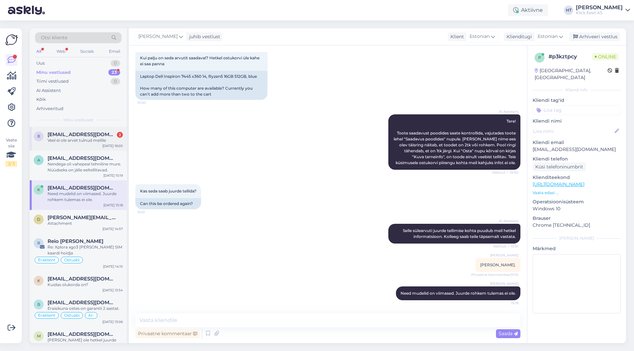
click at [95, 141] on div "Veel ei ole arvet tulnud meilile" at bounding box center [85, 141] width 75 height 6
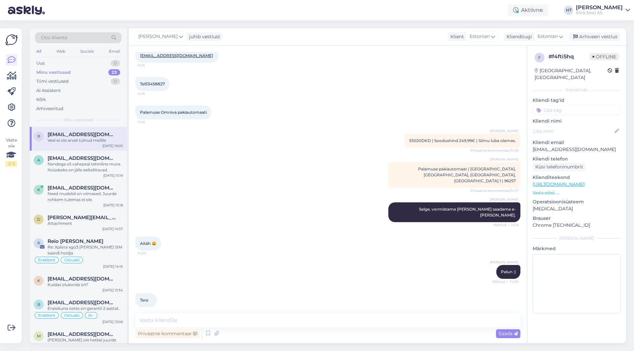
scroll to position [551, 0]
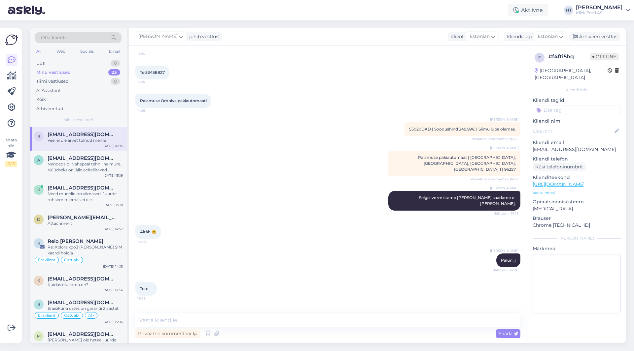
click at [105, 144] on div "[DATE] 16:05" at bounding box center [112, 146] width 20 height 5
click at [240, 323] on textarea at bounding box center [327, 321] width 385 height 14
type textarea "Arve oli koostamisel. [PERSON_NAME] vestlusaknasse."
click at [216, 331] on icon at bounding box center [216, 334] width 9 height 10
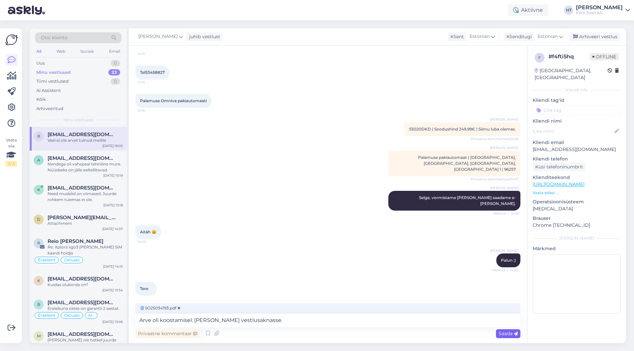
click at [508, 337] on div "Saada" at bounding box center [508, 334] width 24 height 9
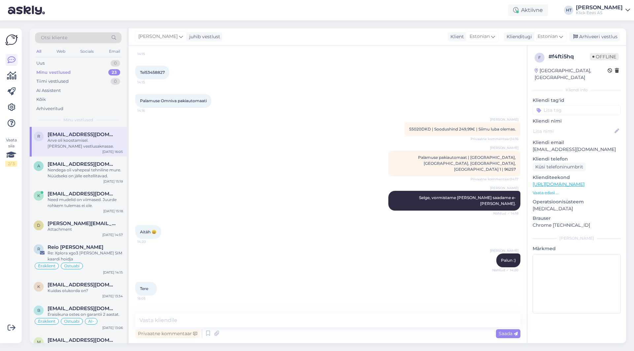
scroll to position [609, 0]
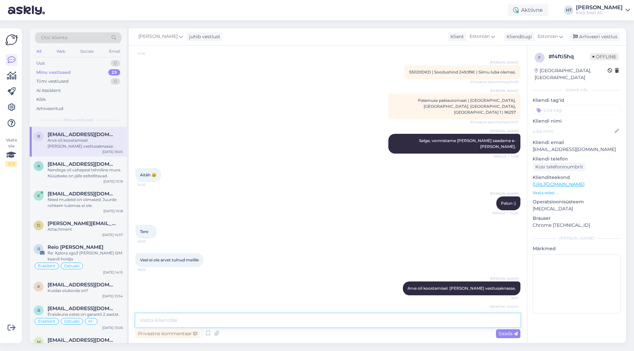
click at [398, 322] on textarea at bounding box center [327, 321] width 385 height 14
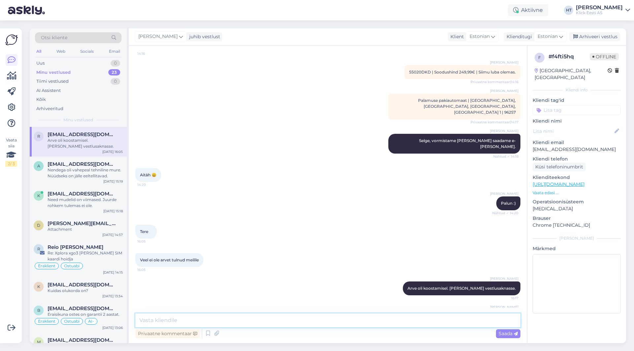
click at [296, 324] on textarea at bounding box center [327, 321] width 385 height 14
click at [261, 321] on textarea at bounding box center [327, 321] width 385 height 14
click at [83, 142] on div "Arve oli koostamisel. [PERSON_NAME] vestlusaknasse." at bounding box center [85, 144] width 75 height 12
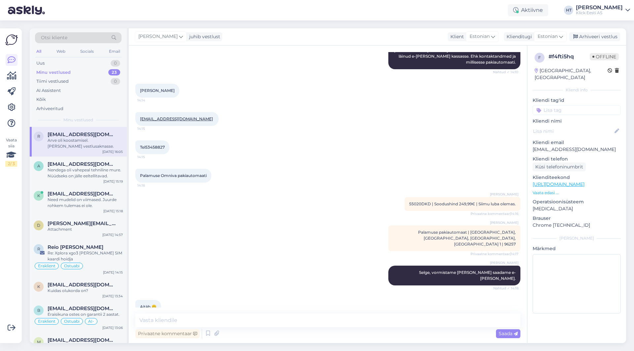
scroll to position [411, 0]
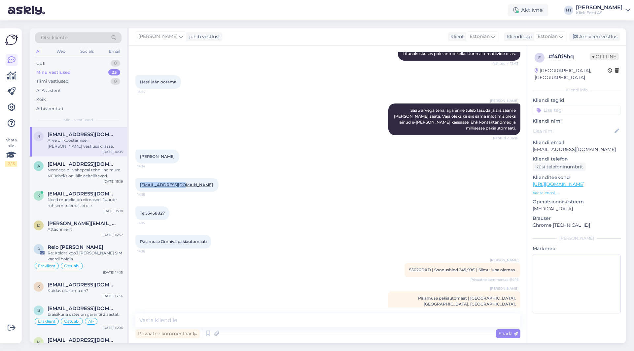
drag, startPoint x: 139, startPoint y: 173, endPoint x: 183, endPoint y: 174, distance: 44.2
click at [183, 178] on div "[EMAIL_ADDRESS][DOMAIN_NAME] 14:15" at bounding box center [176, 185] width 83 height 14
click at [247, 183] on div "[EMAIL_ADDRESS][DOMAIN_NAME] 14:15" at bounding box center [327, 185] width 385 height 28
click at [596, 87] on div "Kliendi info" at bounding box center [576, 90] width 88 height 6
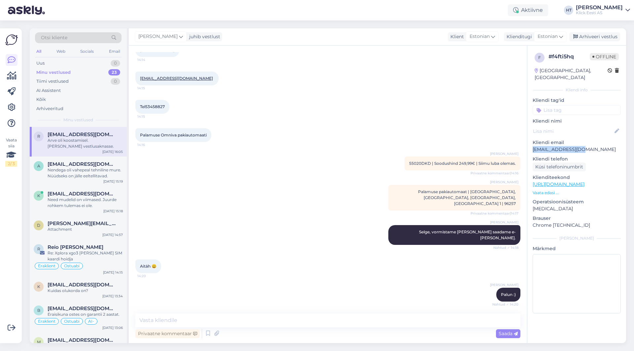
scroll to position [609, 0]
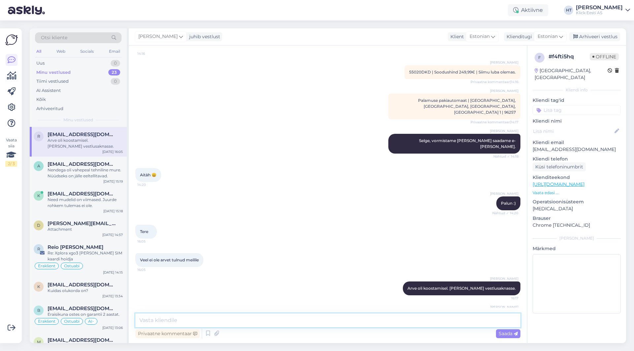
click at [320, 320] on textarea at bounding box center [327, 321] width 385 height 14
type textarea "Saatsin ka e-mailiga. [PERSON_NAME] tasumist saatke meile palun maksekorraldus,…"
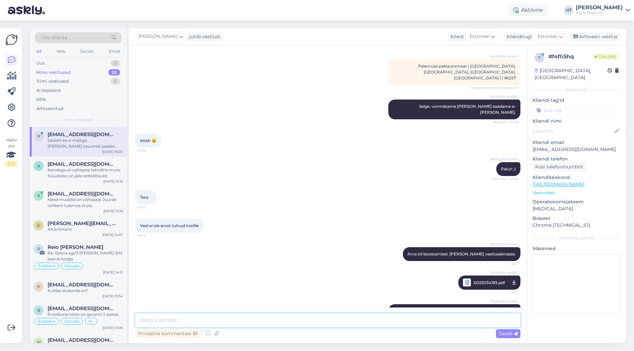
click at [313, 317] on textarea at bounding box center [327, 321] width 385 height 14
click at [78, 168] on div "Nendega oli vahepeal tehniline mure. Nüüdseks on jälle eeltellitavad." at bounding box center [85, 173] width 75 height 12
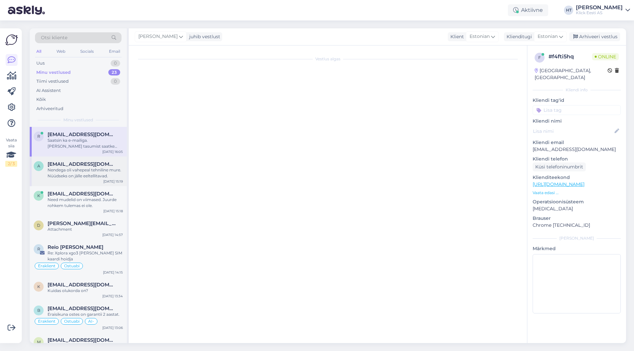
scroll to position [0, 0]
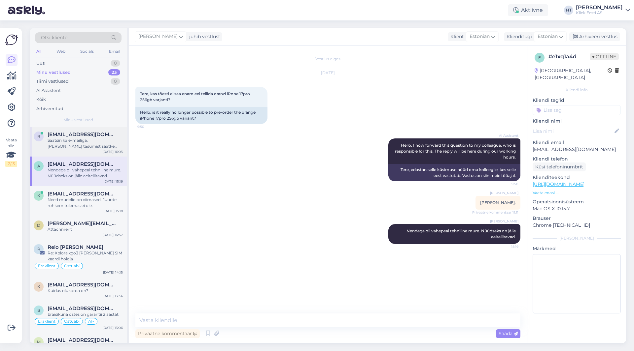
click at [84, 138] on div "Saatsin ka e-mailiga. [PERSON_NAME] tasumist saatke meile palun maksekorraldus,…" at bounding box center [85, 144] width 75 height 12
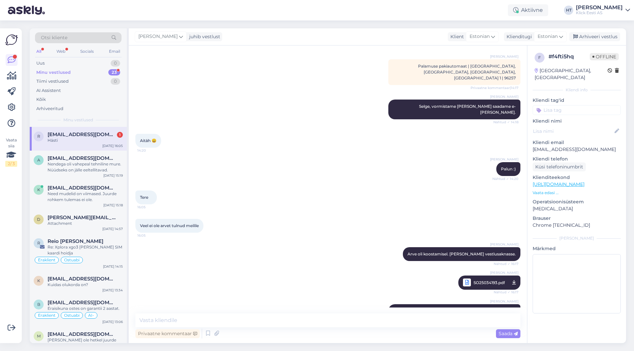
scroll to position [671, 0]
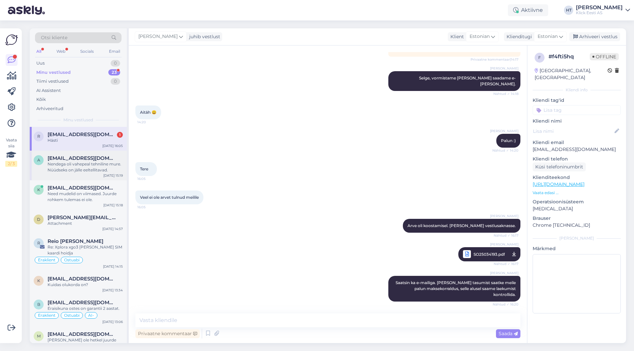
click at [83, 164] on div "Nendega oli vahepeal tehniline mure. Nüüdseks on jälle eeltellitavad." at bounding box center [85, 167] width 75 height 12
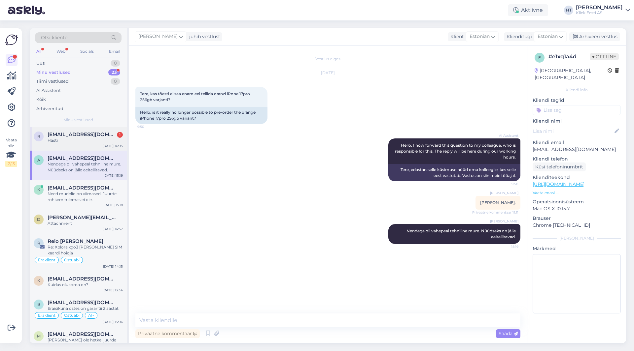
click at [87, 144] on div "r [EMAIL_ADDRESS][DOMAIN_NAME] 1 Hästi [DATE] 16:05" at bounding box center [78, 139] width 97 height 24
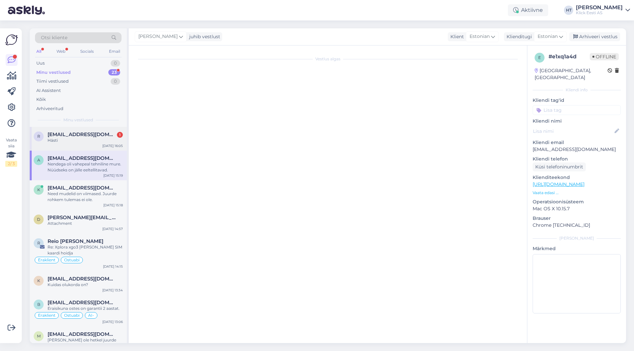
scroll to position [671, 0]
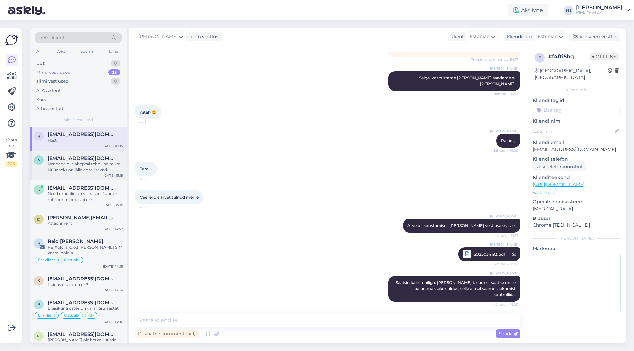
click at [97, 163] on div "Nendega oli vahepeal tehniline mure. Nüüdseks on jälle eeltellitavad." at bounding box center [85, 167] width 75 height 12
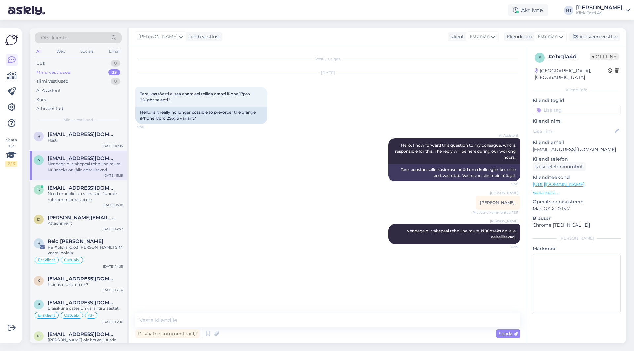
scroll to position [0, 0]
